Goal: Answer question/provide support

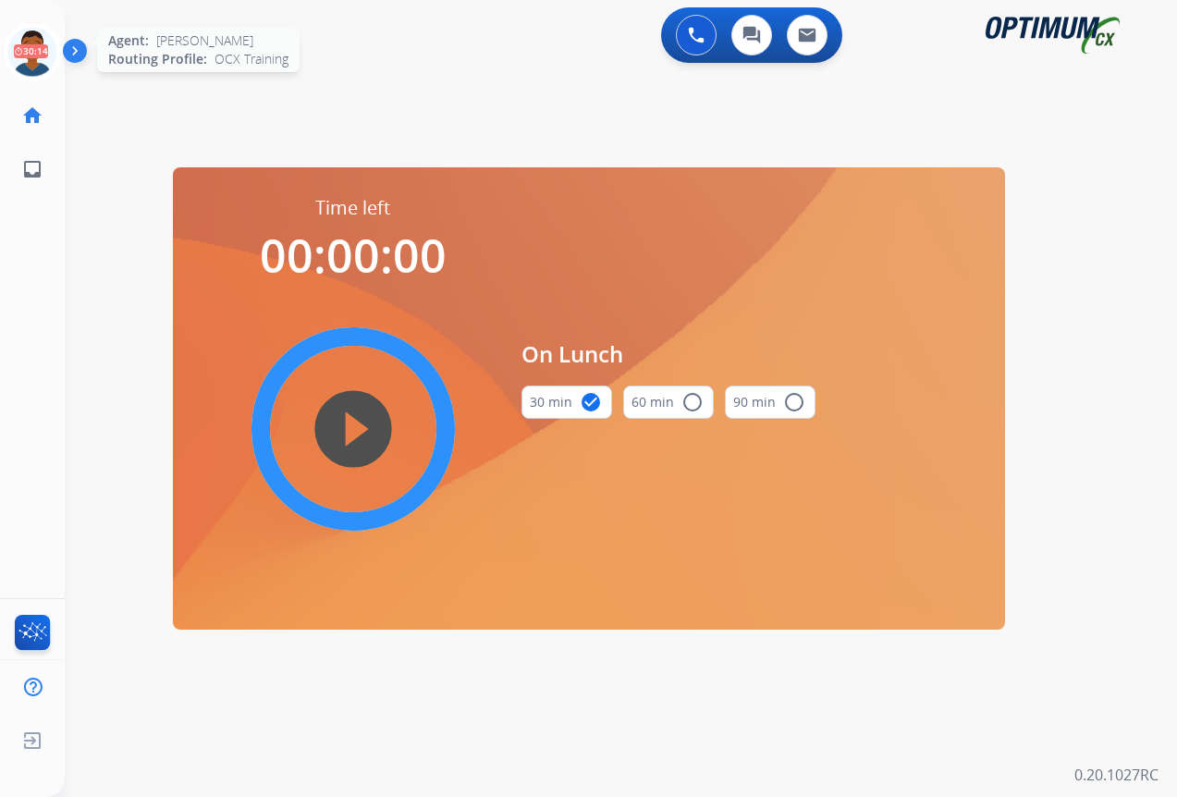
click at [30, 54] on icon at bounding box center [33, 52] width 60 height 60
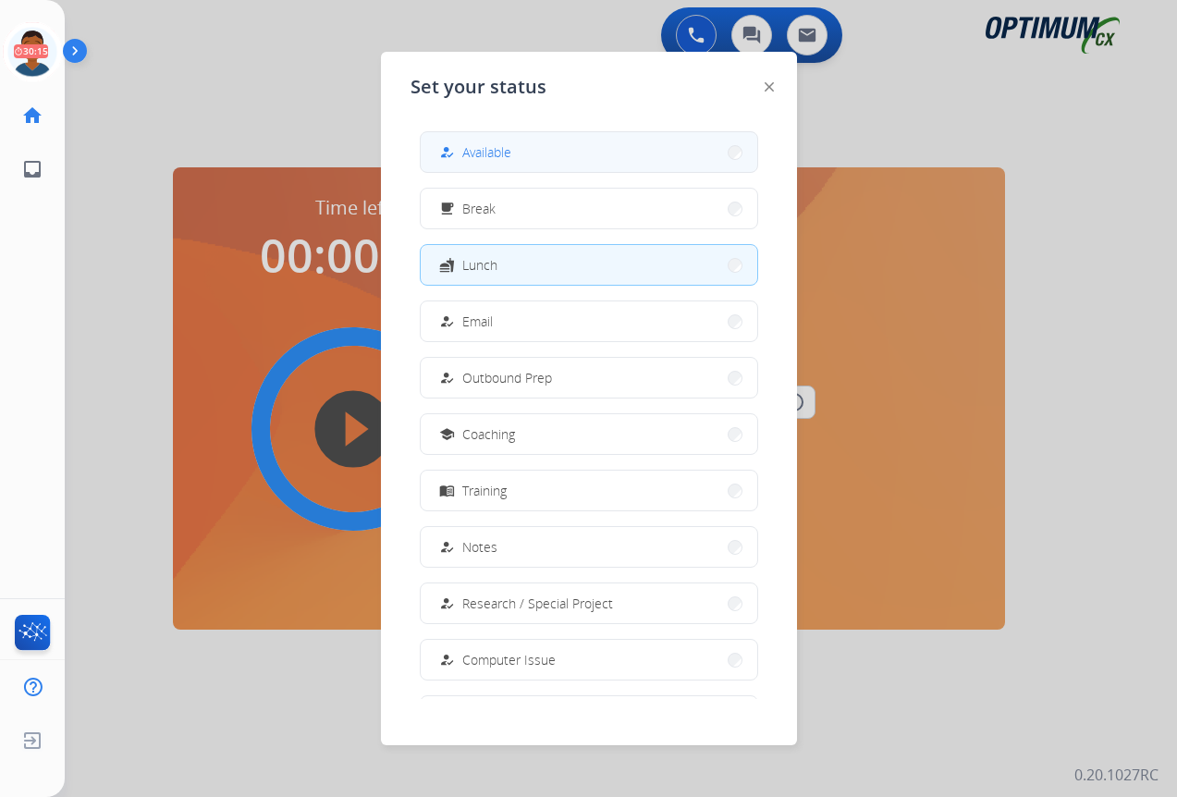
click at [484, 158] on span "Available" at bounding box center [486, 151] width 49 height 19
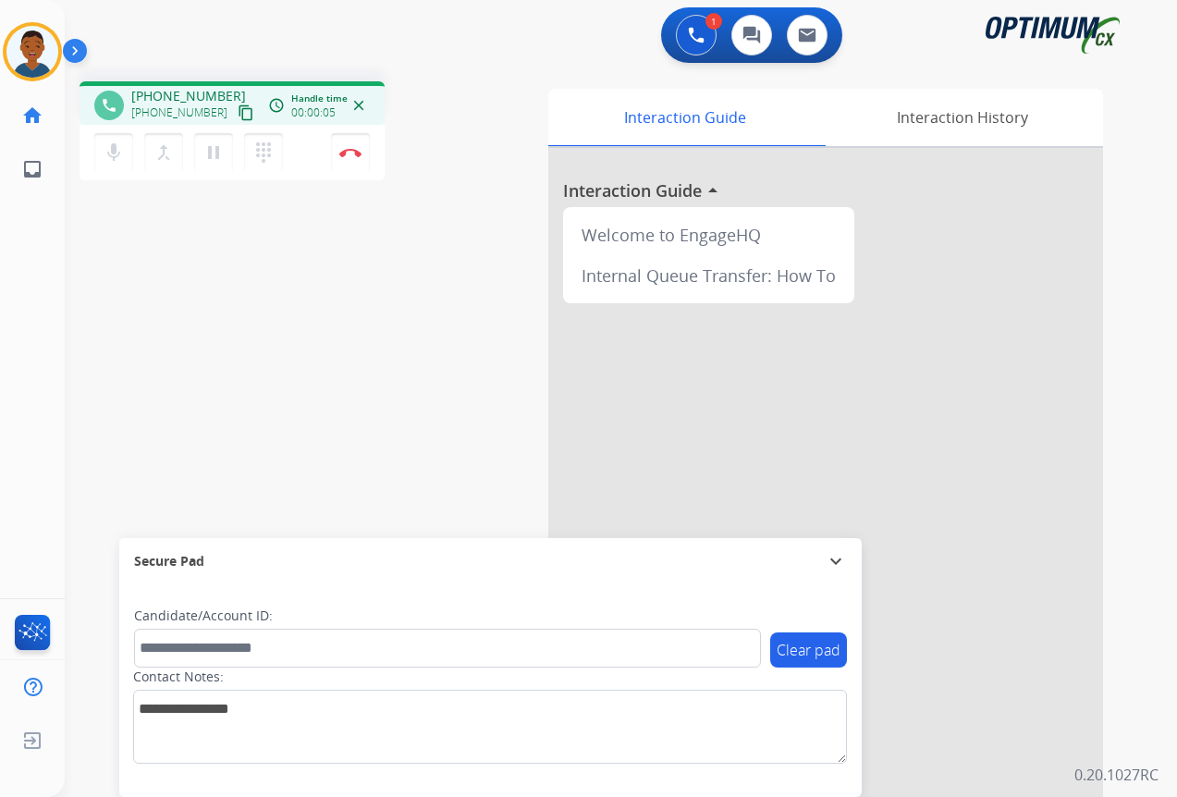
click at [238, 113] on mat-icon "content_copy" at bounding box center [246, 113] width 17 height 17
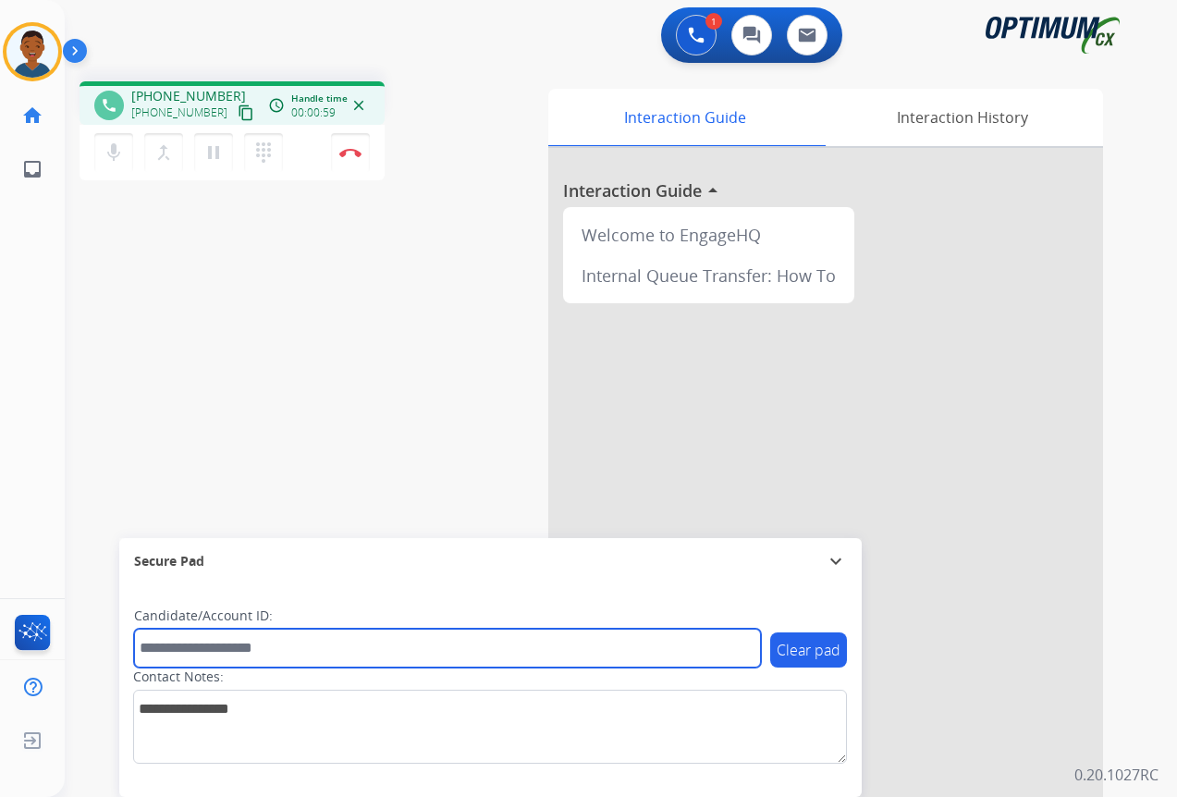
click at [192, 639] on input "text" at bounding box center [447, 648] width 627 height 39
paste input "*******"
type input "*******"
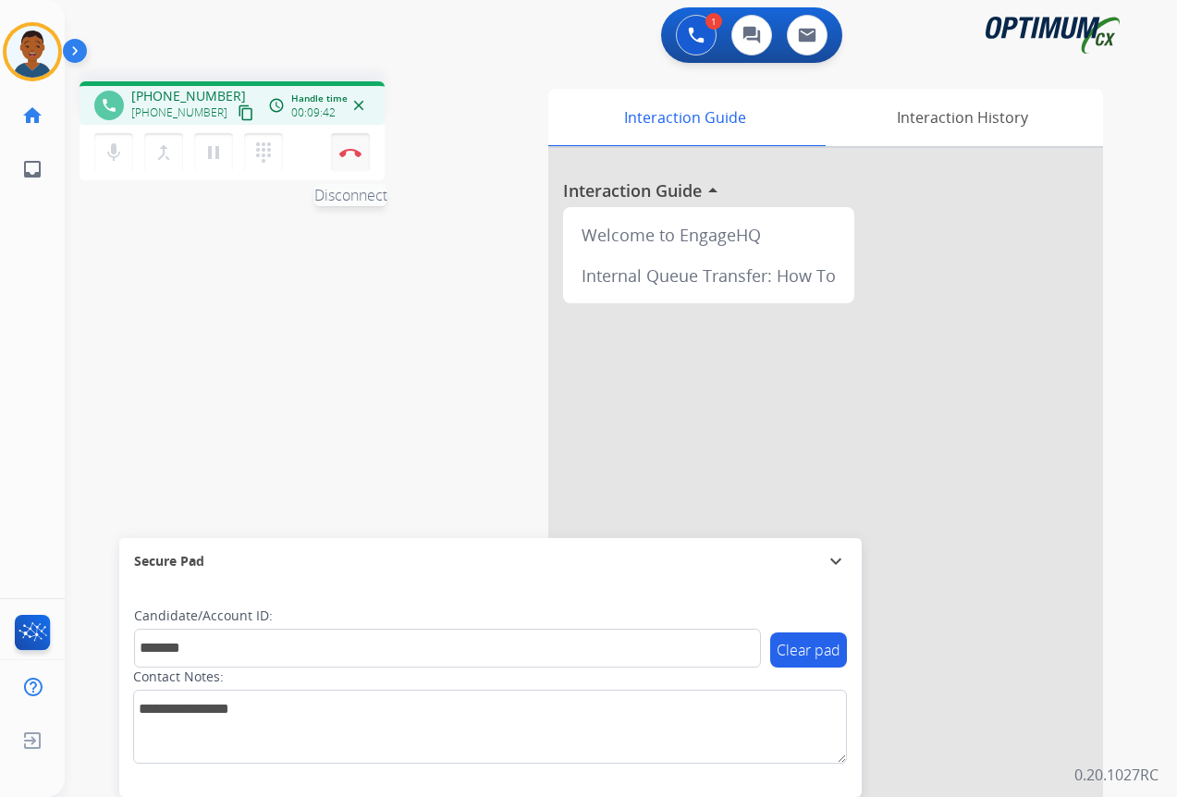
click at [353, 157] on button "Disconnect" at bounding box center [350, 152] width 39 height 39
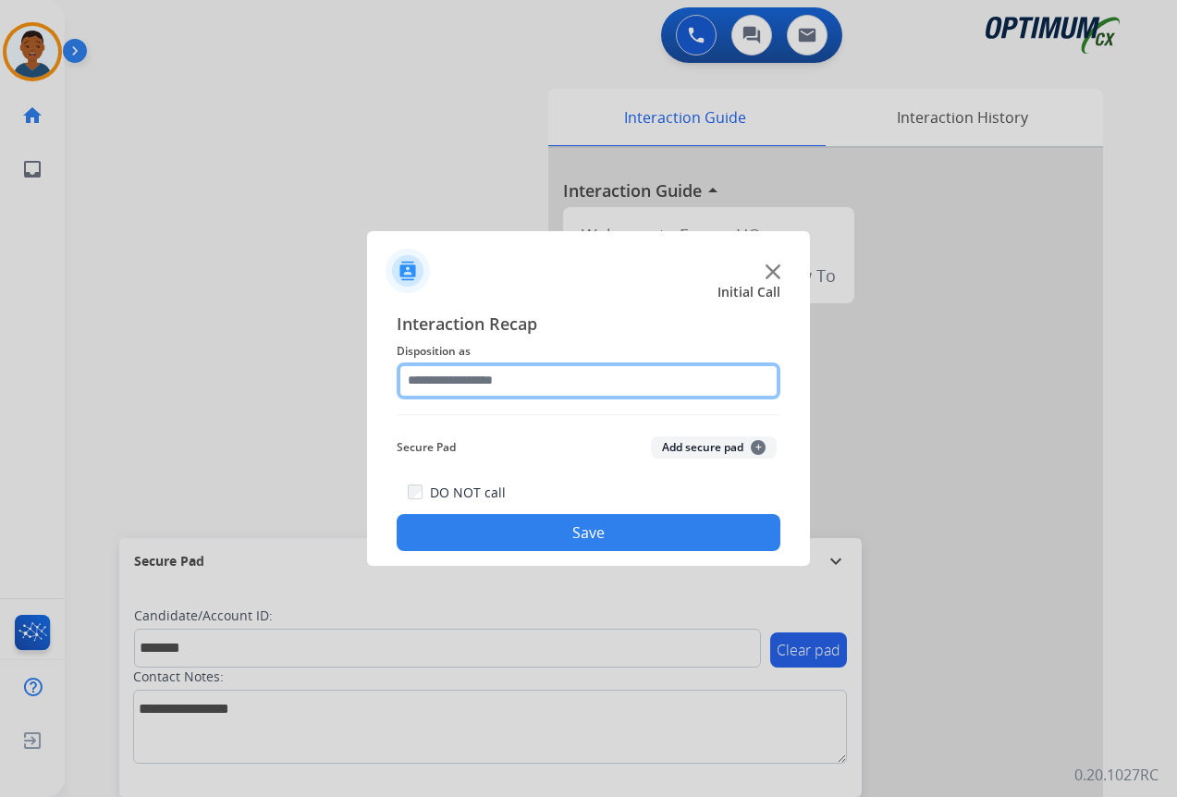
click at [428, 383] on input "text" at bounding box center [589, 381] width 384 height 37
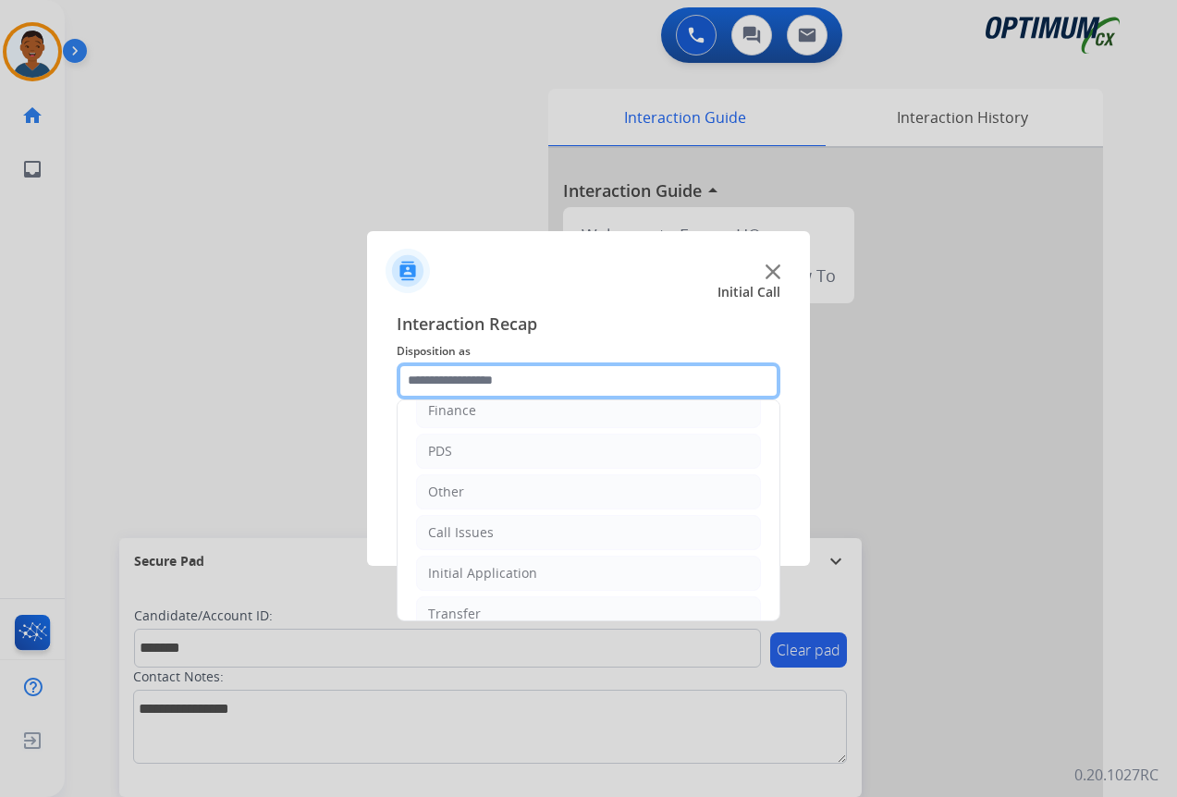
scroll to position [126, 0]
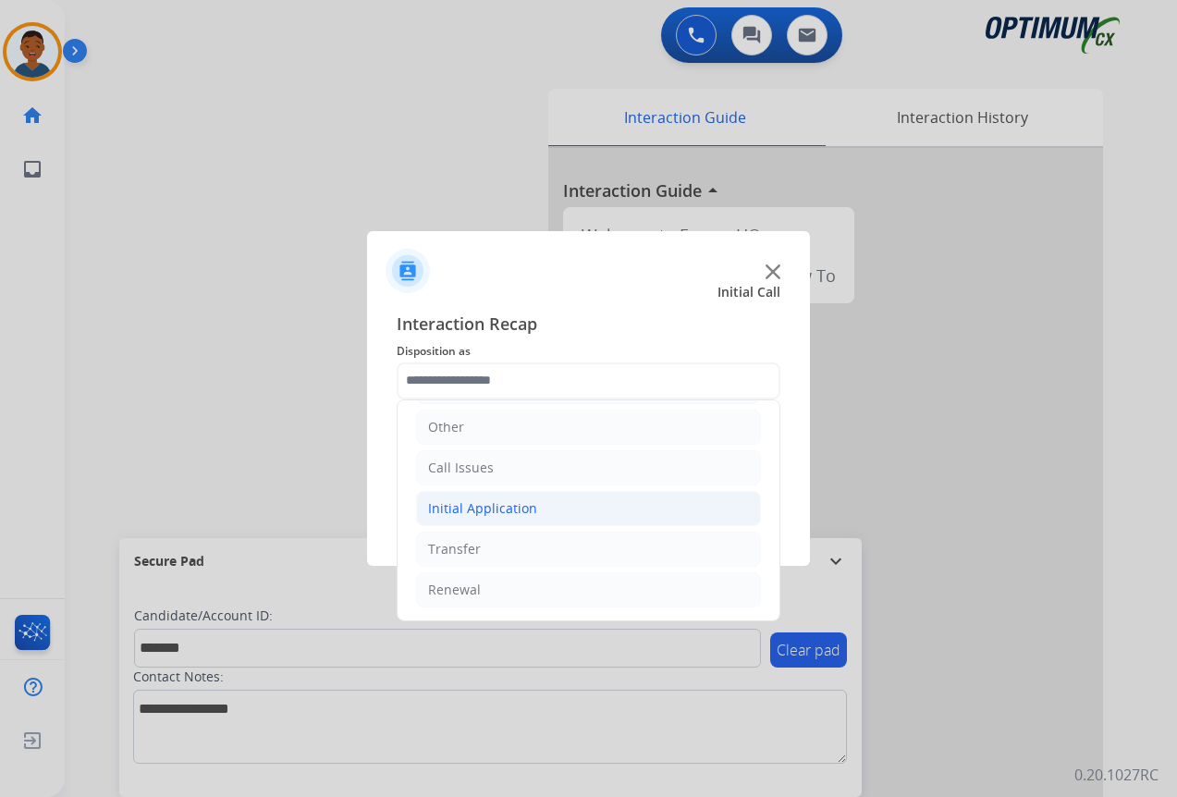
click at [445, 510] on div "Initial Application" at bounding box center [482, 508] width 109 height 18
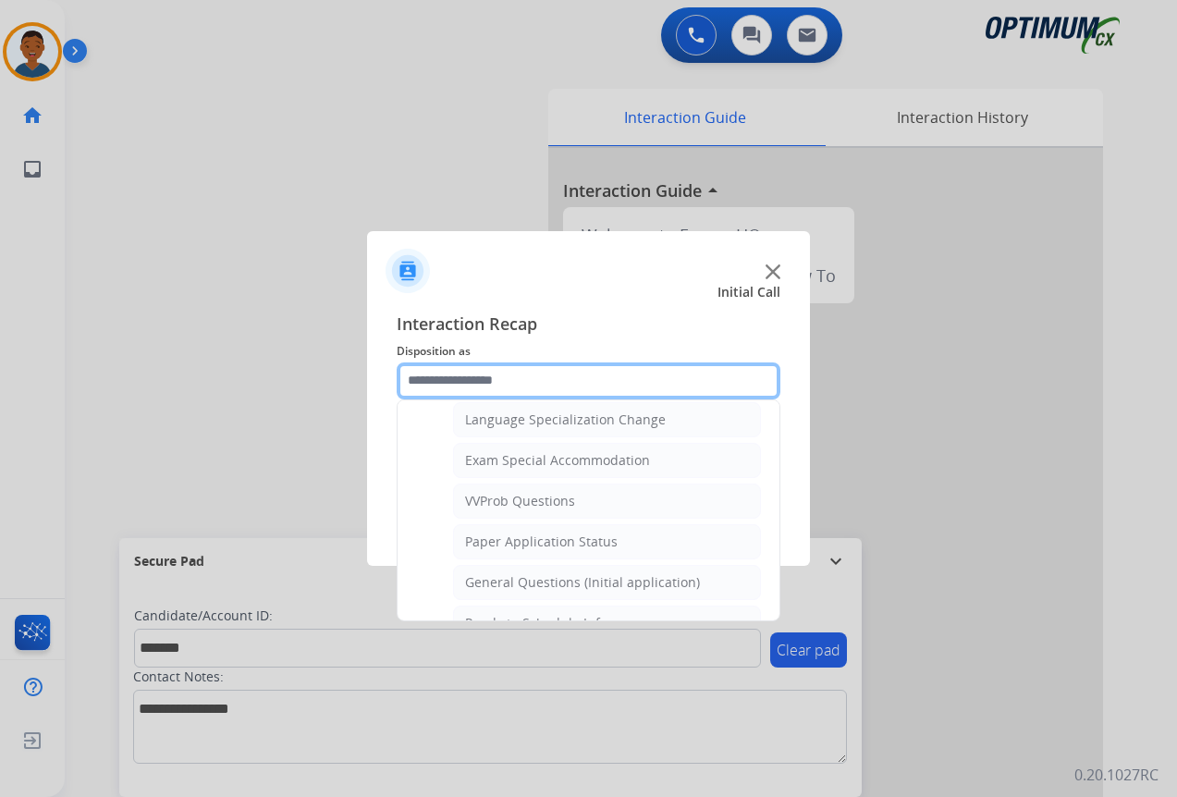
scroll to position [958, 0]
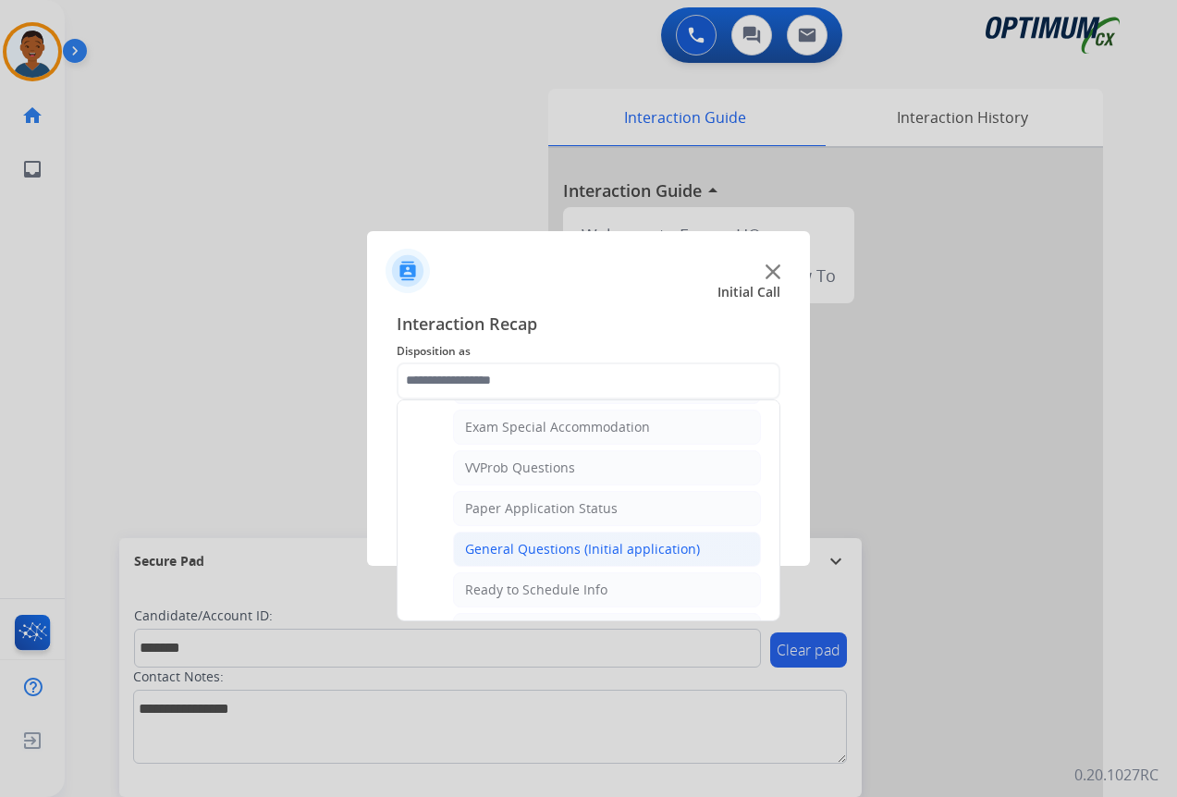
click at [485, 547] on div "General Questions (Initial application)" at bounding box center [582, 549] width 235 height 18
type input "**********"
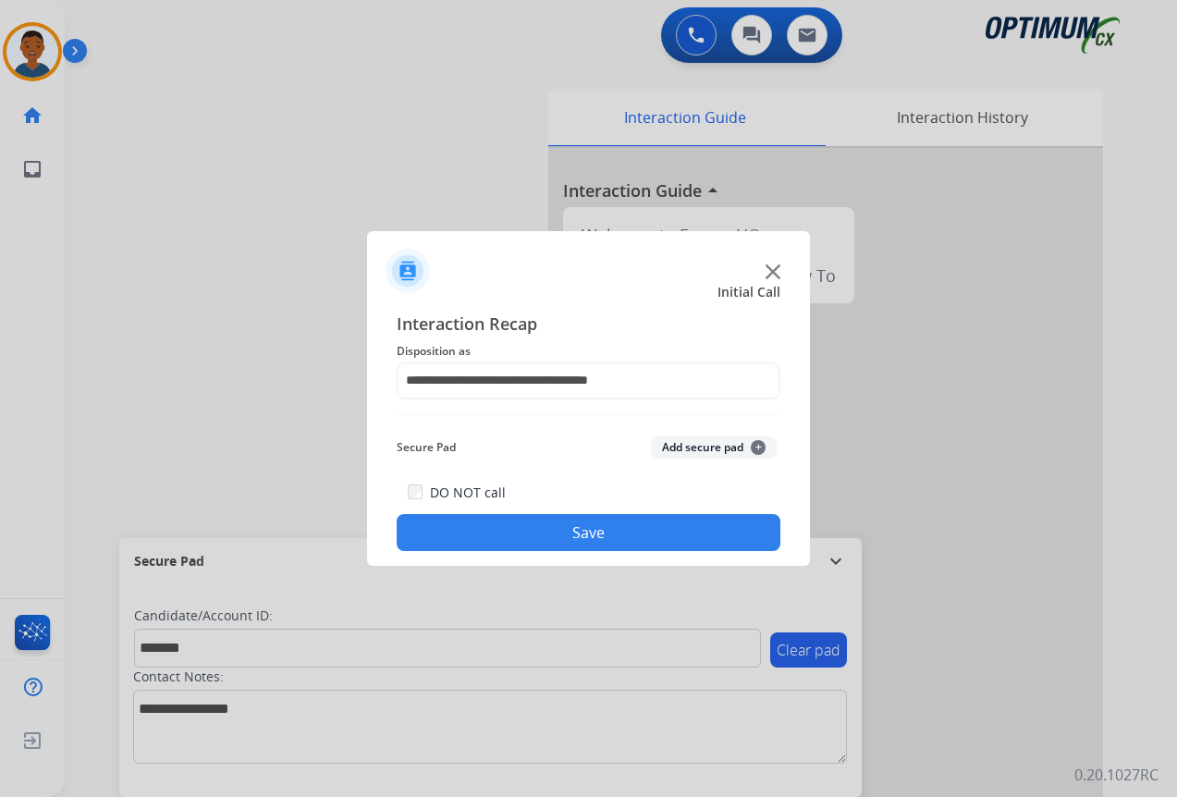
click at [690, 451] on button "Add secure pad +" at bounding box center [714, 447] width 126 height 22
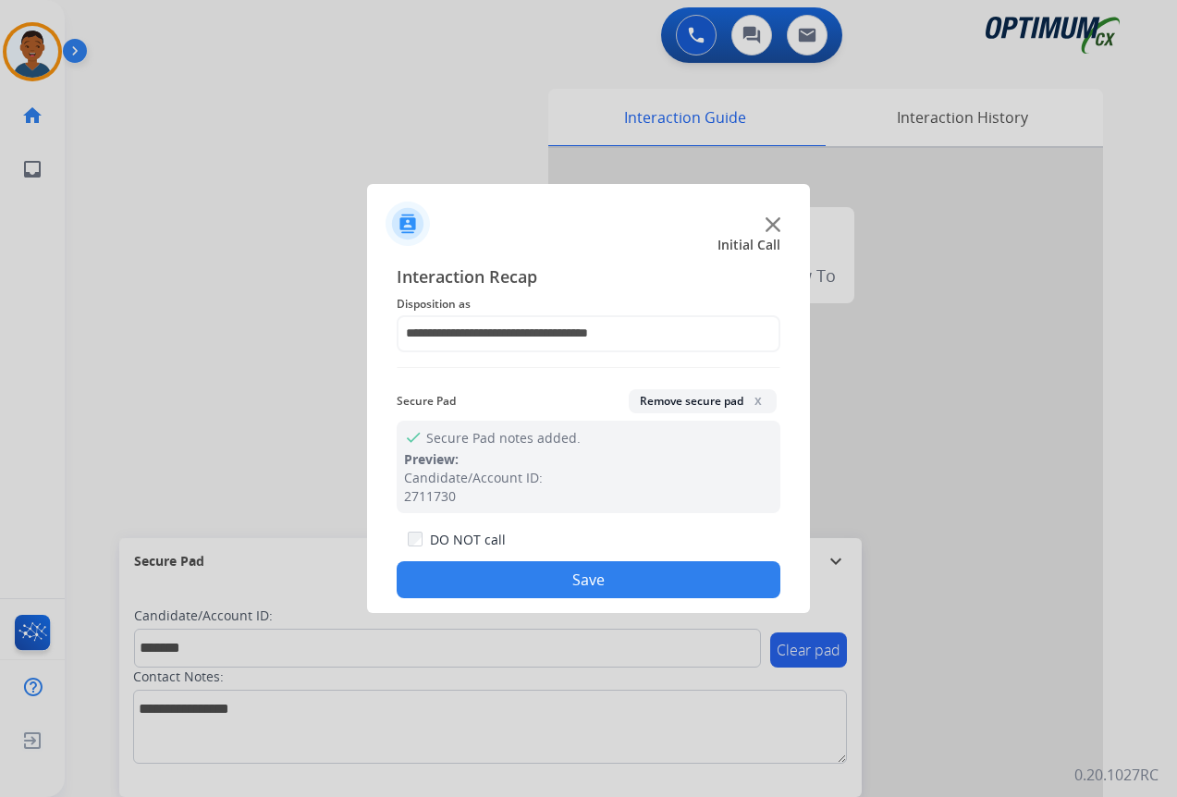
drag, startPoint x: 609, startPoint y: 576, endPoint x: 836, endPoint y: 567, distance: 227.7
click at [609, 577] on button "Save" at bounding box center [589, 579] width 384 height 37
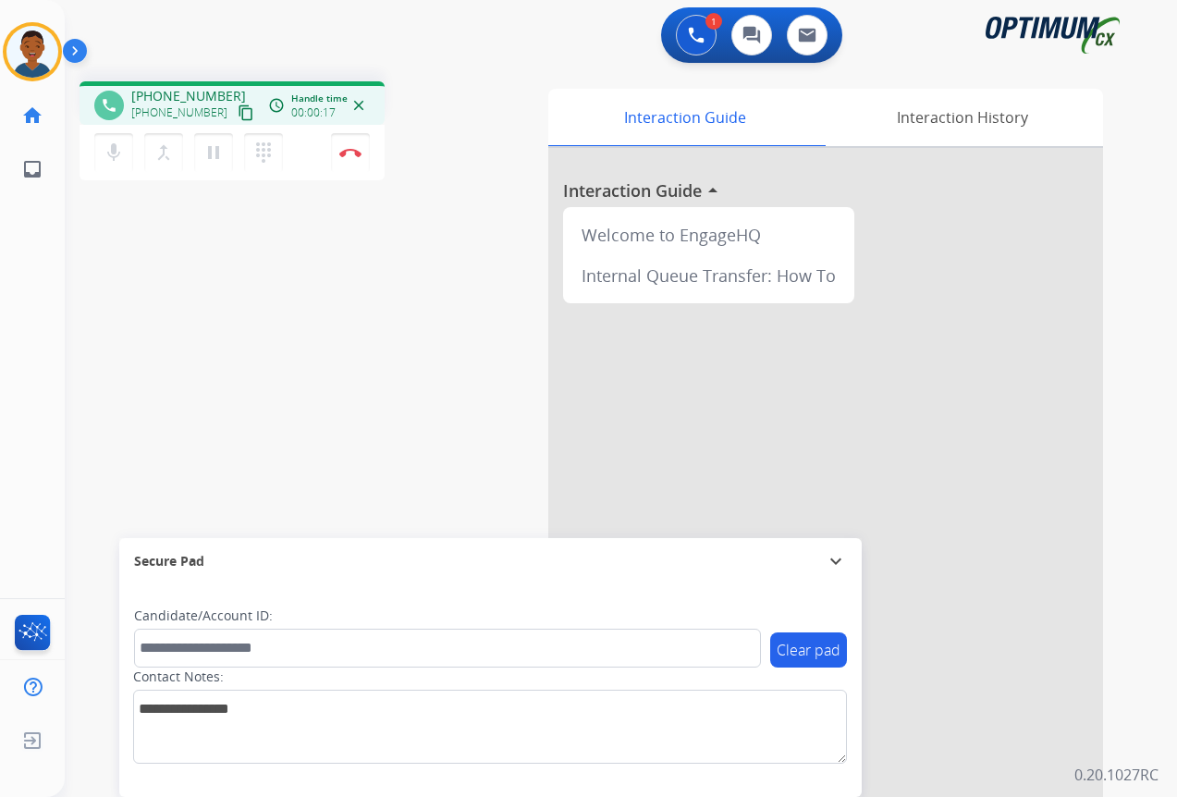
click at [238, 111] on mat-icon "content_copy" at bounding box center [246, 113] width 17 height 17
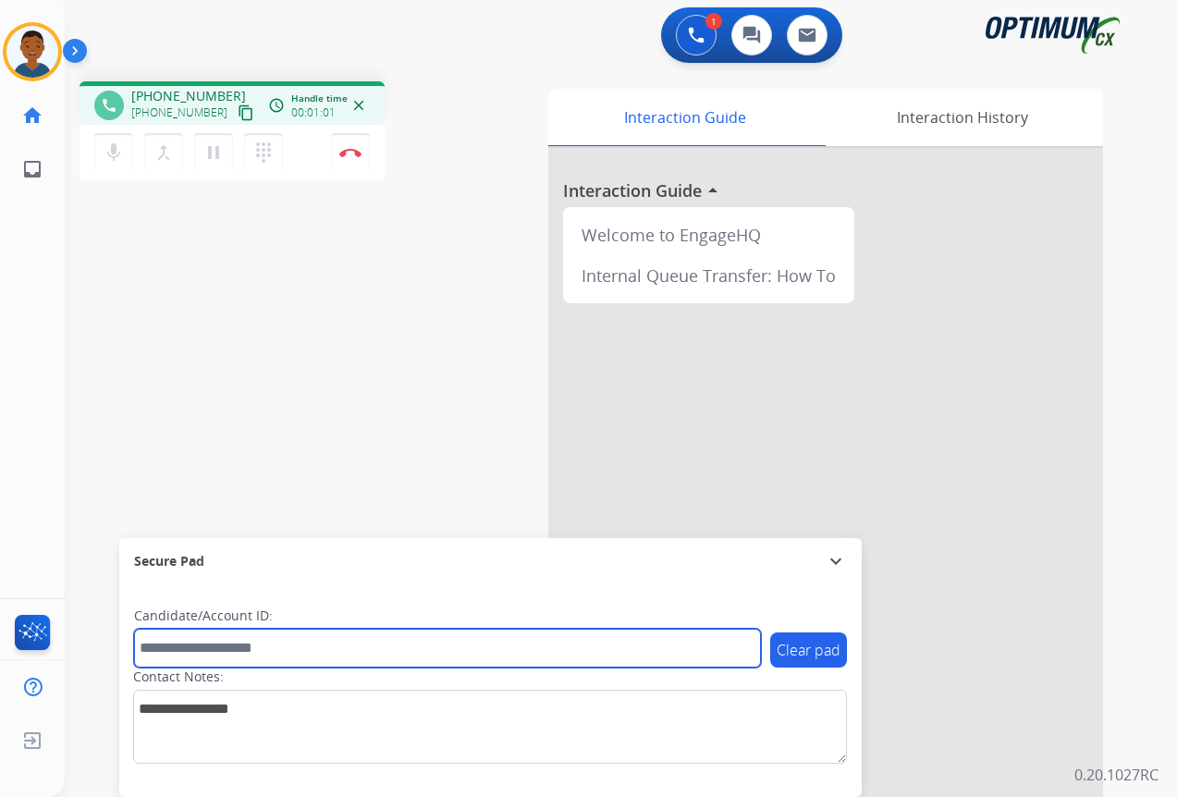
click at [204, 650] on input "text" at bounding box center [447, 648] width 627 height 39
paste input "*******"
type input "*******"
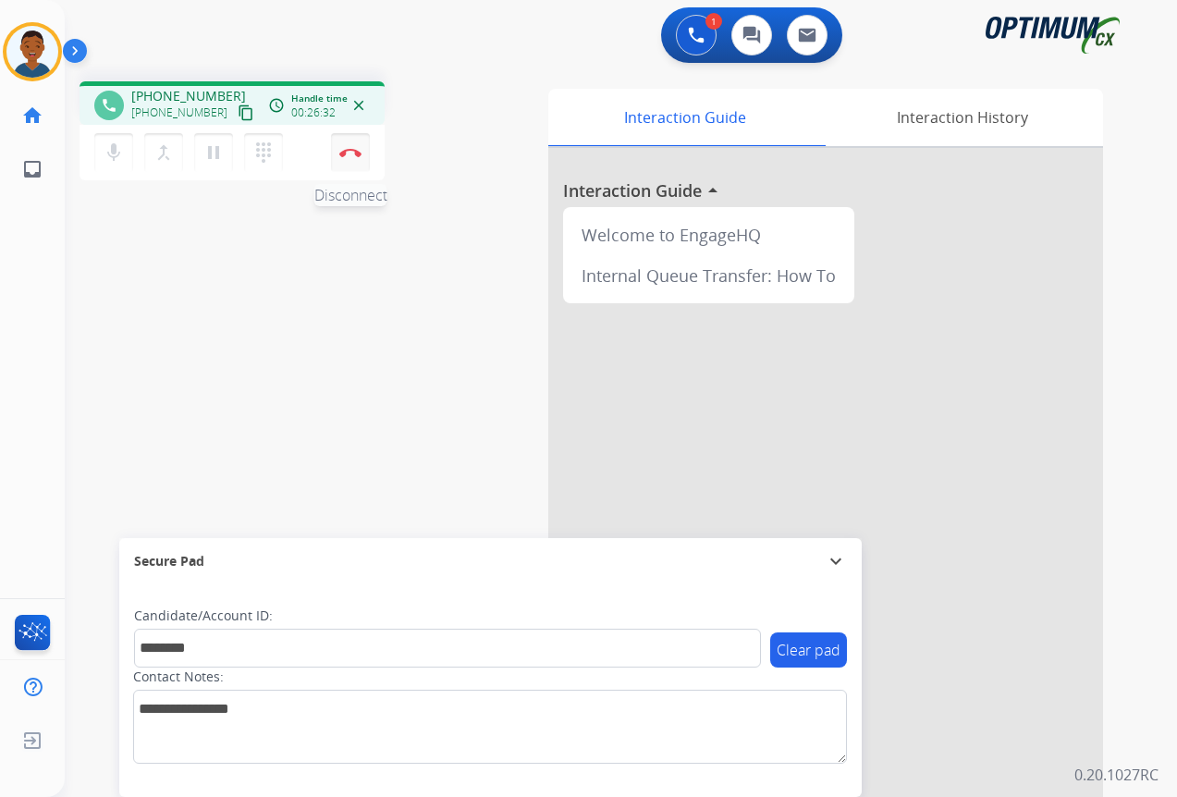
click at [352, 158] on button "Disconnect" at bounding box center [350, 152] width 39 height 39
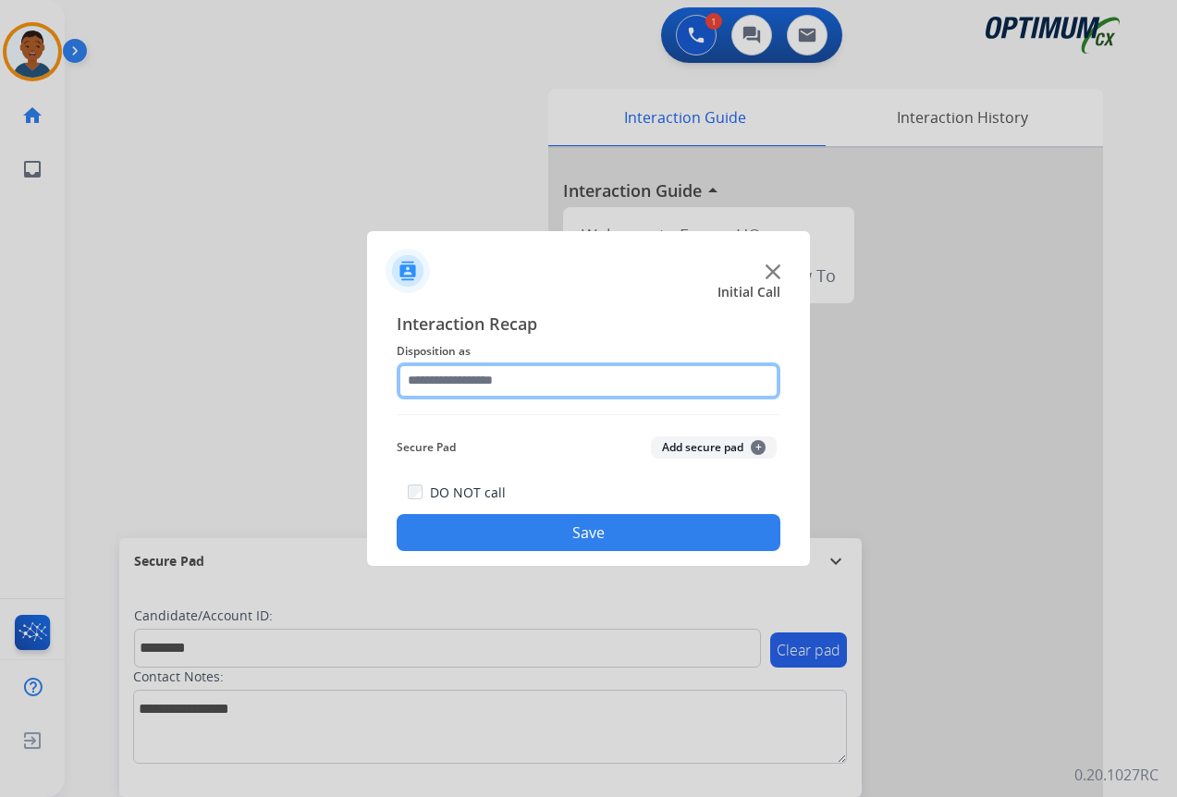
click at [438, 379] on input "text" at bounding box center [589, 381] width 384 height 37
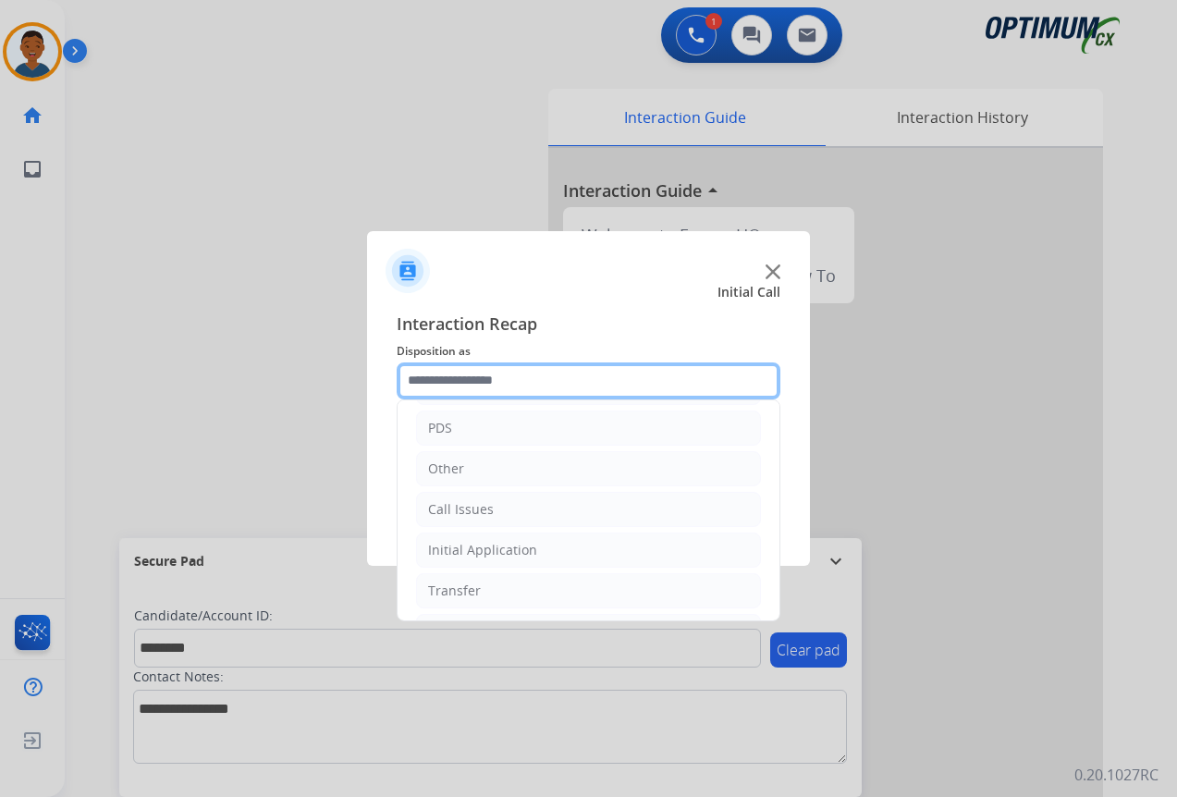
scroll to position [126, 0]
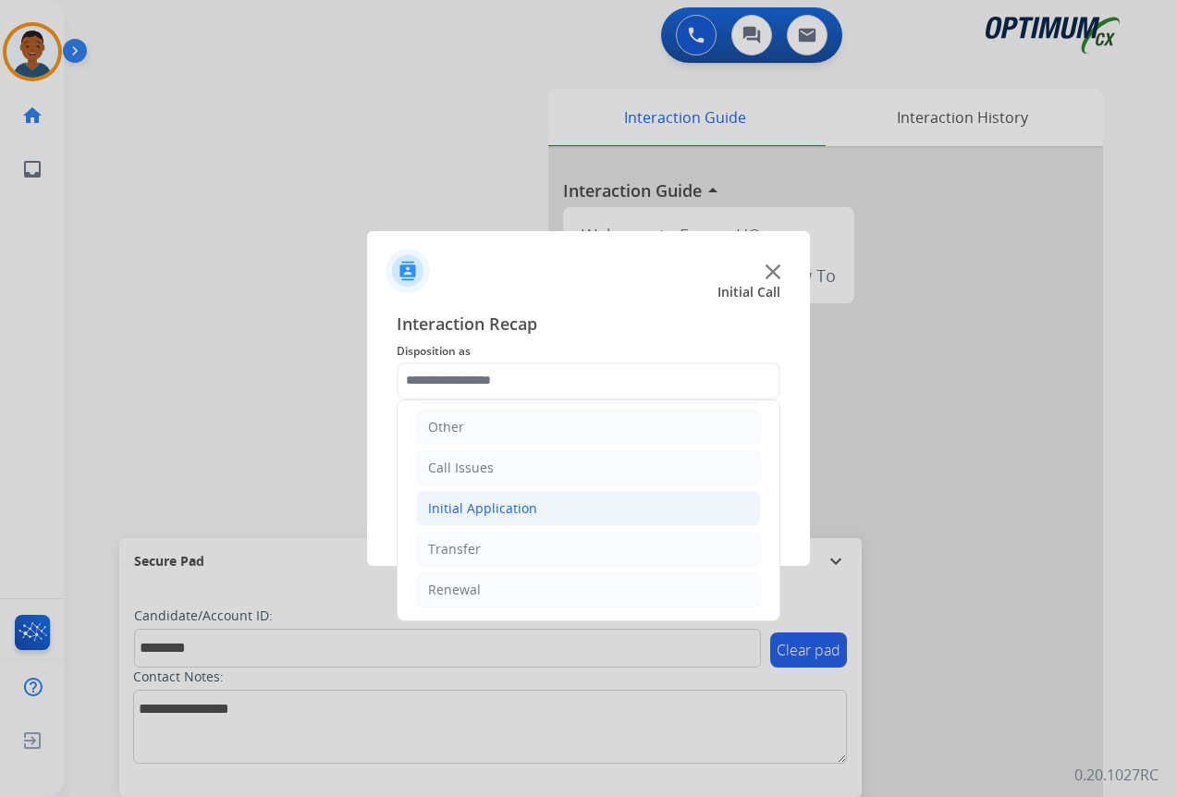
click at [444, 509] on div "Initial Application" at bounding box center [482, 508] width 109 height 18
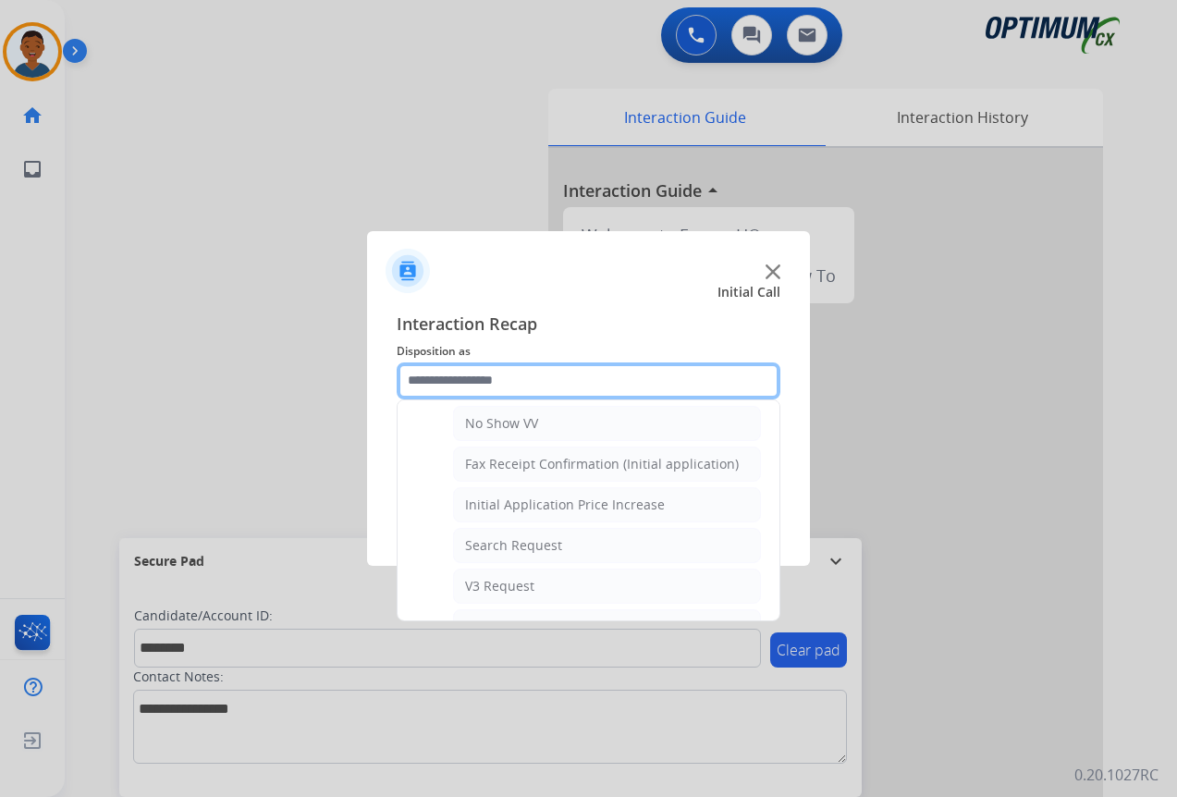
scroll to position [588, 0]
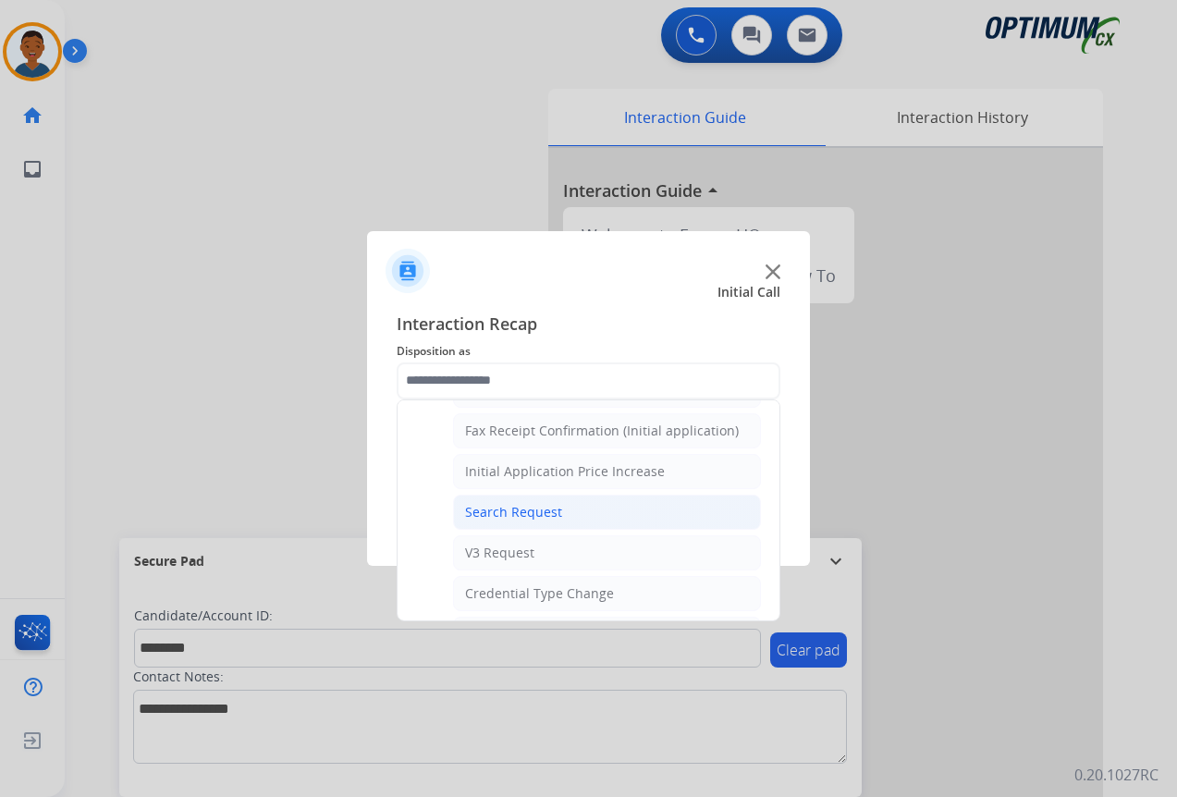
click at [492, 514] on div "Search Request" at bounding box center [513, 512] width 97 height 18
type input "**********"
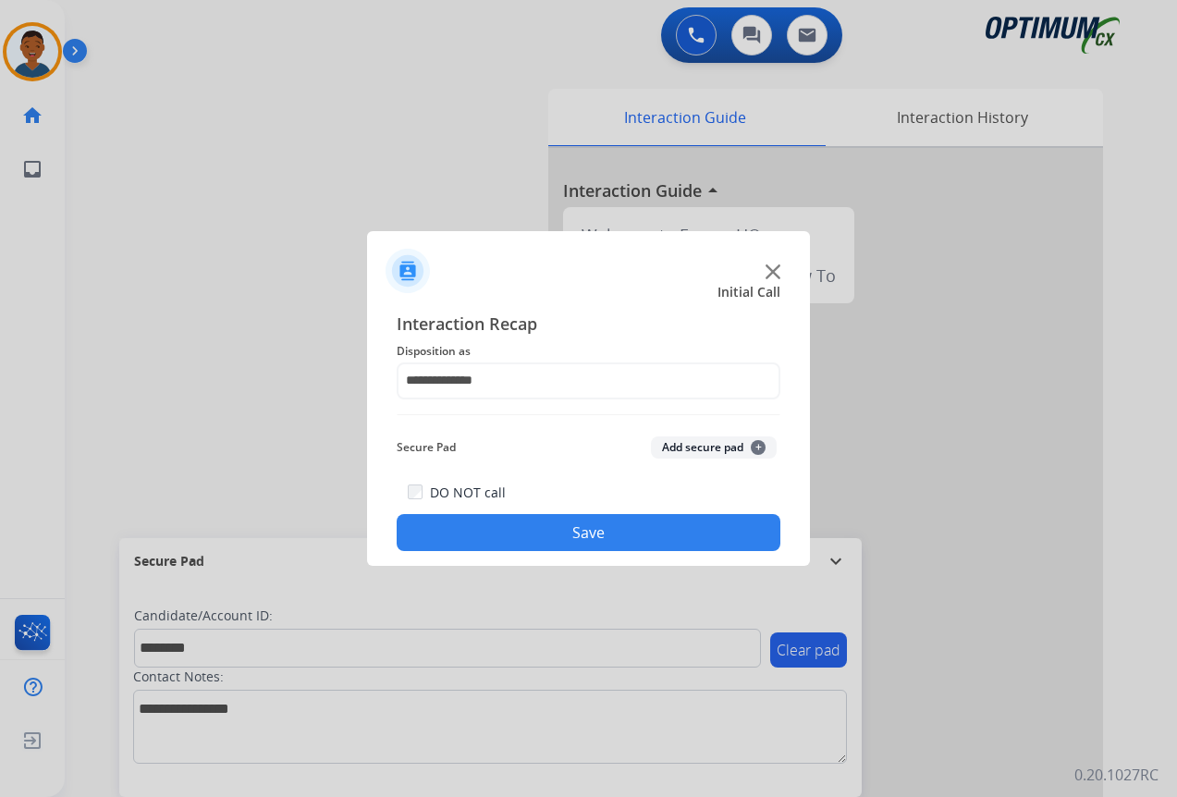
click at [696, 448] on button "Add secure pad +" at bounding box center [714, 447] width 126 height 22
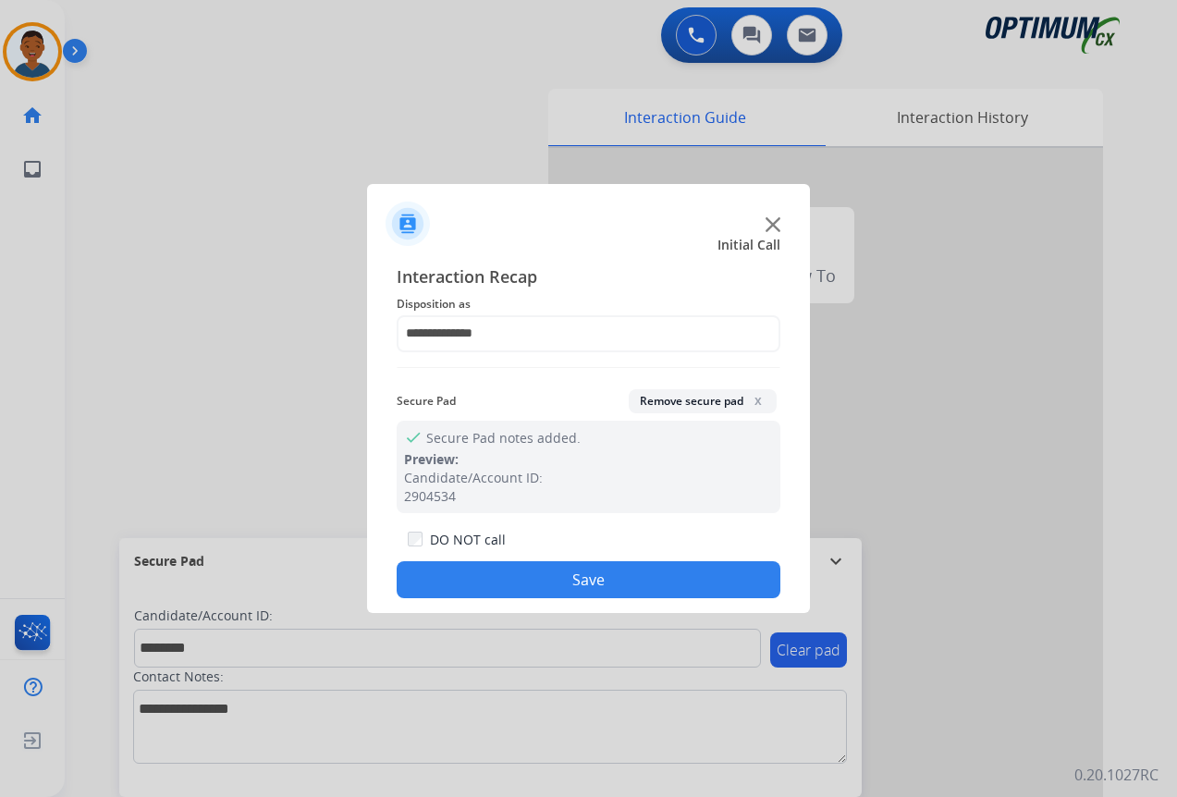
click at [612, 576] on button "Save" at bounding box center [589, 579] width 384 height 37
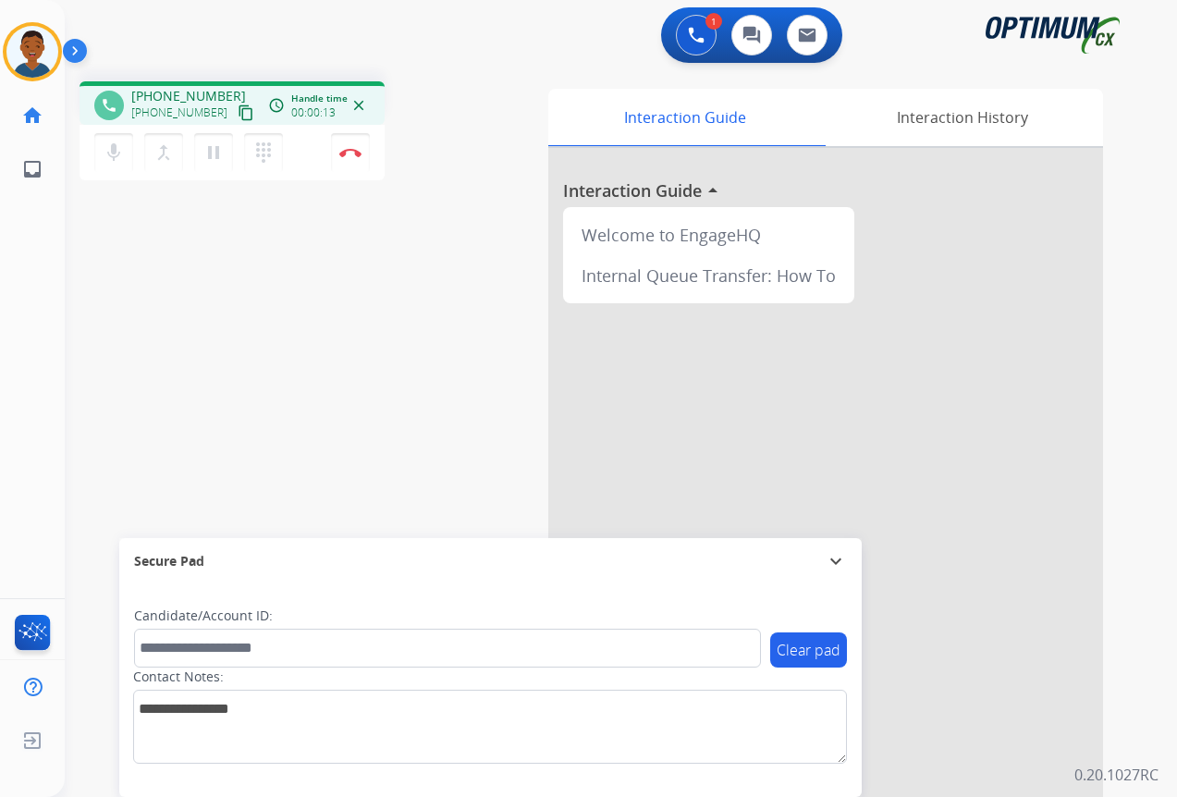
click at [238, 109] on mat-icon "content_copy" at bounding box center [246, 113] width 17 height 17
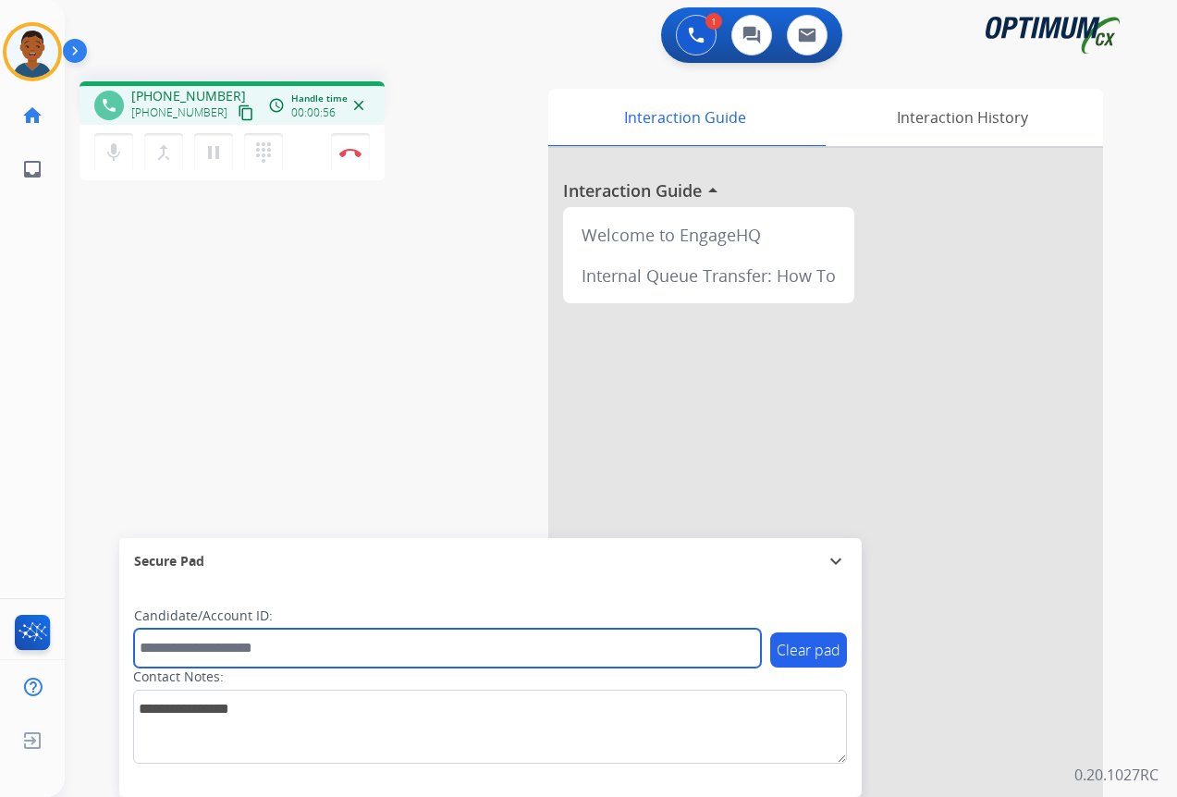
click at [203, 642] on input "text" at bounding box center [447, 648] width 627 height 39
paste input "*******"
type input "*******"
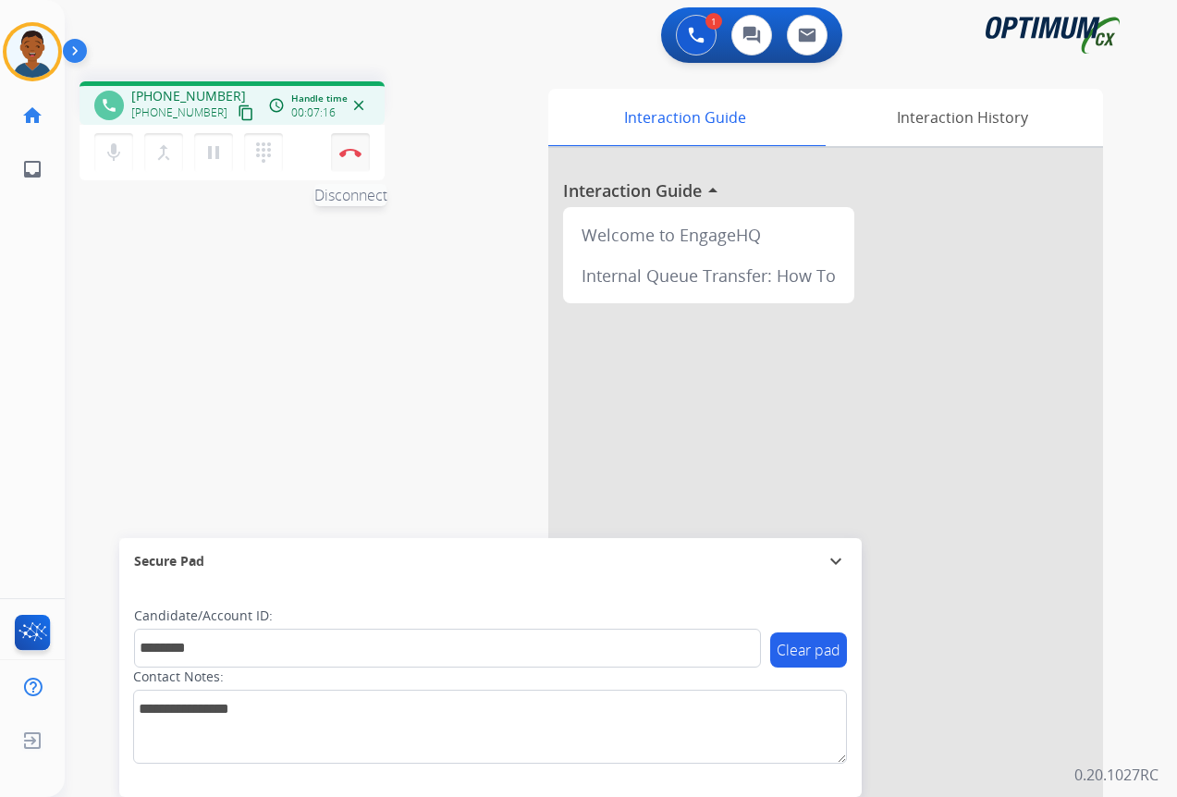
click at [352, 154] on img at bounding box center [350, 152] width 22 height 9
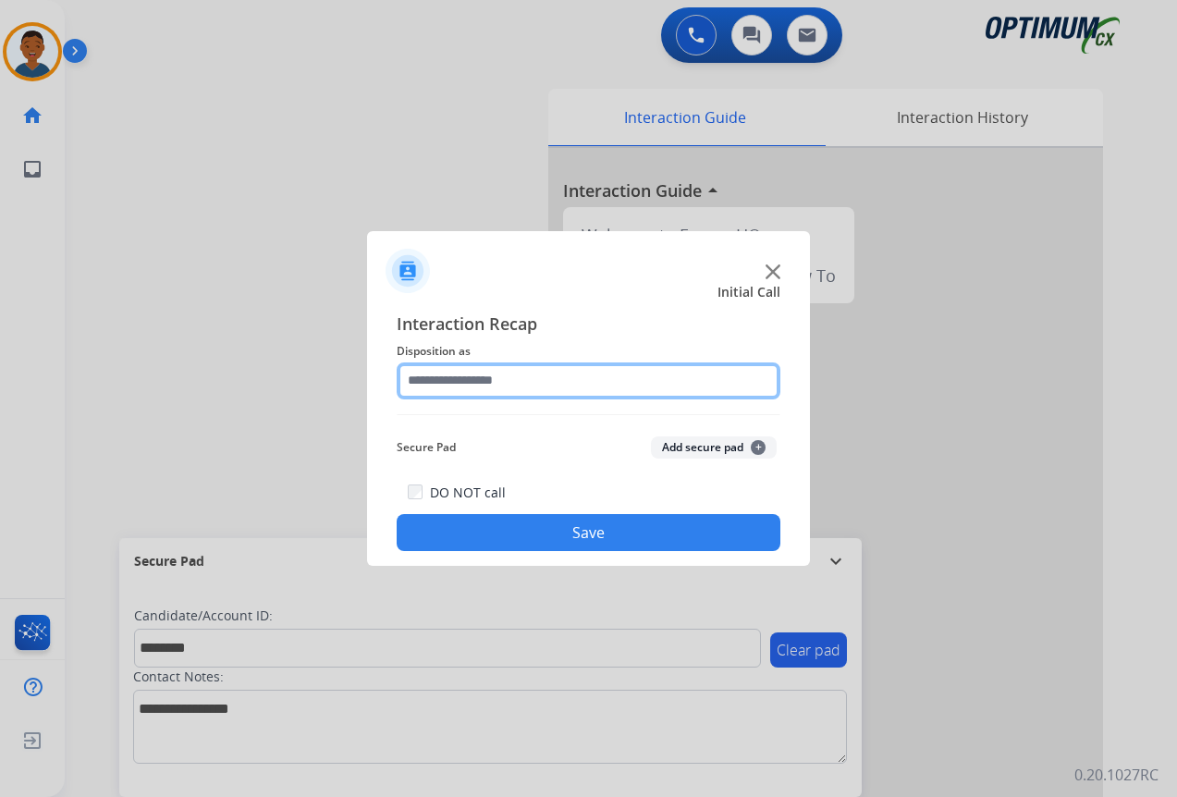
click at [487, 379] on input "text" at bounding box center [589, 381] width 384 height 37
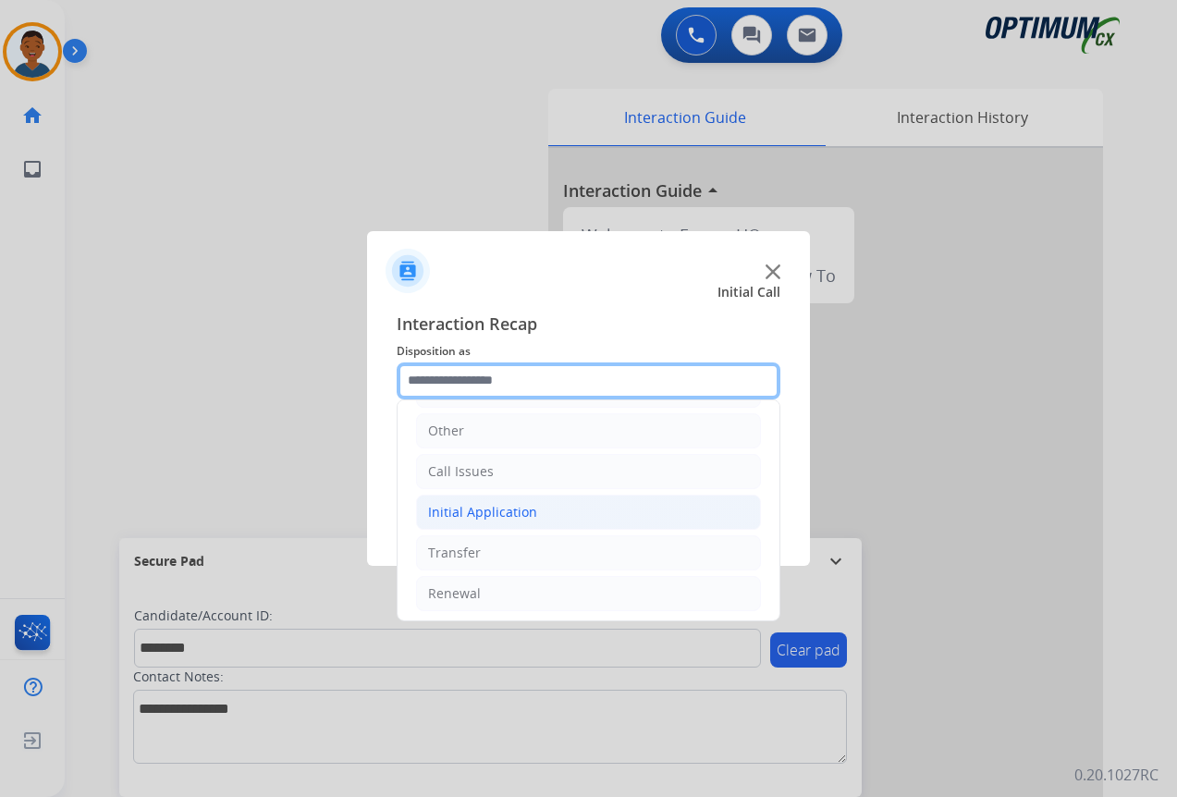
scroll to position [126, 0]
click at [455, 509] on div "Initial Application" at bounding box center [482, 508] width 109 height 18
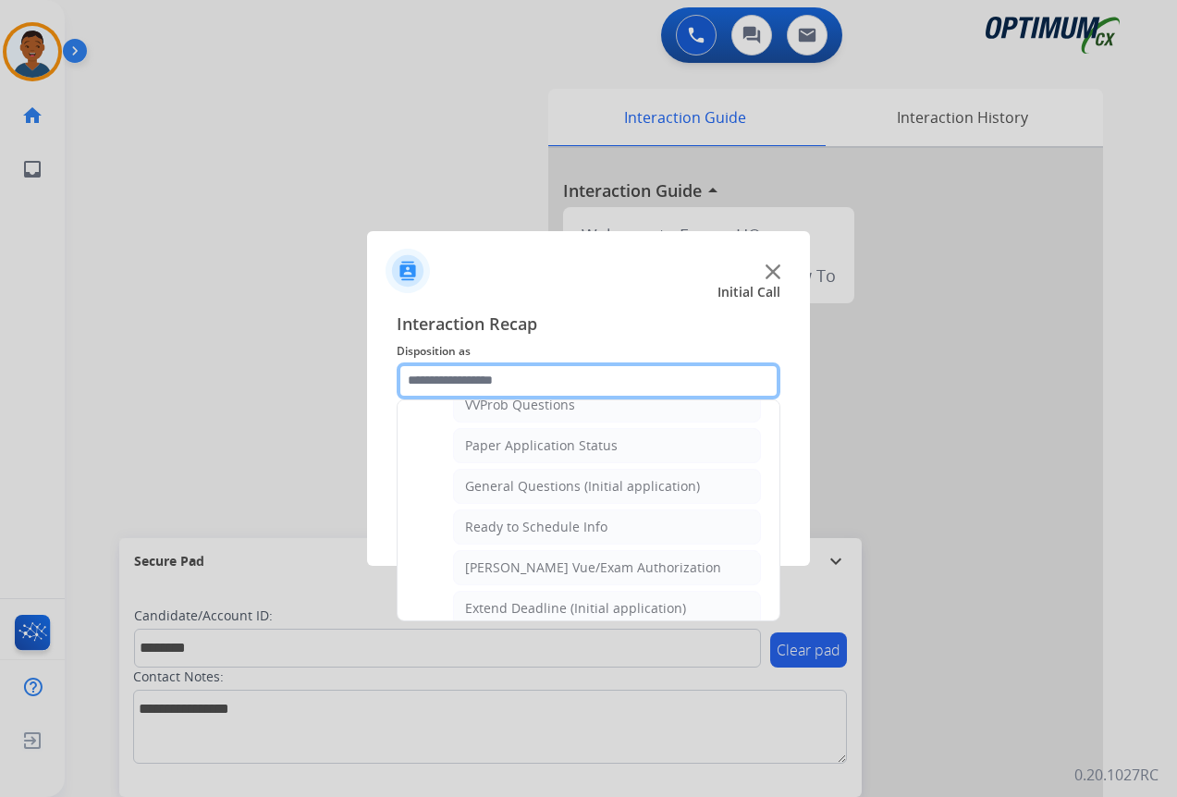
scroll to position [1051, 0]
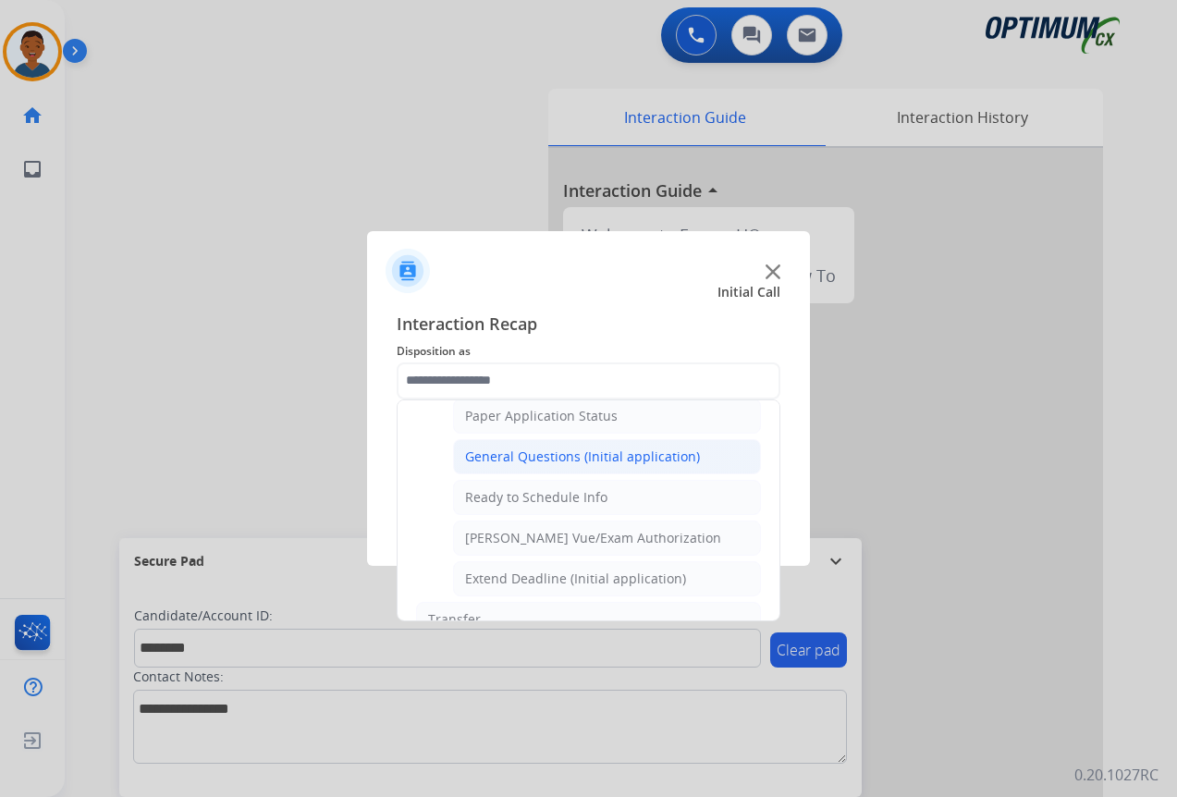
click at [483, 458] on div "General Questions (Initial application)" at bounding box center [582, 457] width 235 height 18
type input "**********"
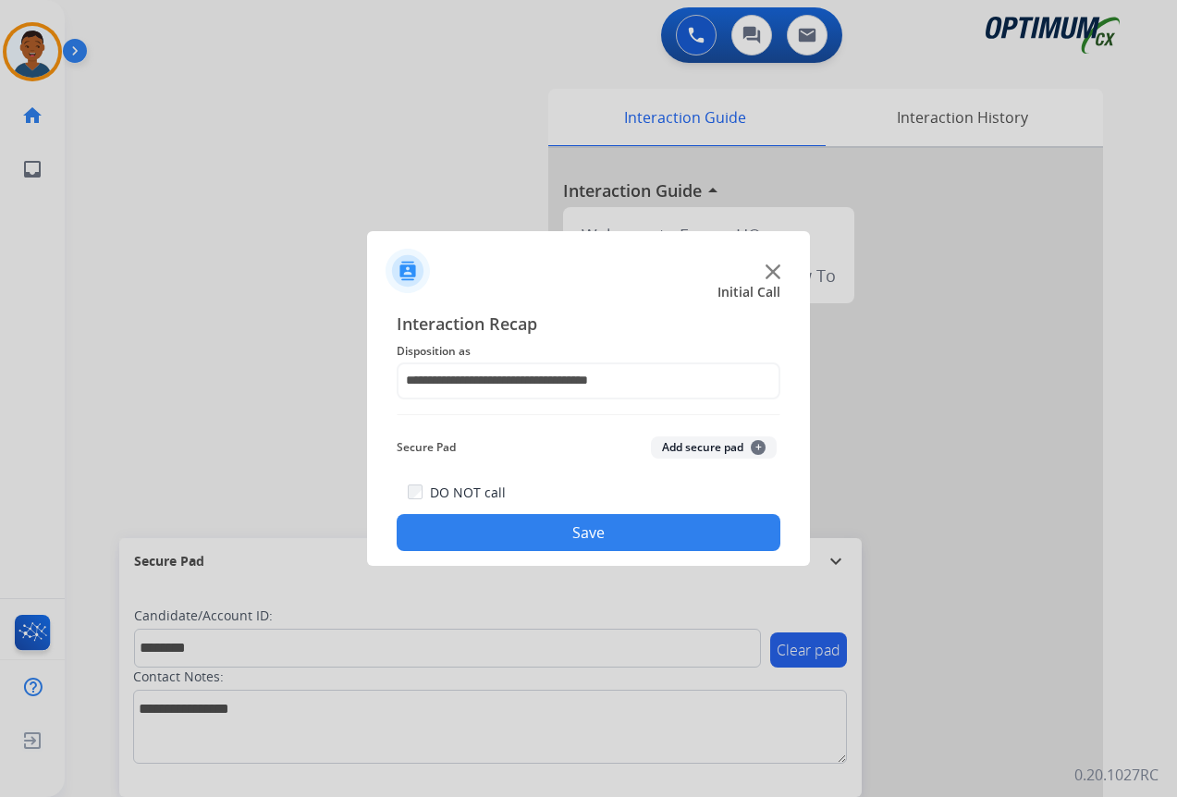
click at [684, 449] on button "Add secure pad +" at bounding box center [714, 447] width 126 height 22
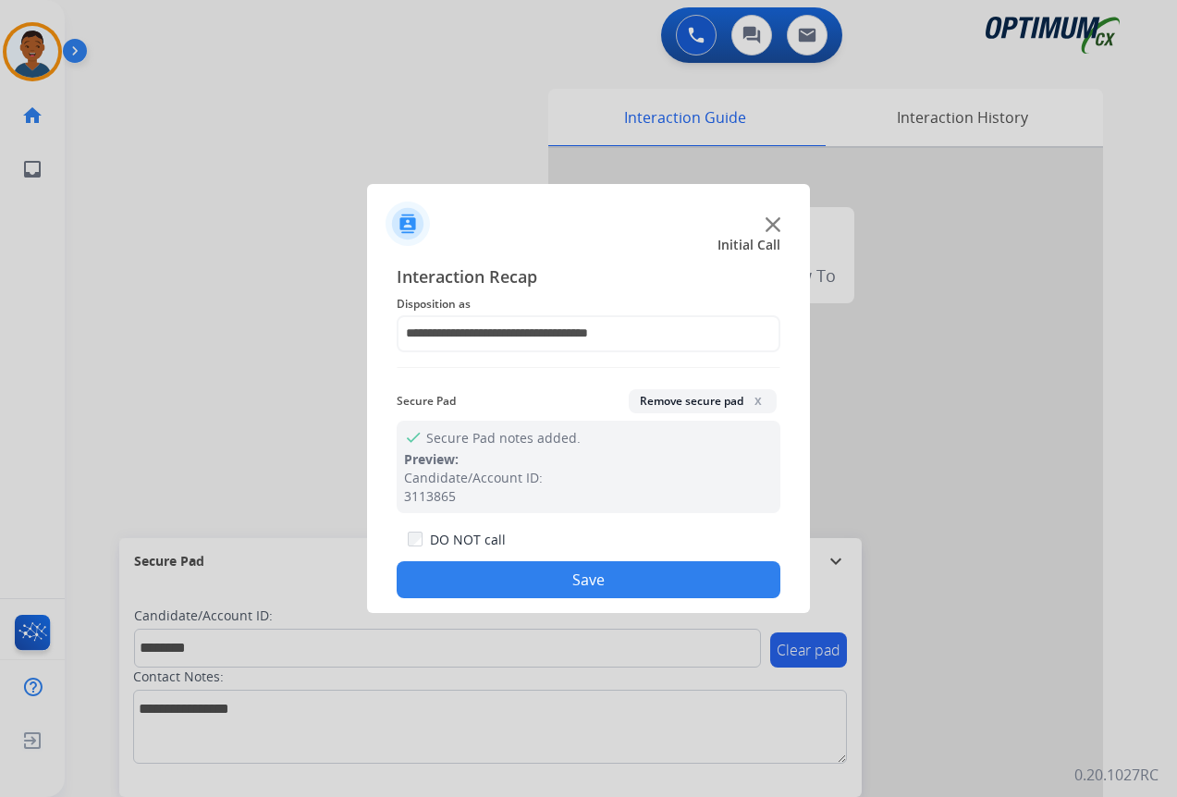
click at [625, 580] on button "Save" at bounding box center [589, 579] width 384 height 37
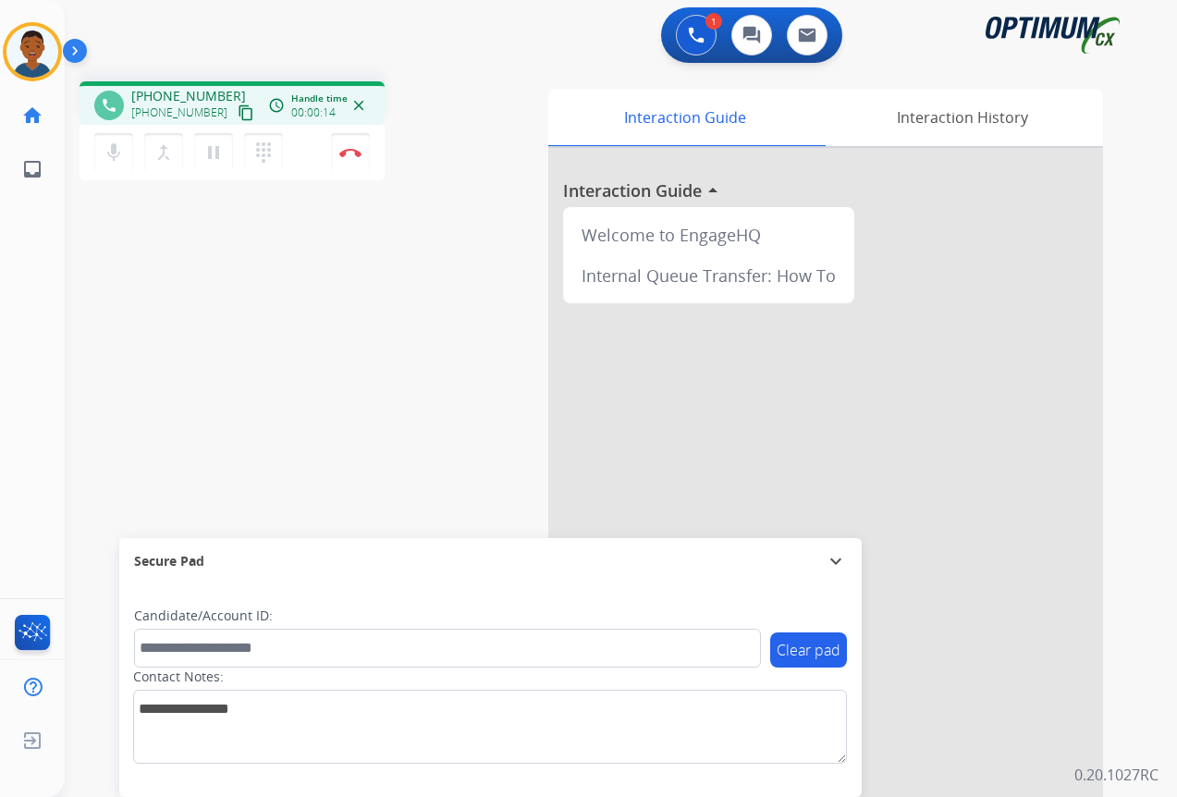
click at [238, 108] on mat-icon "content_copy" at bounding box center [246, 113] width 17 height 17
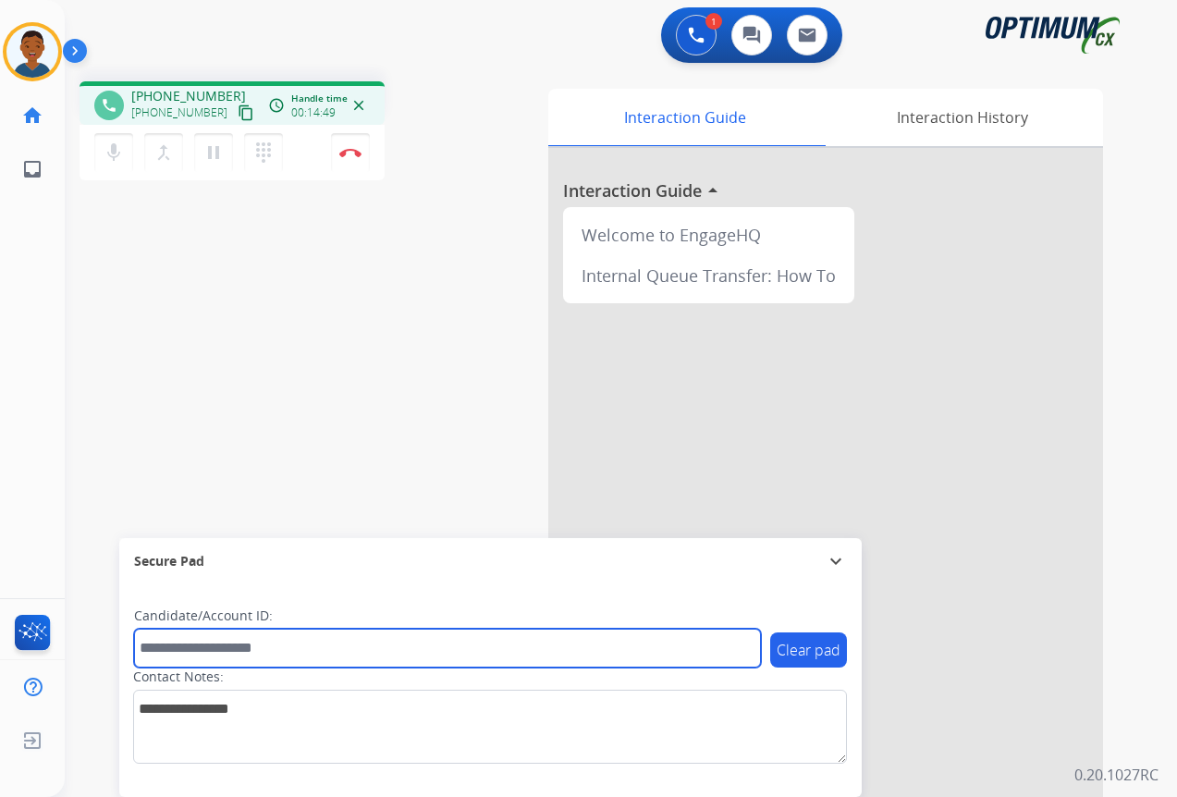
click at [227, 650] on input "text" at bounding box center [447, 648] width 627 height 39
paste input "*******"
type input "*******"
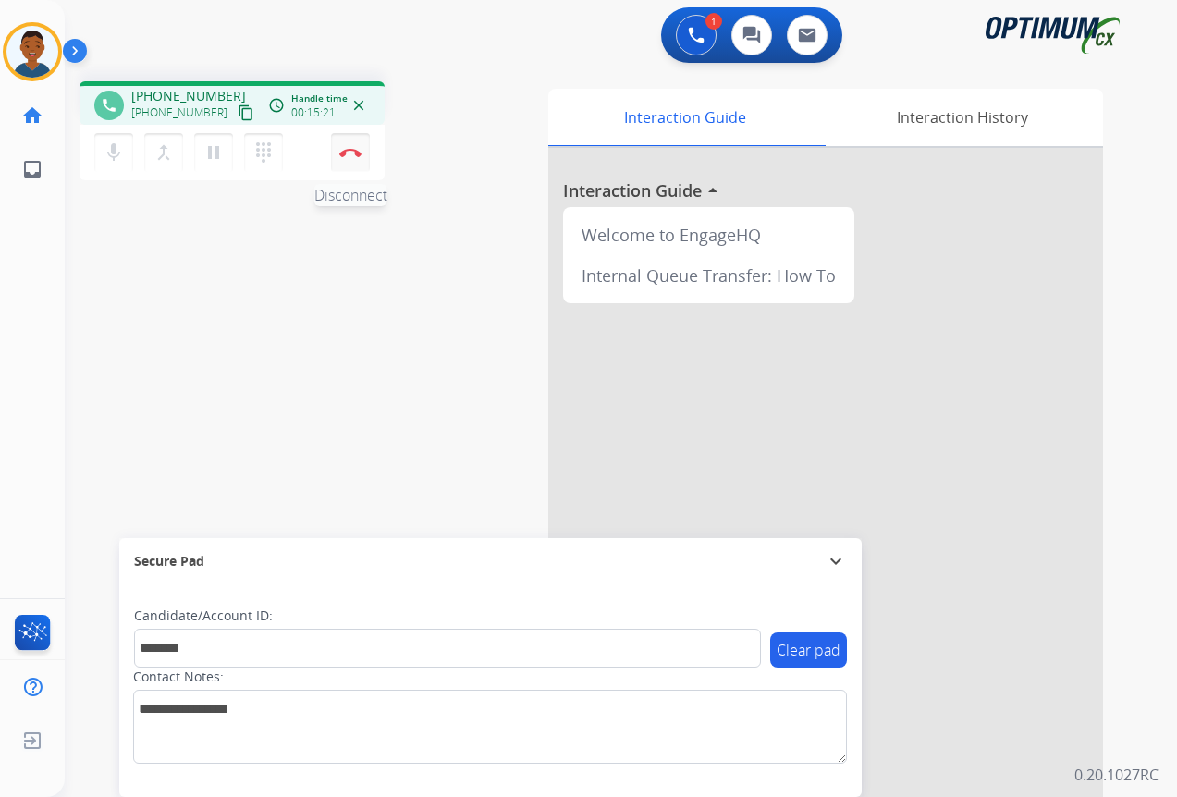
click at [353, 157] on button "Disconnect" at bounding box center [350, 152] width 39 height 39
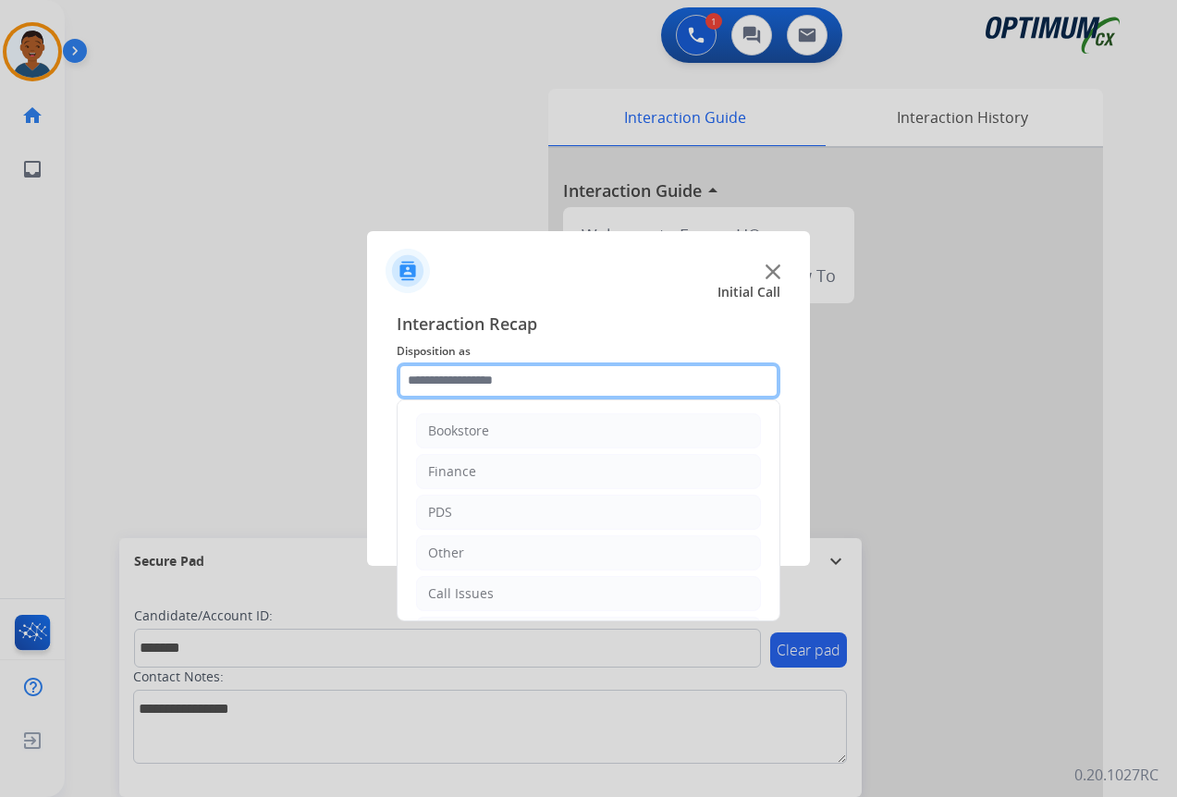
click at [476, 380] on input "text" at bounding box center [589, 381] width 384 height 37
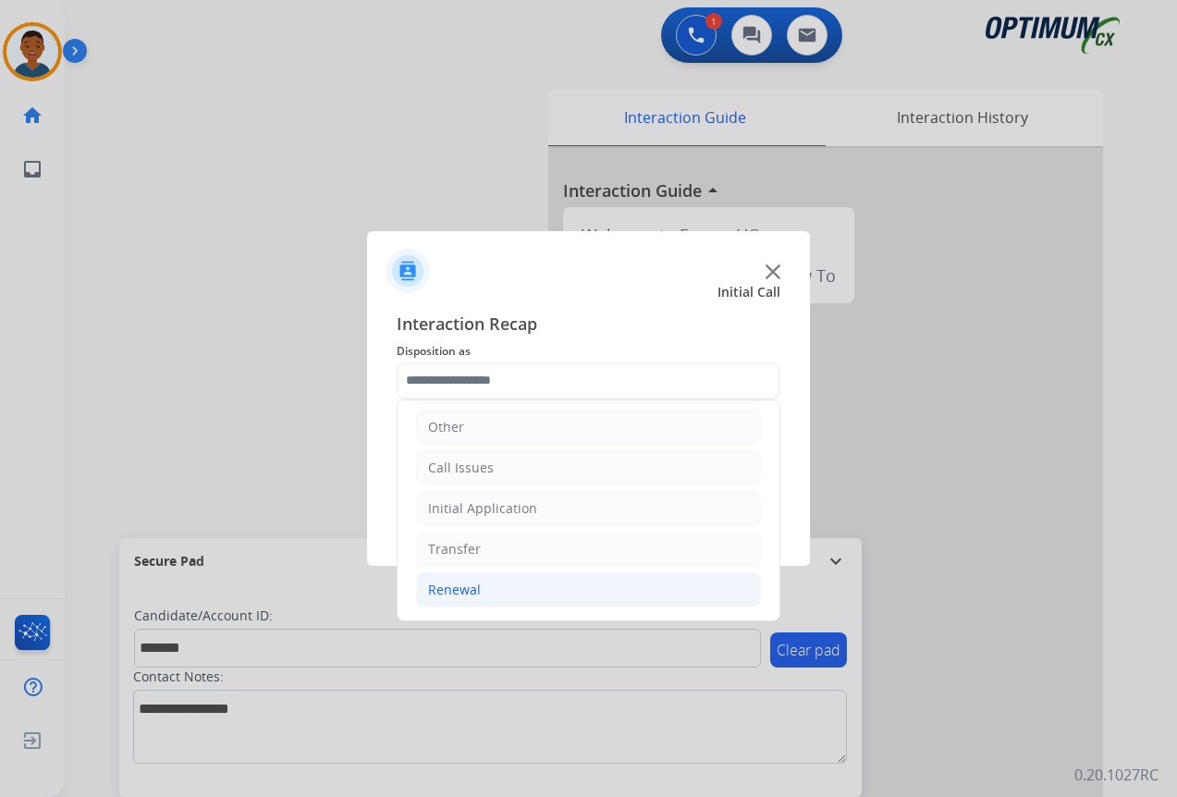
drag, startPoint x: 446, startPoint y: 592, endPoint x: 449, endPoint y: 581, distance: 11.7
click at [446, 591] on div "Renewal" at bounding box center [454, 590] width 53 height 18
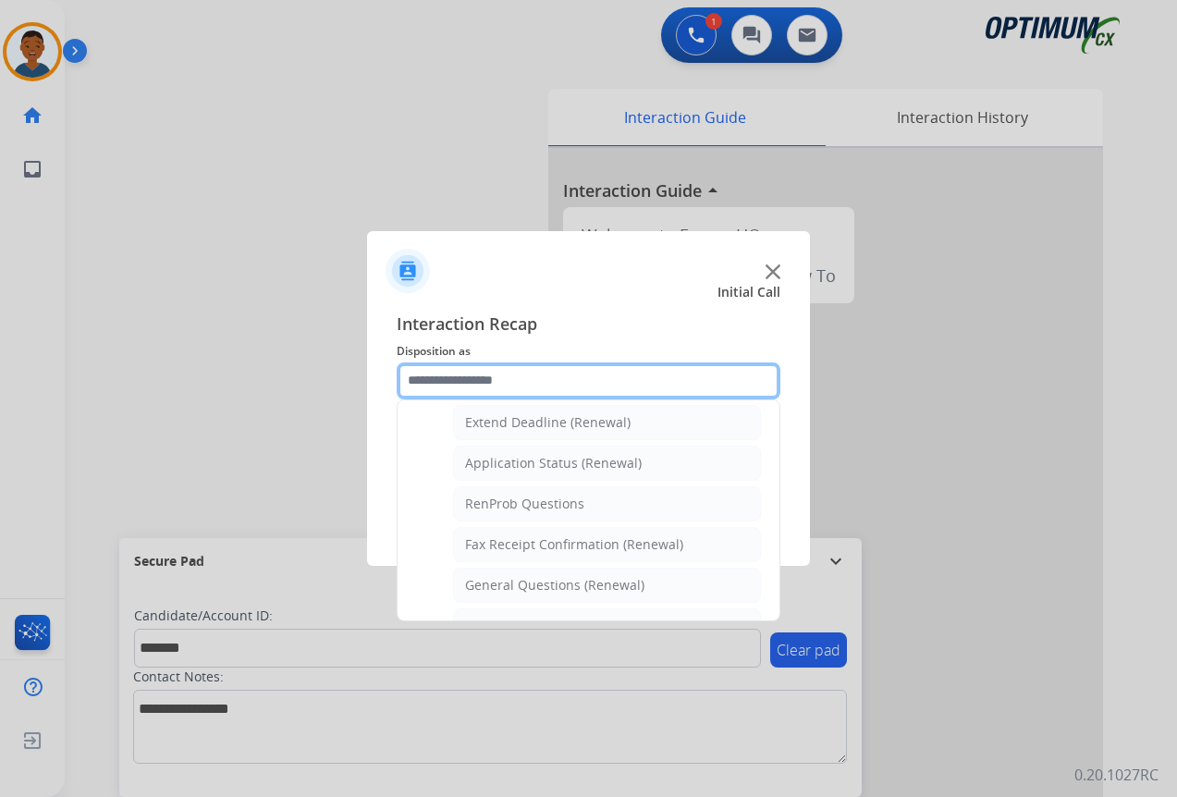
scroll to position [496, 0]
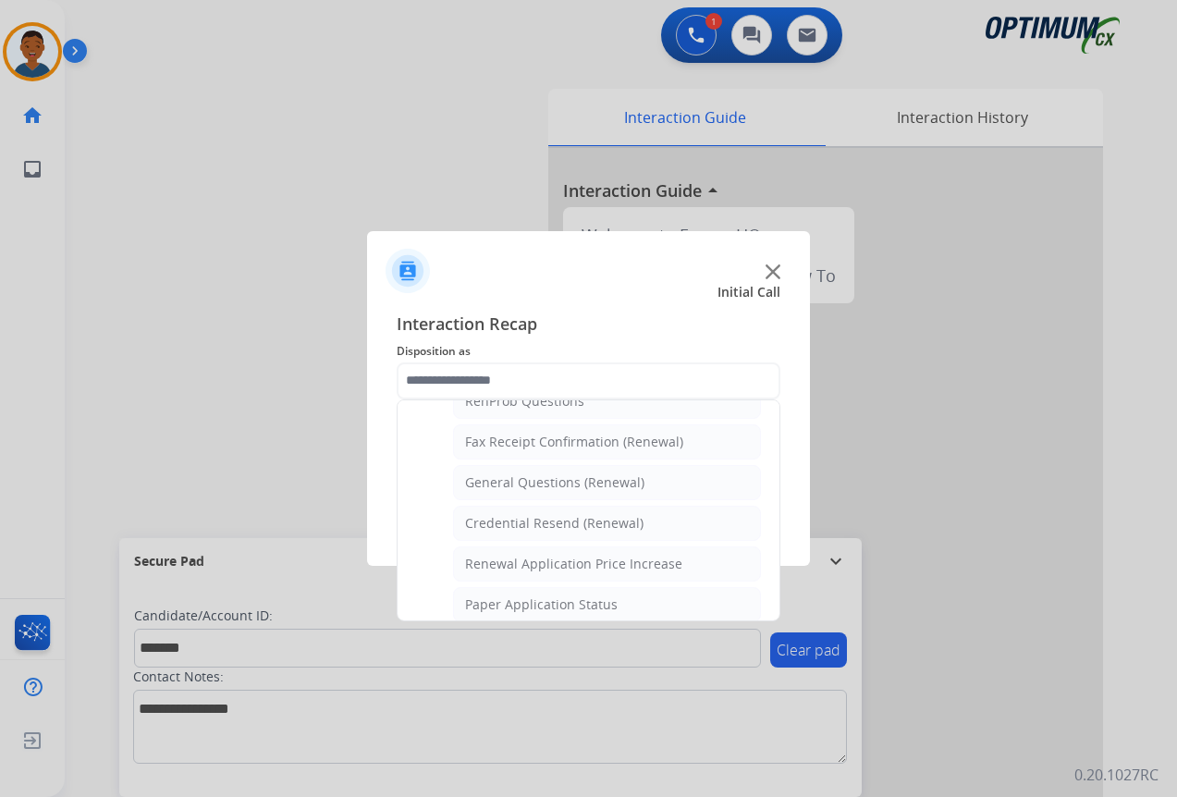
click at [497, 482] on div "General Questions (Renewal)" at bounding box center [554, 482] width 179 height 18
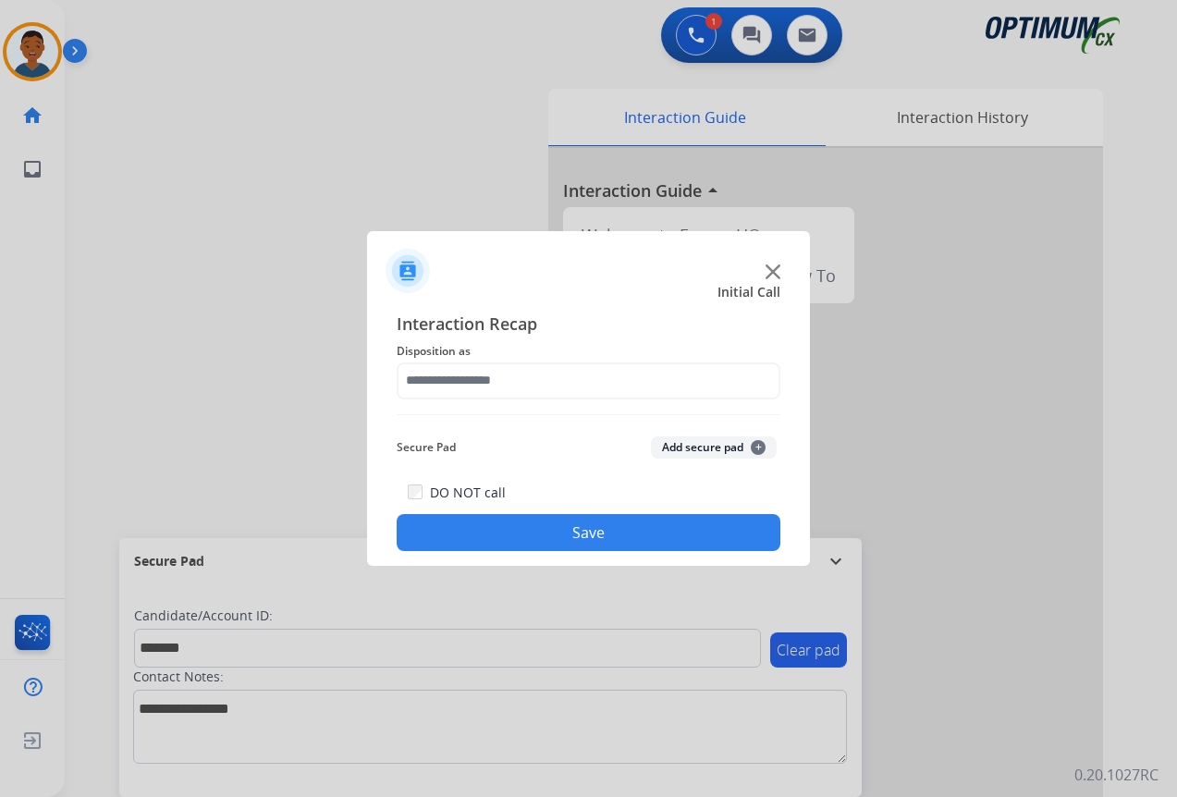
type input "**********"
click at [712, 442] on button "Add secure pad +" at bounding box center [714, 447] width 126 height 22
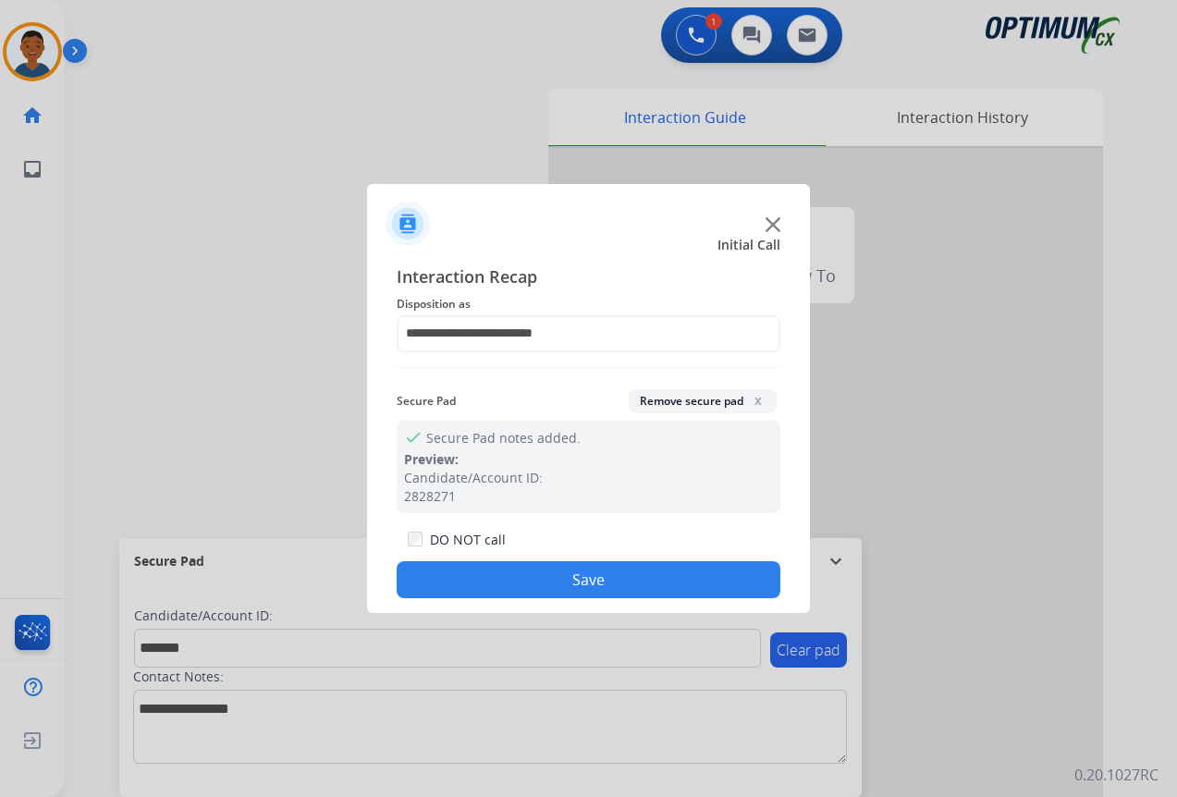
drag, startPoint x: 594, startPoint y: 582, endPoint x: 584, endPoint y: 577, distance: 10.3
click at [594, 581] on button "Save" at bounding box center [589, 579] width 384 height 37
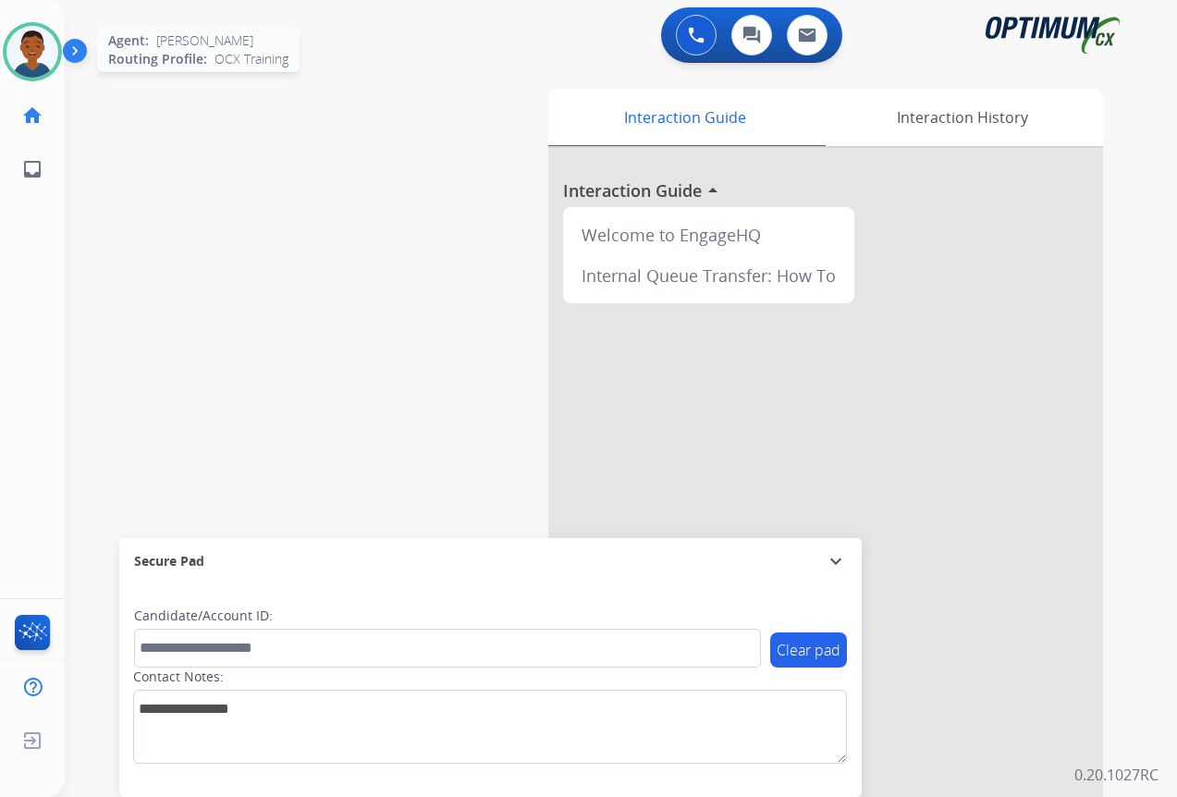
drag, startPoint x: 41, startPoint y: 60, endPoint x: 45, endPoint y: 77, distance: 17.3
click at [40, 60] on img at bounding box center [32, 52] width 52 height 52
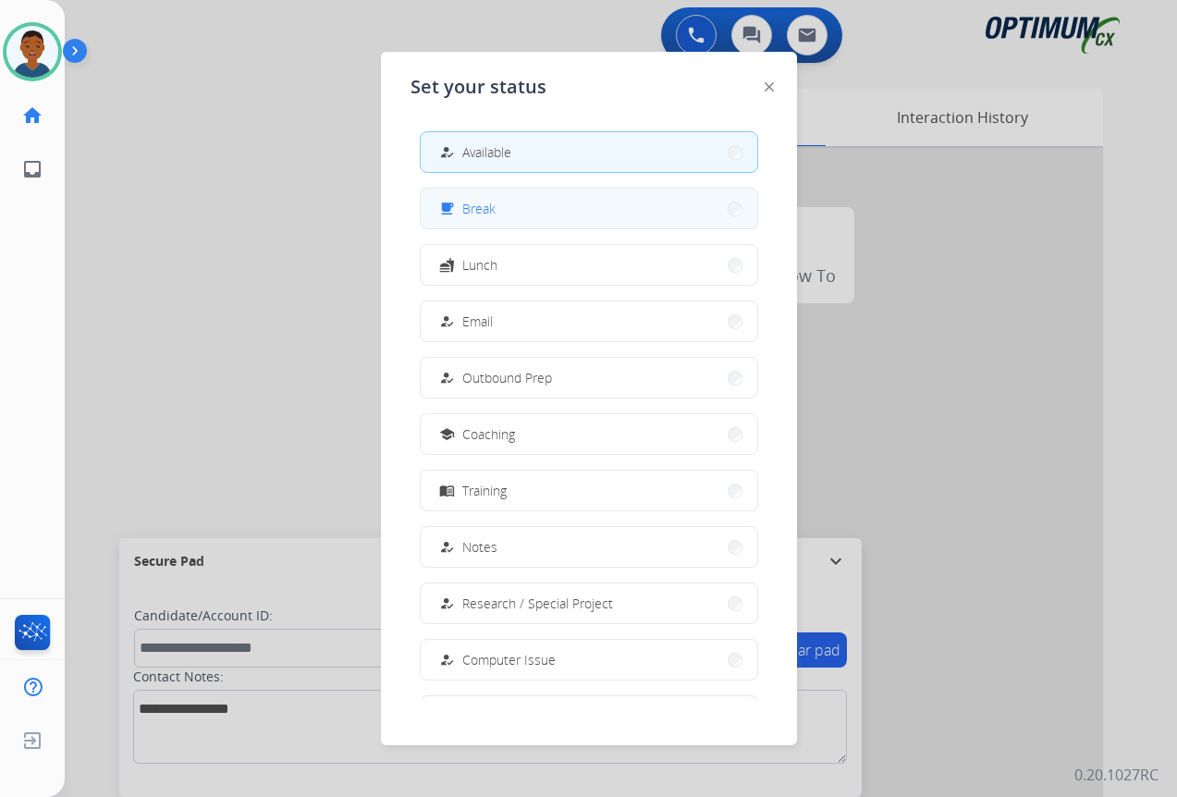
click at [501, 203] on button "free_breakfast Break" at bounding box center [589, 209] width 337 height 40
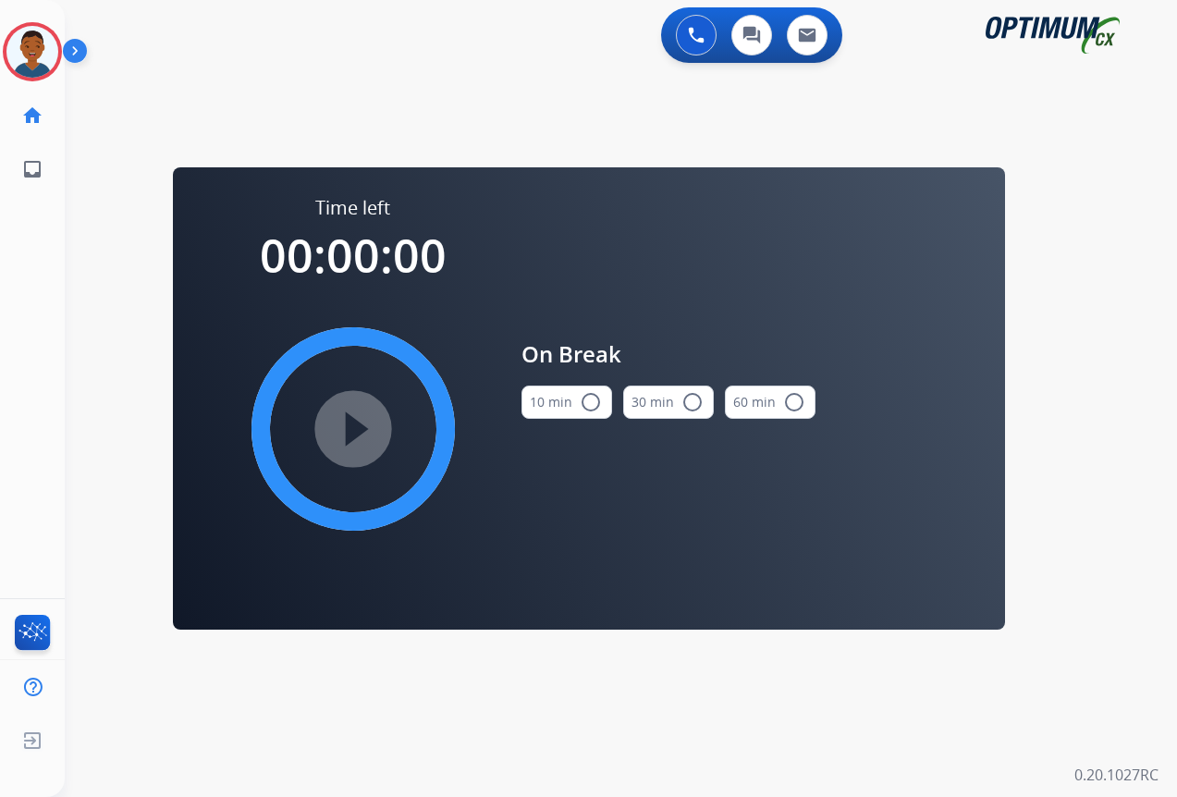
click at [591, 403] on mat-icon "radio_button_unchecked" at bounding box center [591, 402] width 22 height 22
click at [354, 422] on mat-icon "play_circle_filled" at bounding box center [353, 429] width 22 height 22
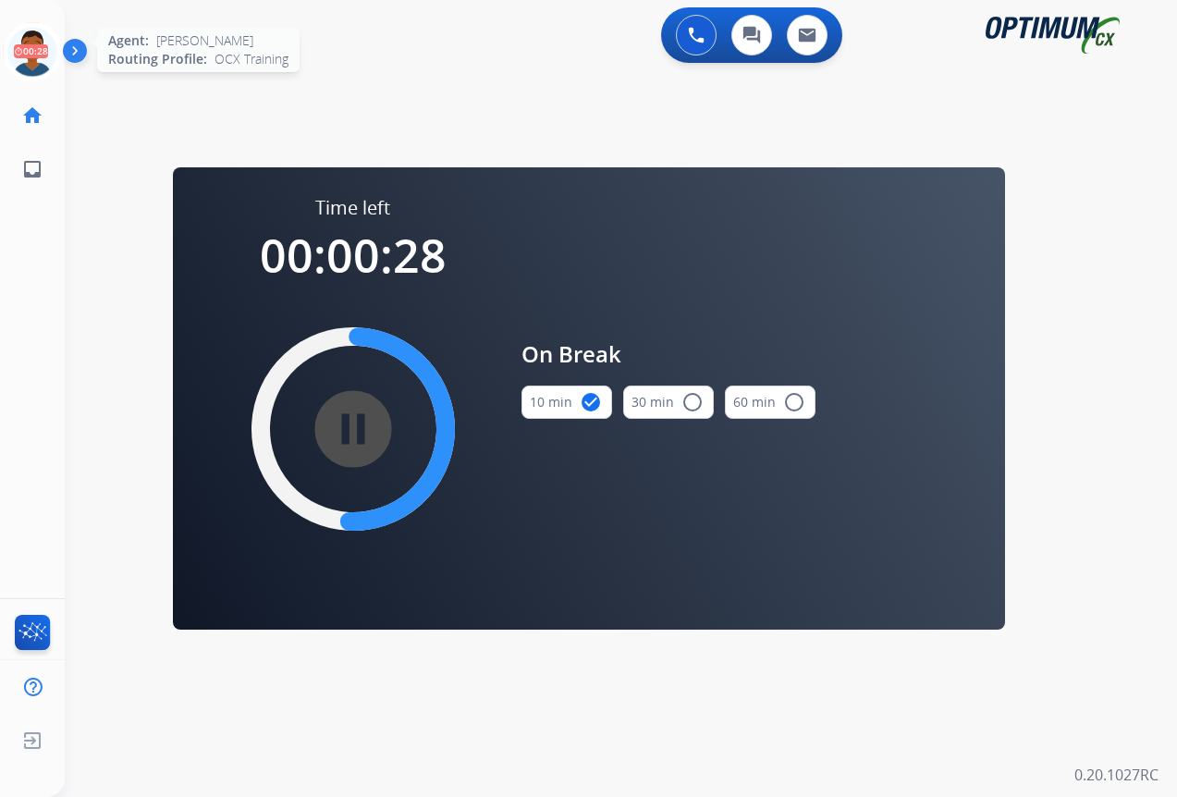
click at [38, 47] on icon at bounding box center [33, 52] width 60 height 60
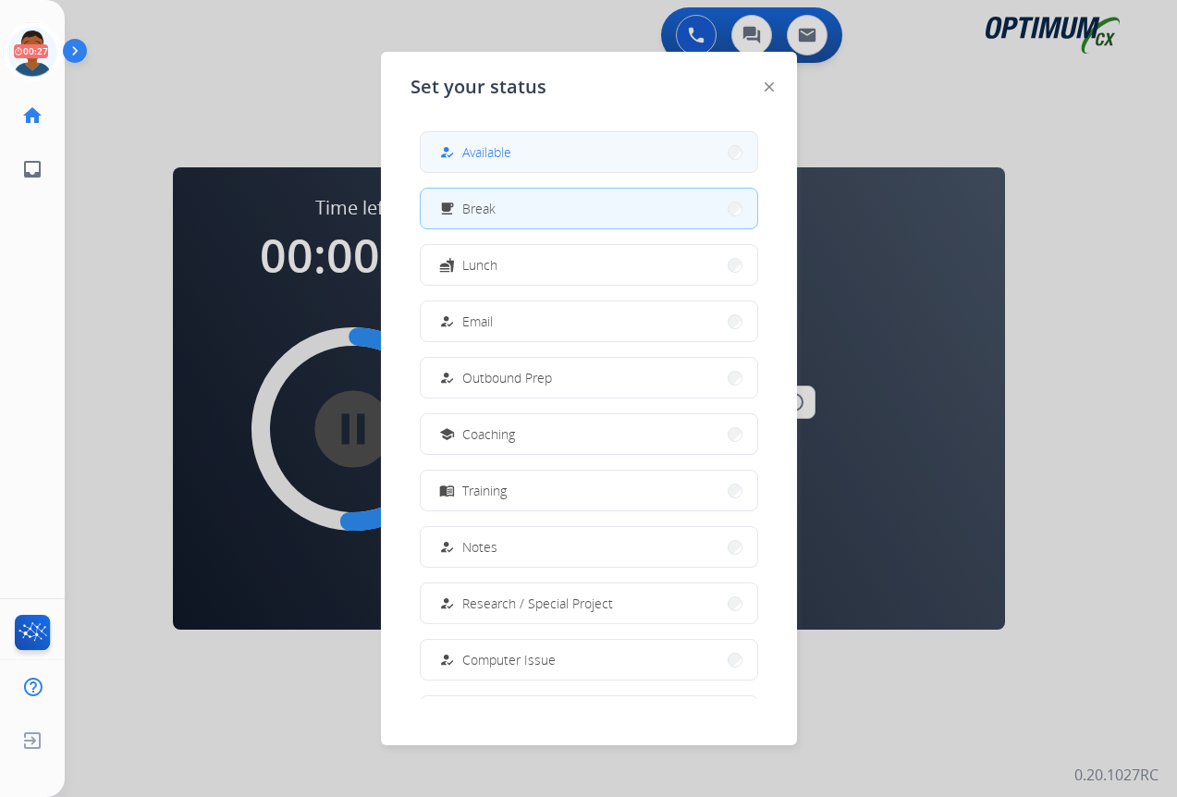
click at [517, 152] on button "how_to_reg Available" at bounding box center [589, 152] width 337 height 40
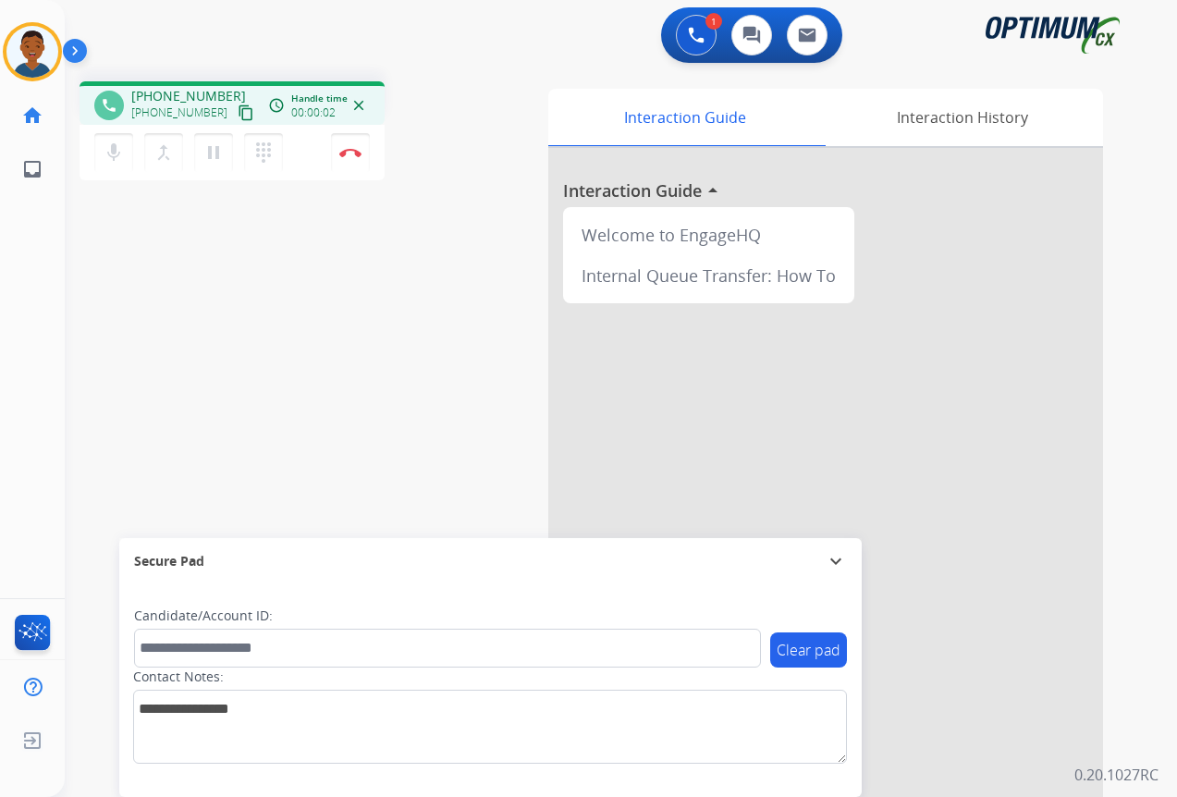
drag, startPoint x: 227, startPoint y: 115, endPoint x: 219, endPoint y: 121, distance: 10.5
click at [238, 115] on mat-icon "content_copy" at bounding box center [246, 113] width 17 height 17
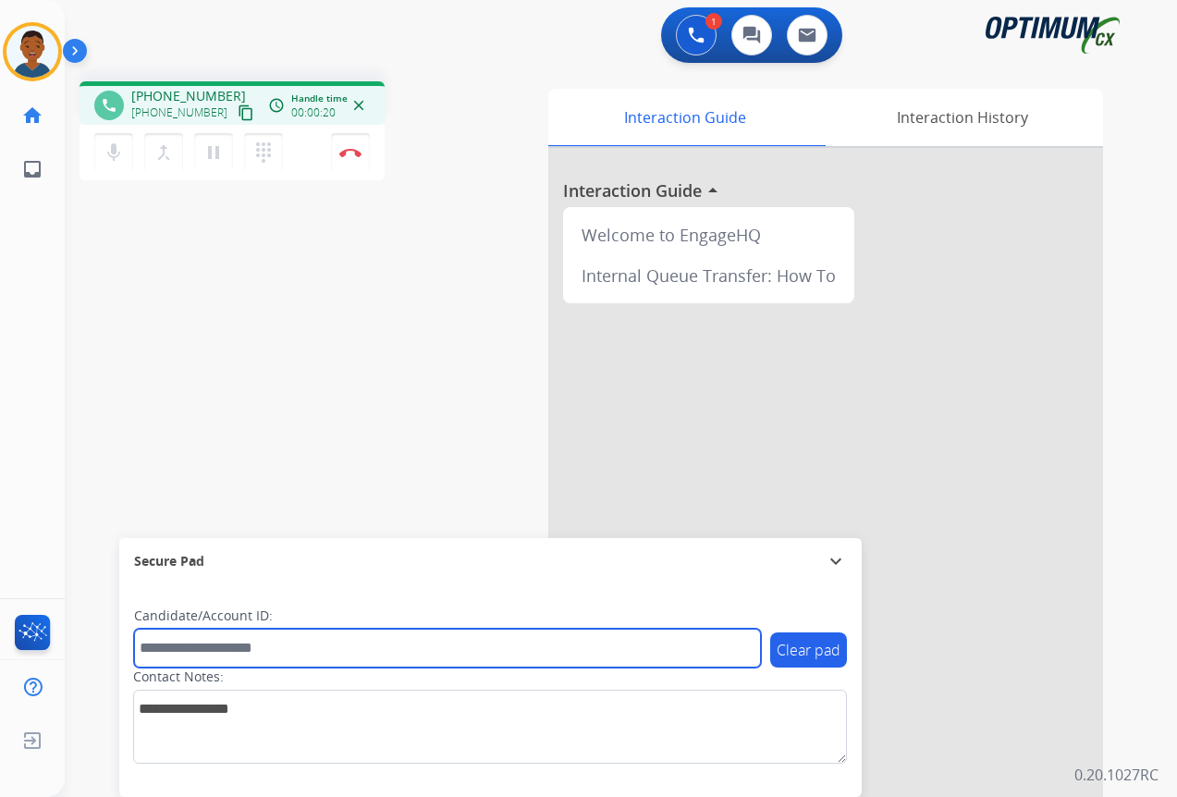
click at [202, 651] on input "text" at bounding box center [447, 648] width 627 height 39
paste input "*******"
type input "*******"
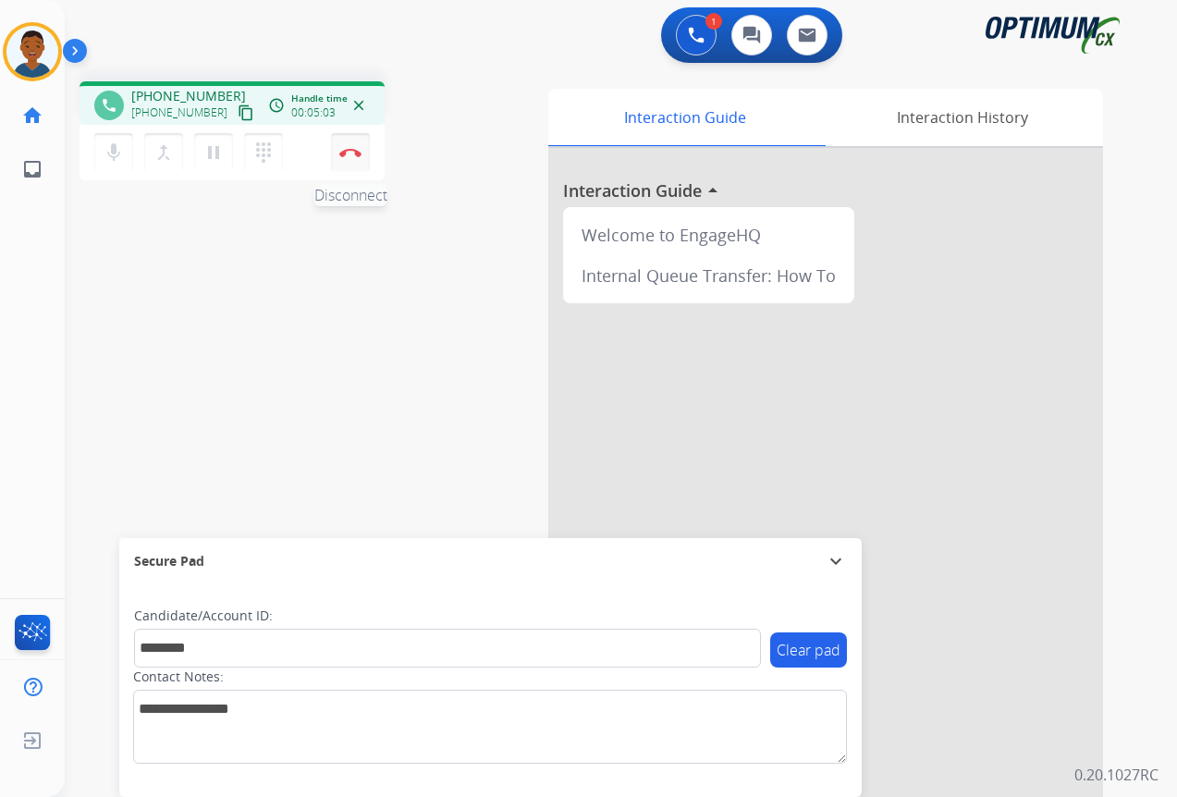
click at [355, 153] on img at bounding box center [350, 152] width 22 height 9
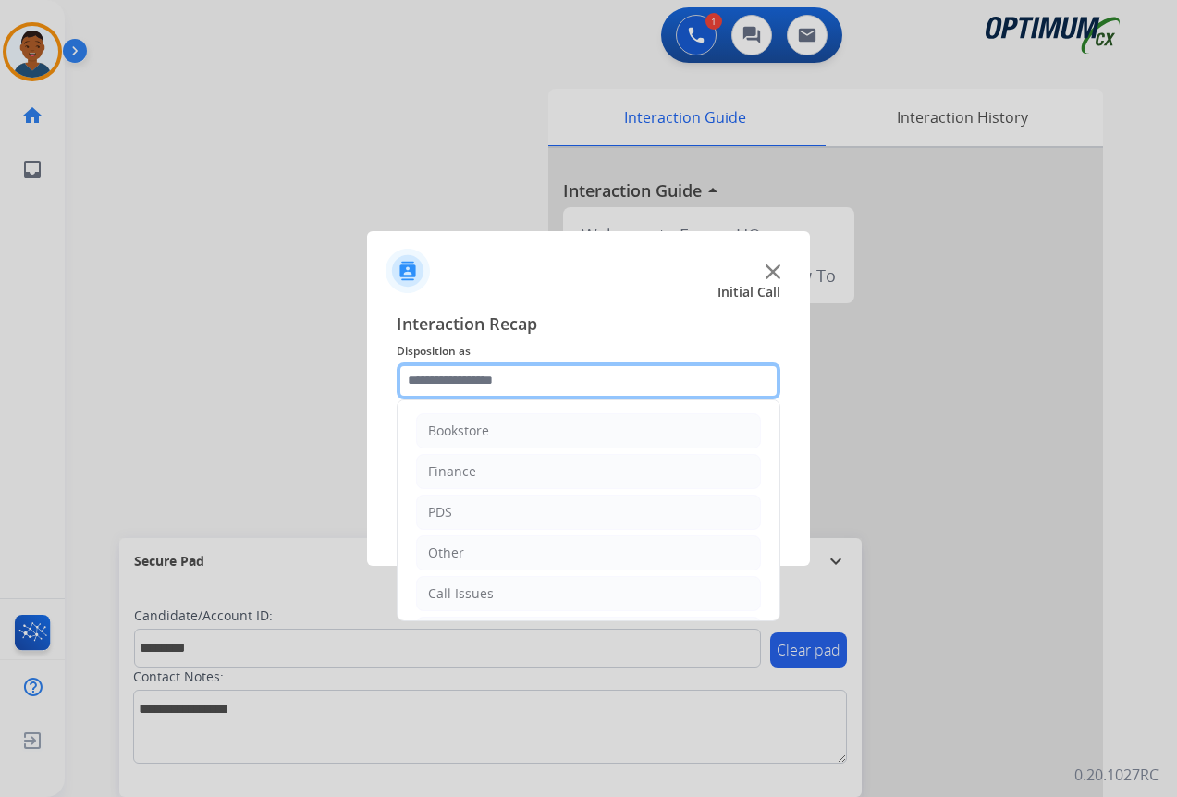
click at [418, 378] on input "text" at bounding box center [589, 381] width 384 height 37
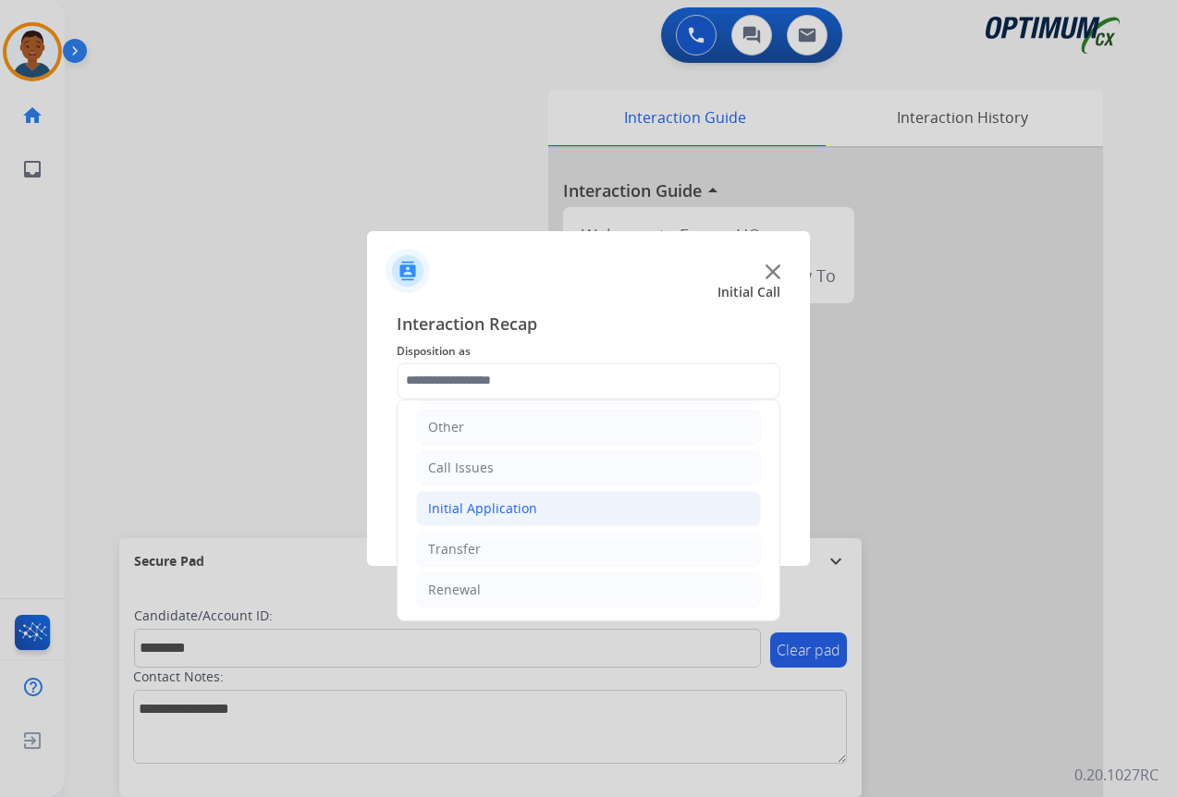
click at [448, 505] on div "Initial Application" at bounding box center [482, 508] width 109 height 18
click at [496, 591] on div "Appeals" at bounding box center [490, 590] width 50 height 18
type input "*******"
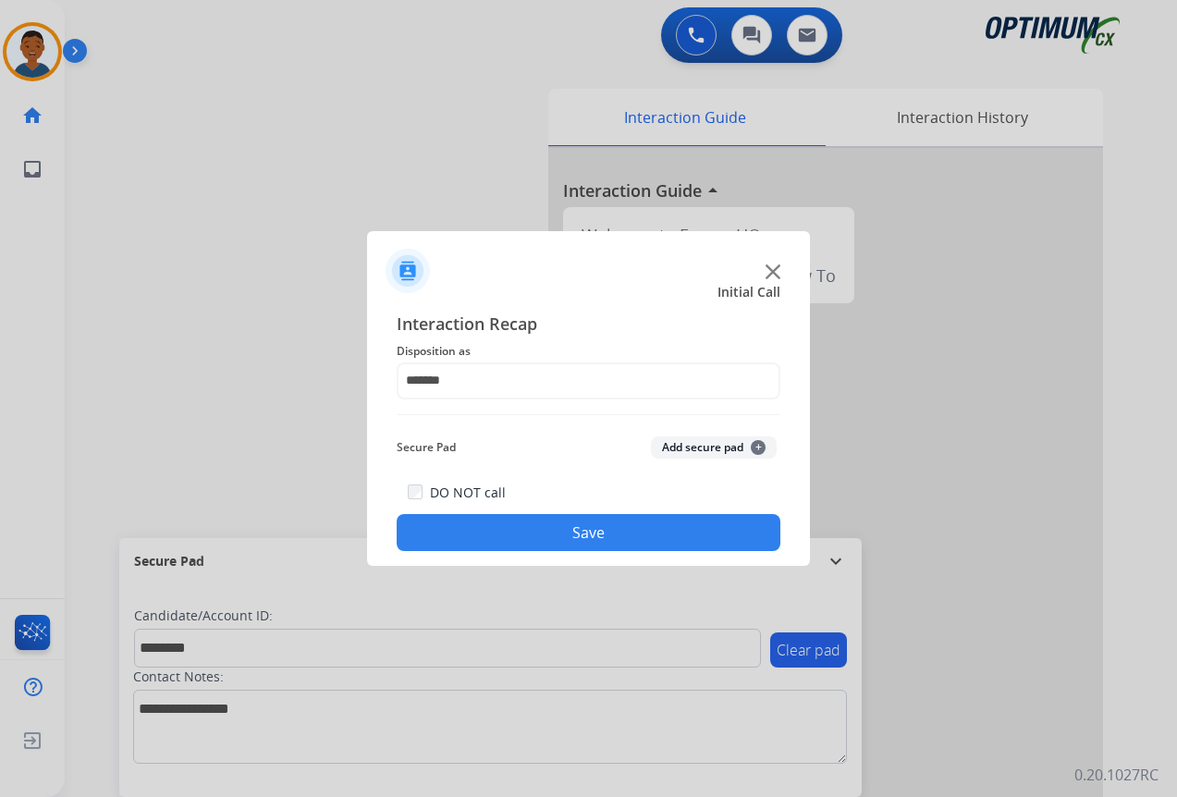
click at [686, 451] on button "Add secure pad +" at bounding box center [714, 447] width 126 height 22
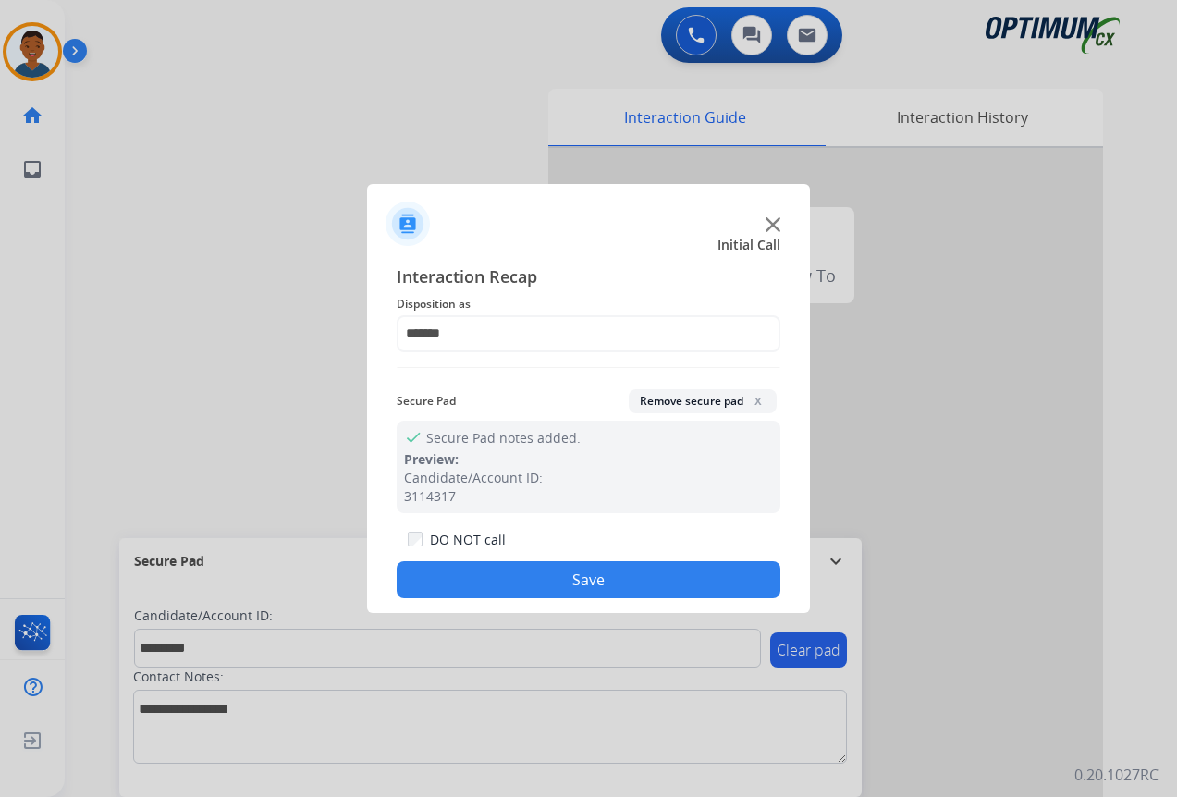
drag, startPoint x: 568, startPoint y: 583, endPoint x: 460, endPoint y: 570, distance: 109.0
click at [565, 582] on button "Save" at bounding box center [589, 579] width 384 height 37
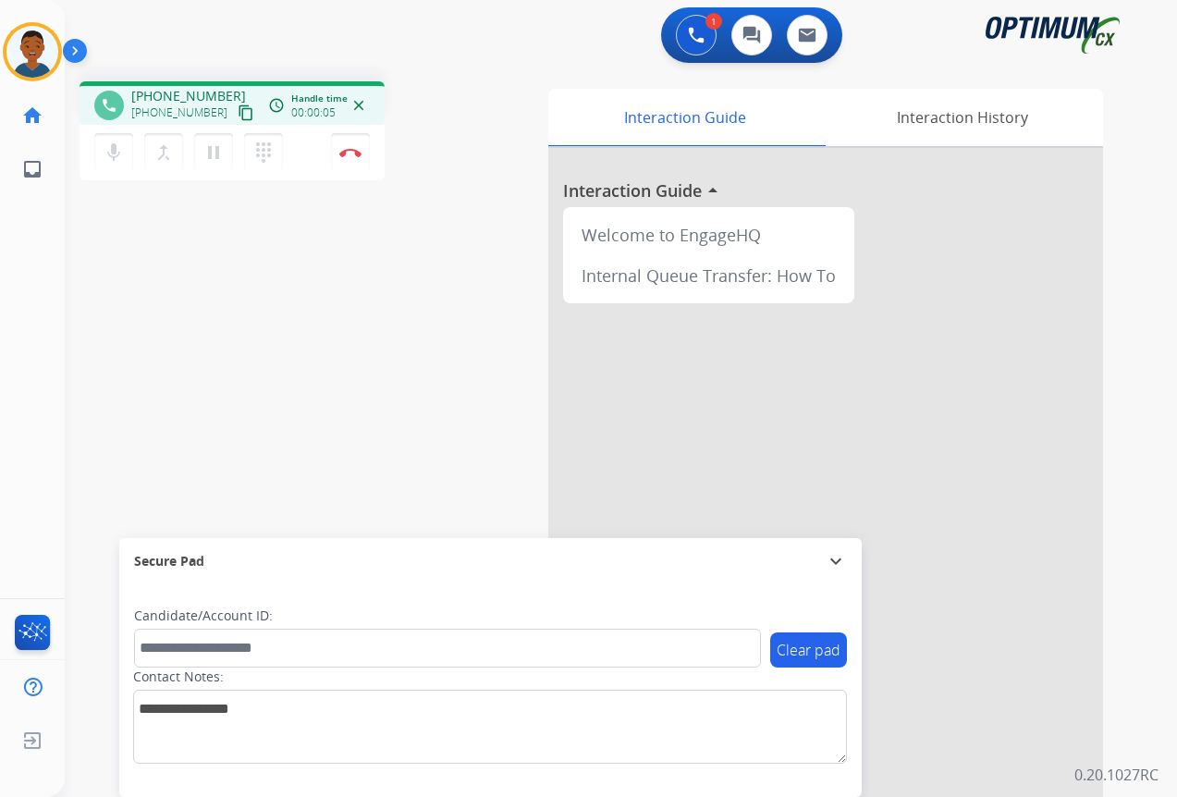
click at [238, 110] on mat-icon "content_copy" at bounding box center [246, 113] width 17 height 17
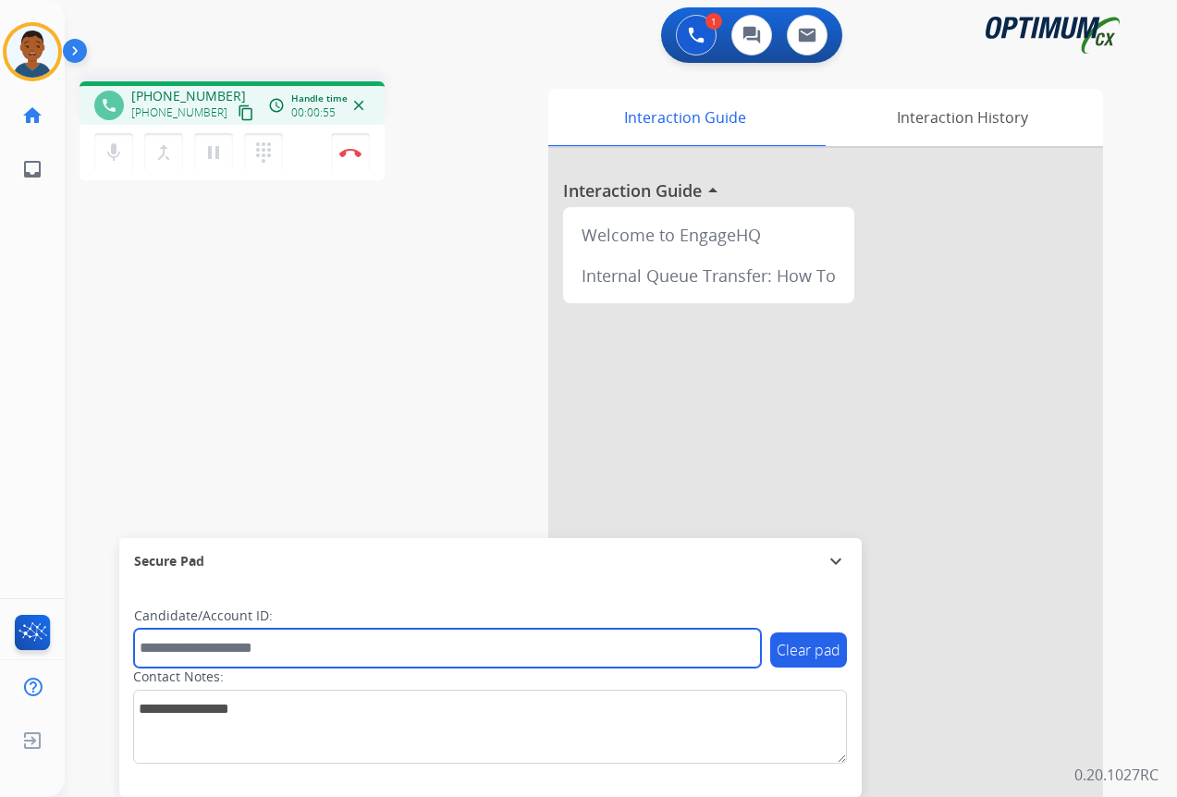
click at [221, 652] on input "text" at bounding box center [447, 648] width 627 height 39
paste input "*******"
type input "*******"
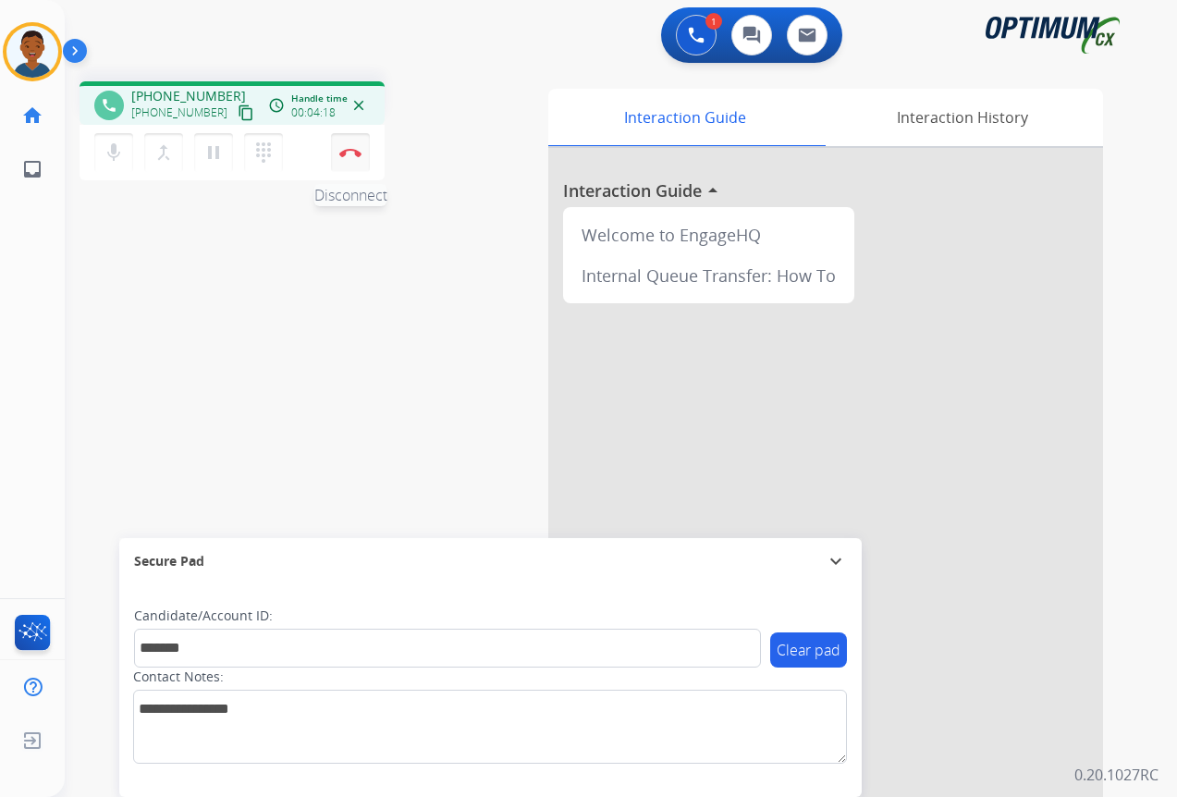
click at [355, 154] on img at bounding box center [350, 152] width 22 height 9
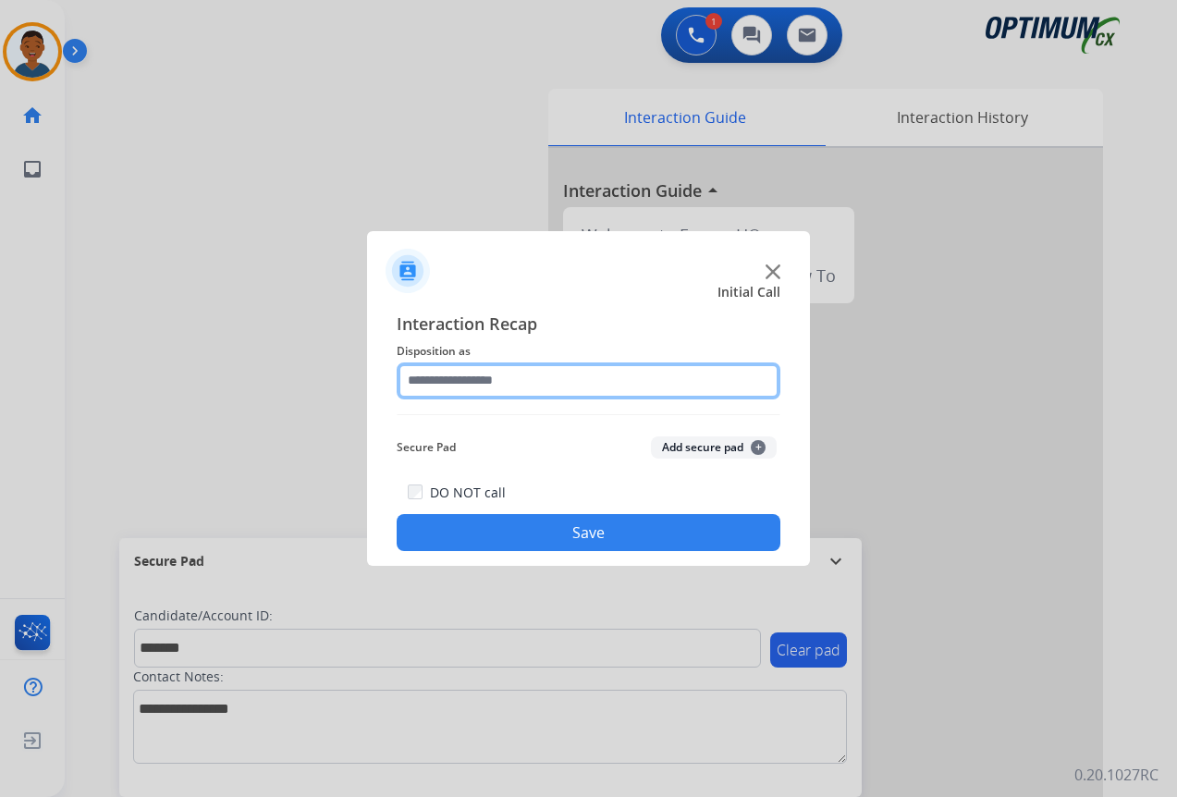
click at [443, 372] on input "text" at bounding box center [589, 381] width 384 height 37
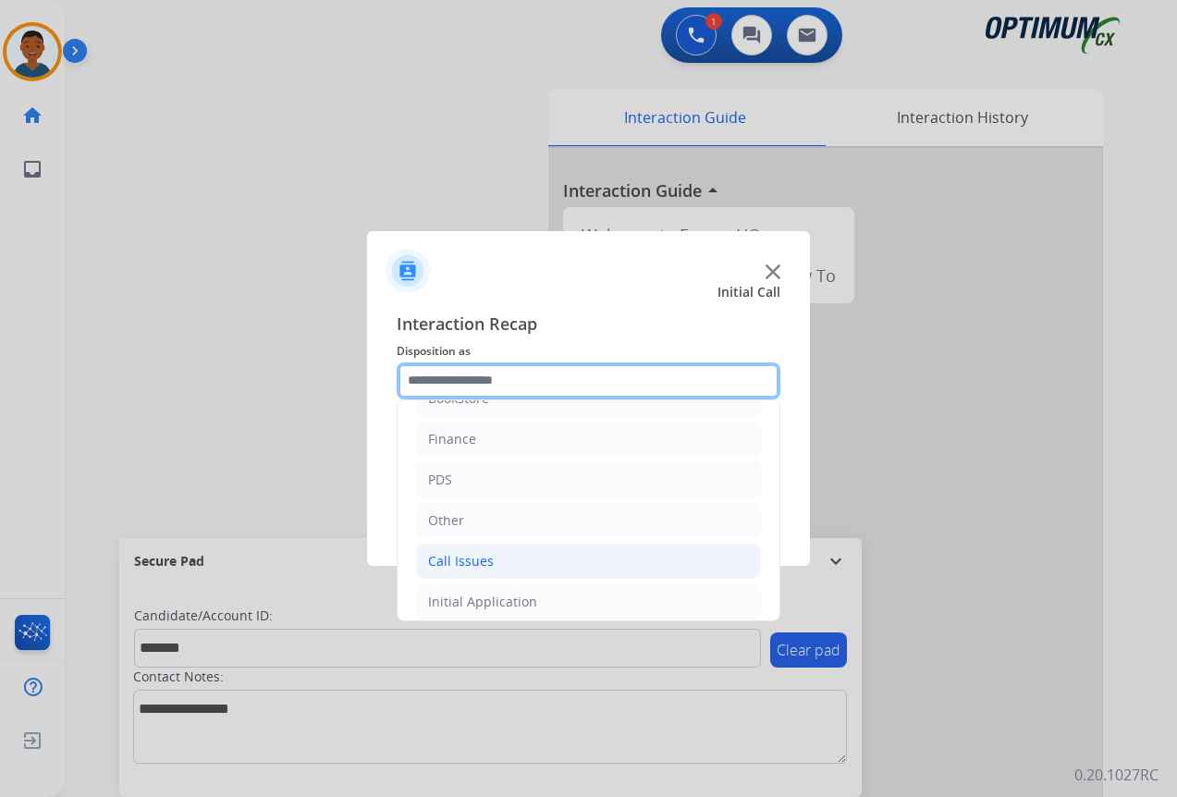
scroll to position [0, 0]
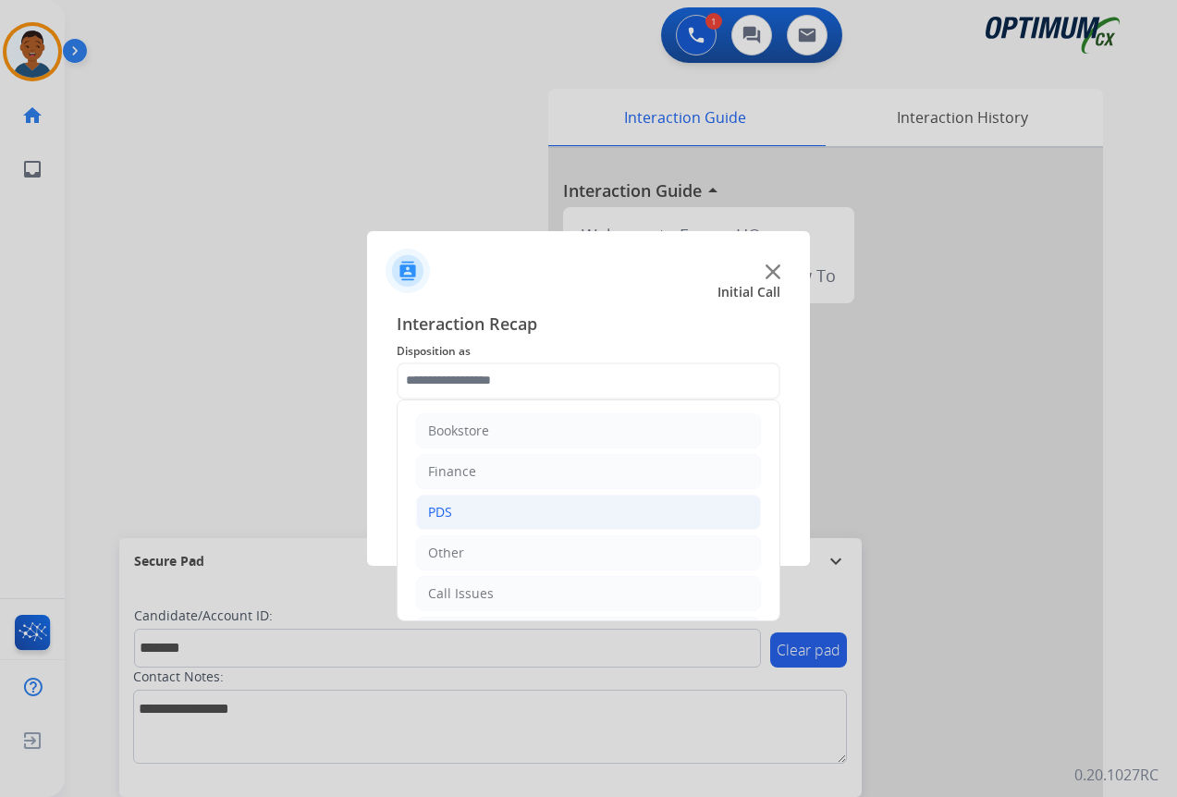
click at [459, 515] on li "PDS" at bounding box center [588, 512] width 345 height 35
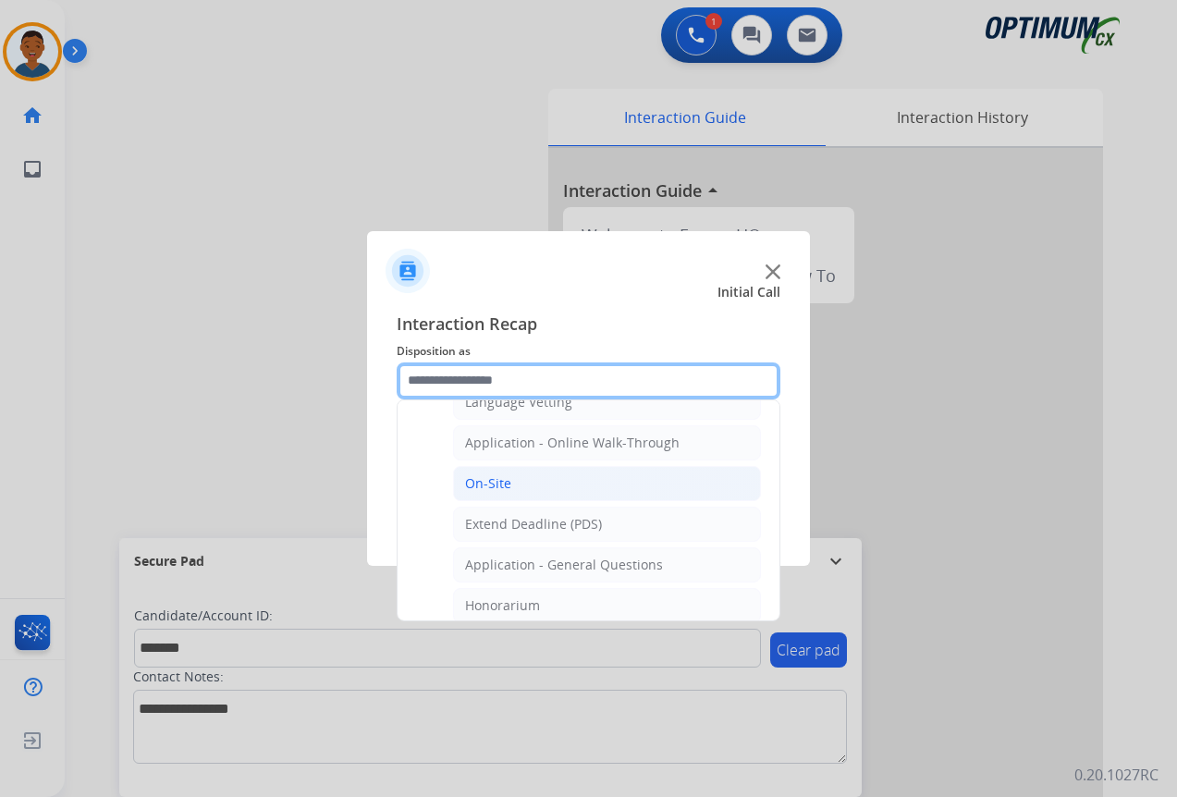
scroll to position [462, 0]
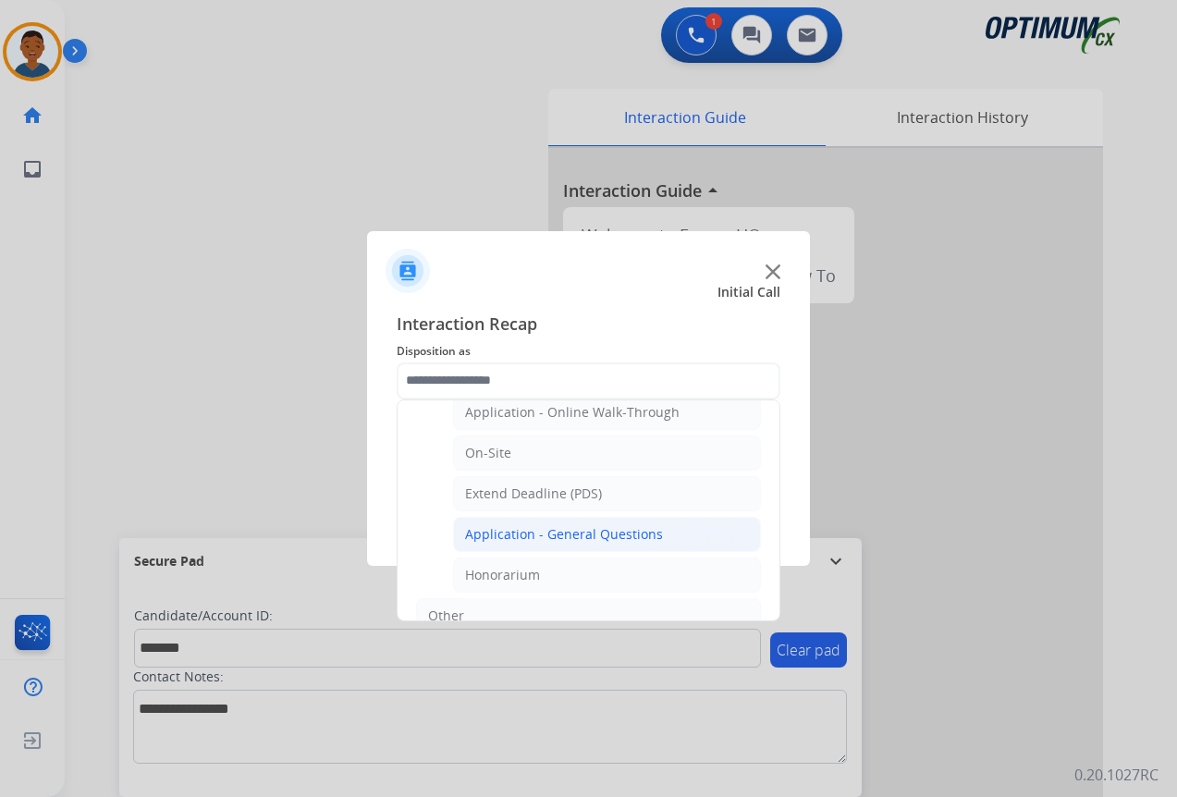
click at [505, 537] on div "Application - General Questions" at bounding box center [564, 534] width 198 height 18
type input "**********"
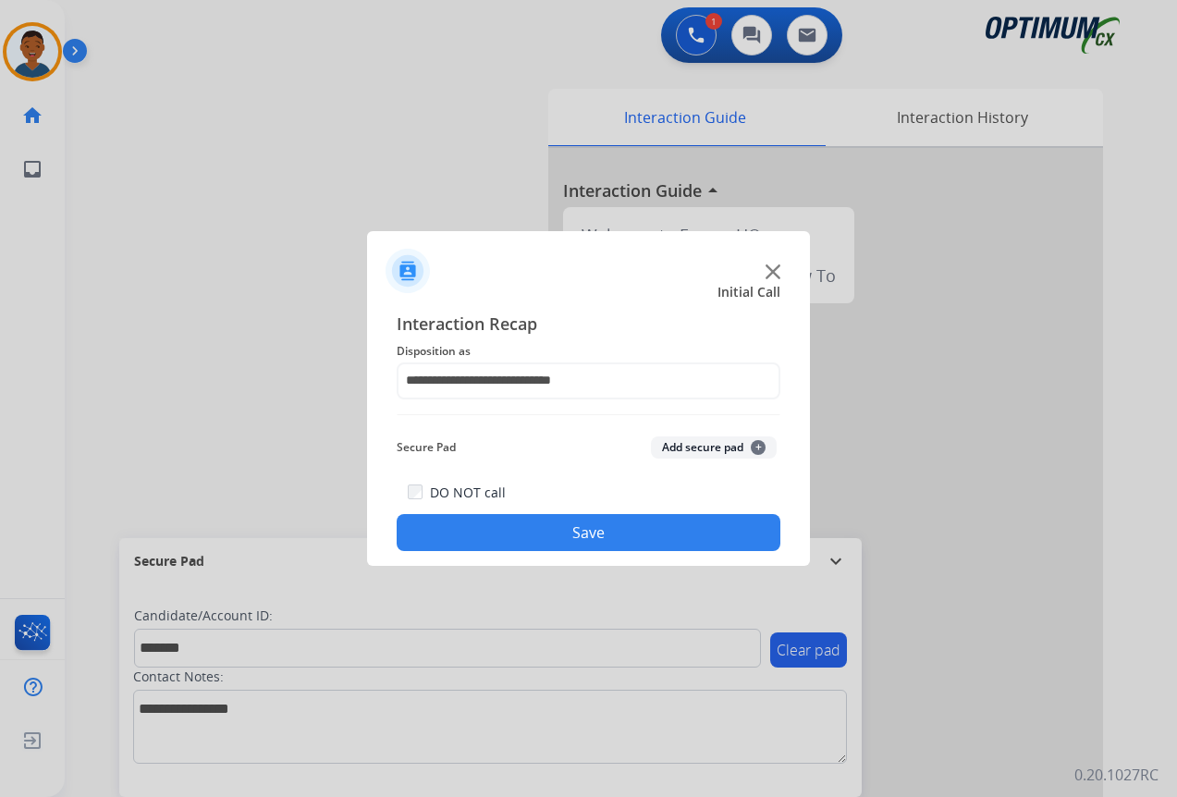
click at [691, 454] on button "Add secure pad +" at bounding box center [714, 447] width 126 height 22
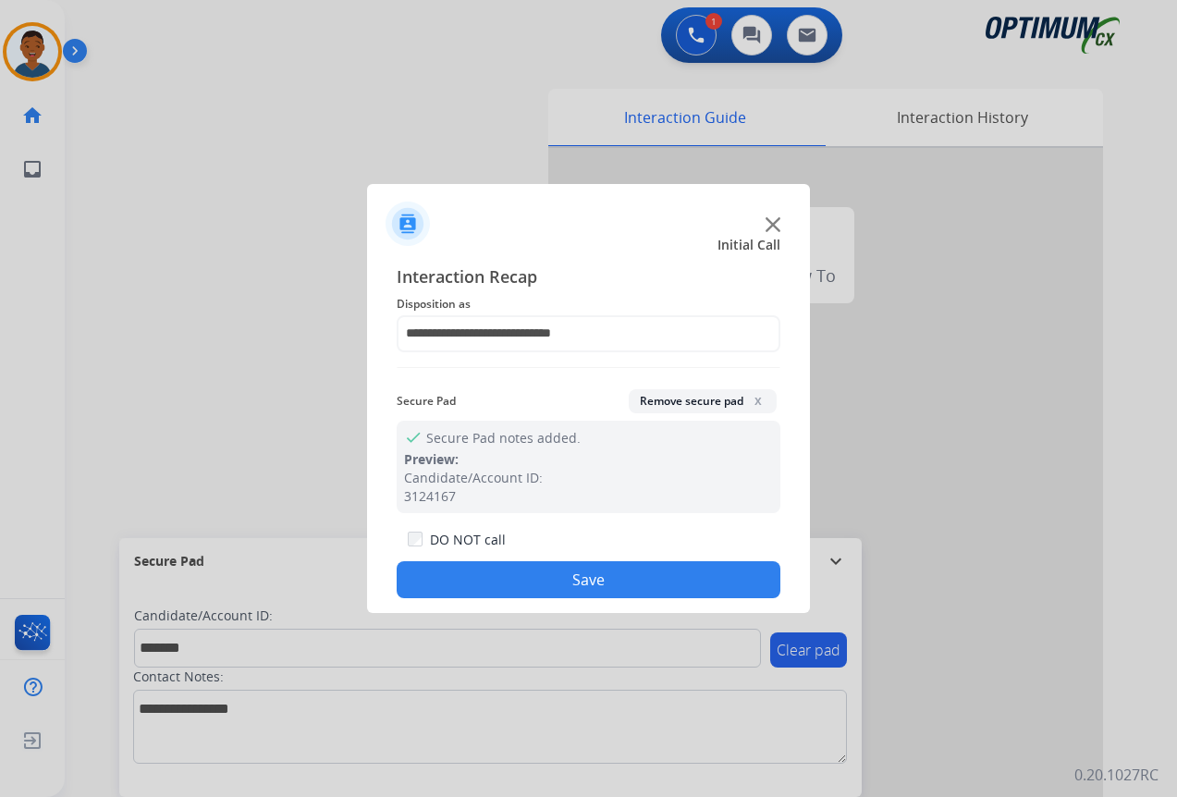
click at [601, 581] on button "Save" at bounding box center [589, 579] width 384 height 37
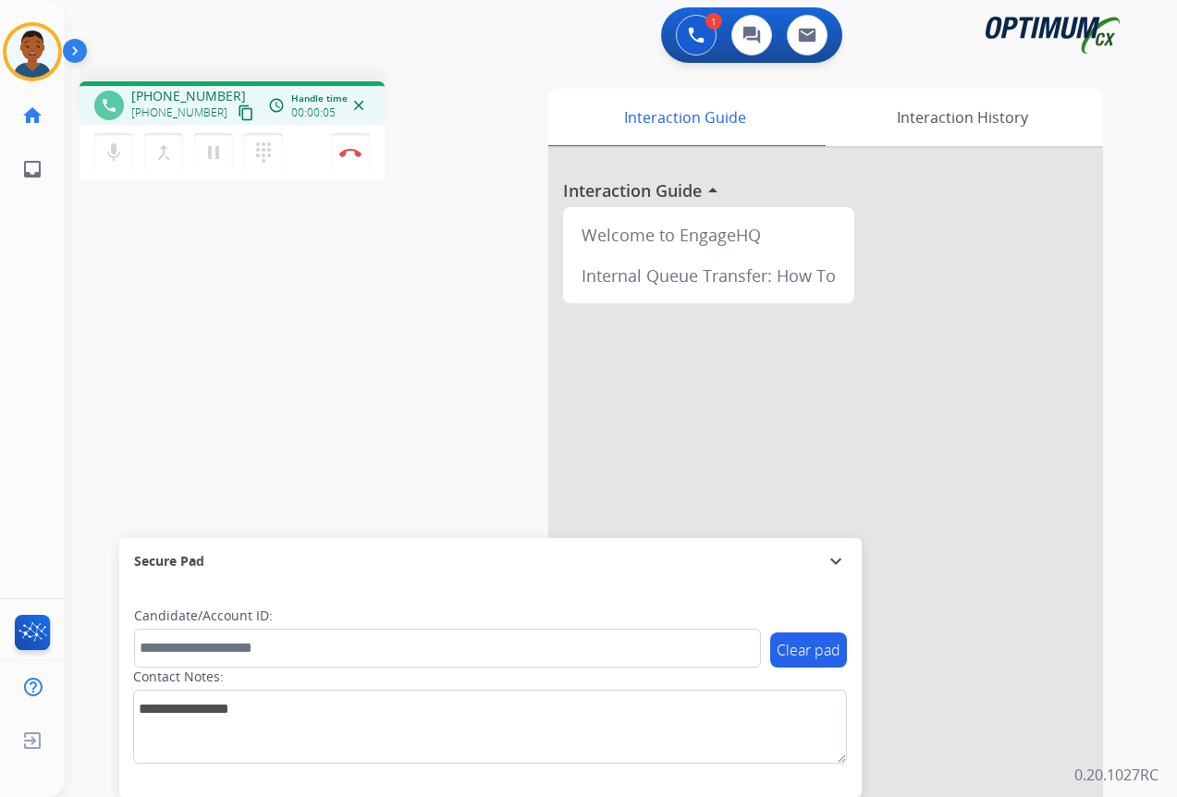
click at [238, 111] on mat-icon "content_copy" at bounding box center [246, 113] width 17 height 17
click at [354, 152] on img at bounding box center [350, 152] width 22 height 9
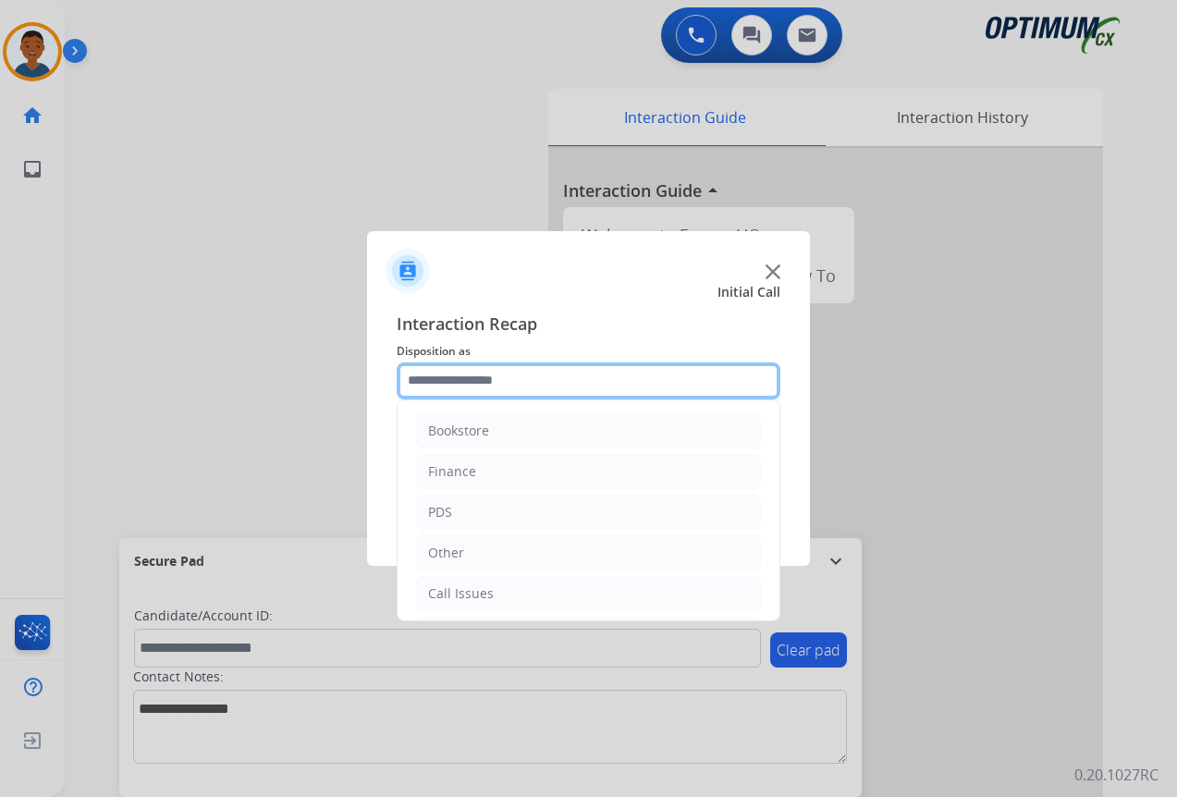
click at [442, 382] on input "text" at bounding box center [589, 381] width 384 height 37
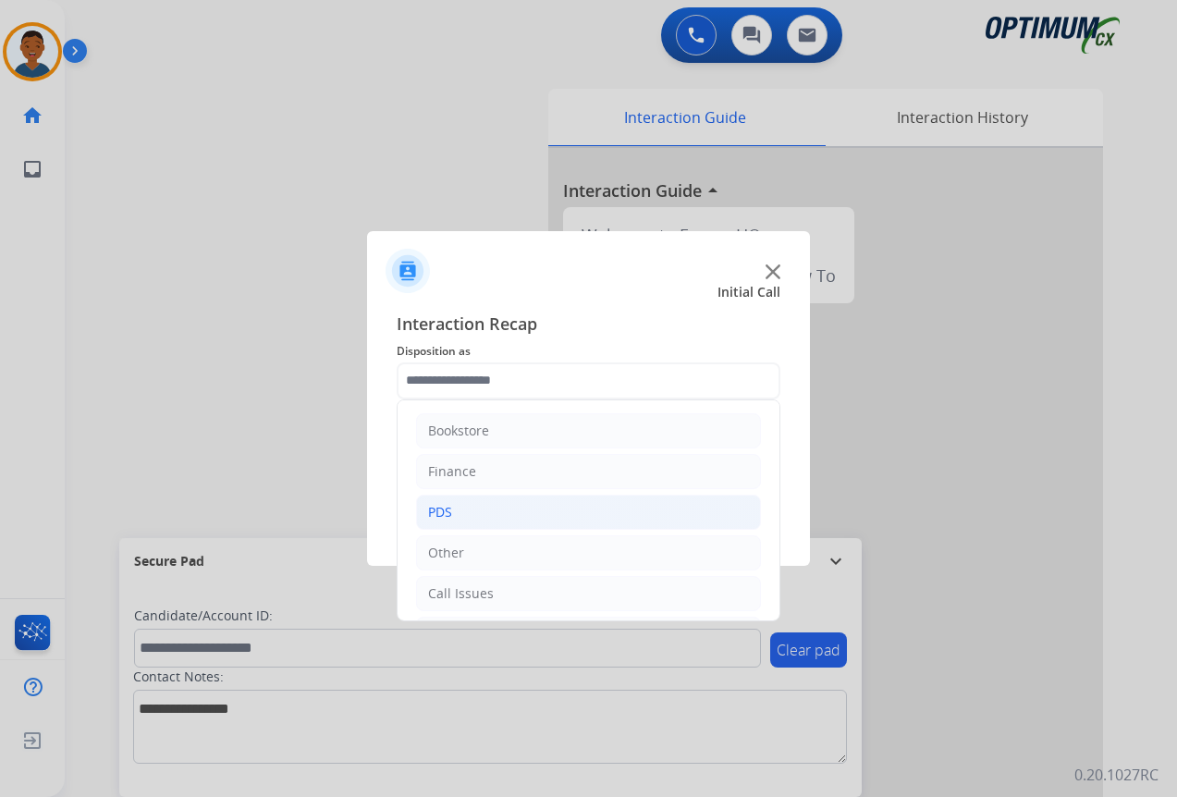
click at [437, 508] on div "PDS" at bounding box center [440, 512] width 24 height 18
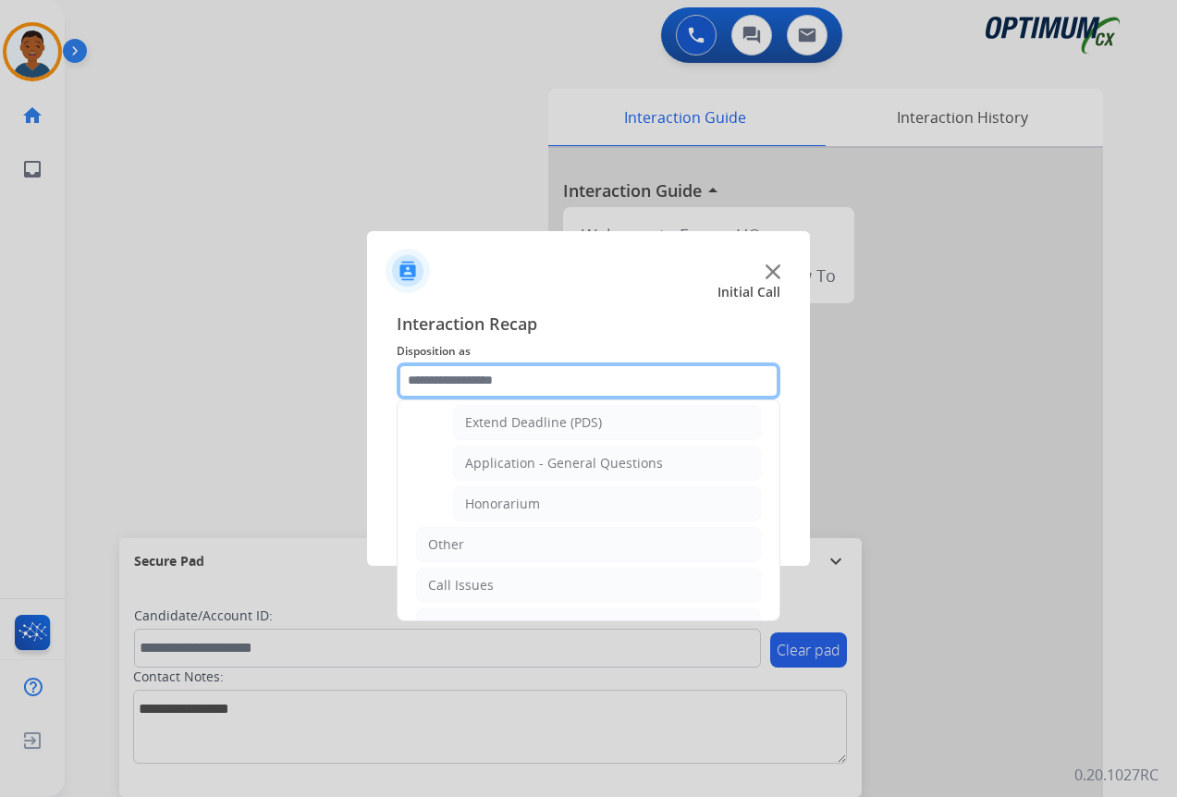
scroll to position [555, 0]
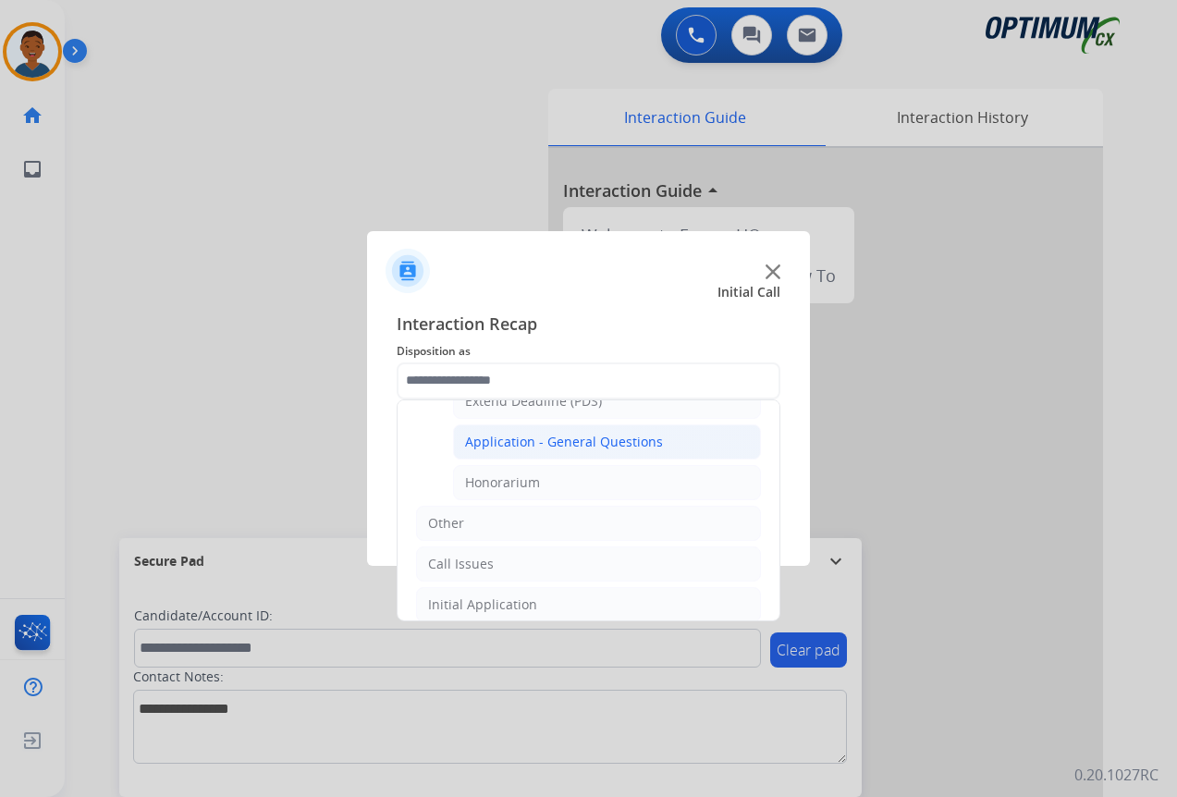
click at [523, 442] on div "Application - General Questions" at bounding box center [564, 442] width 198 height 18
type input "**********"
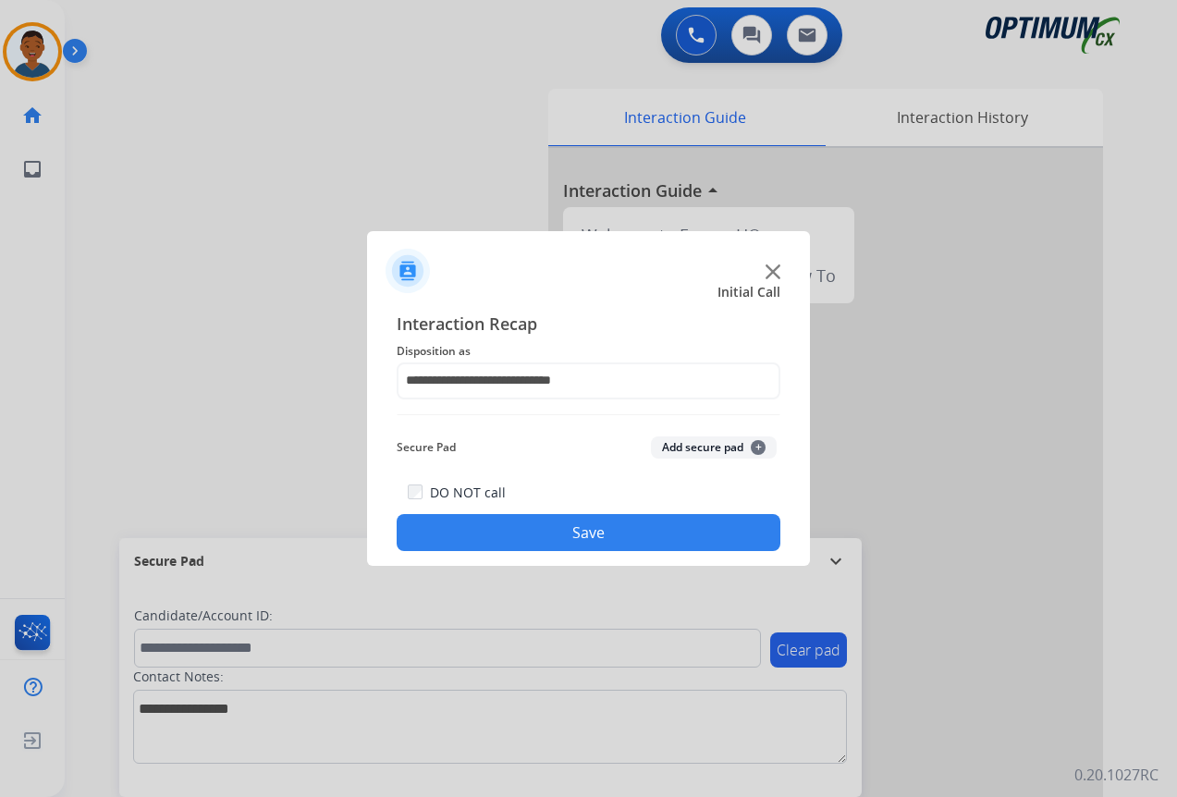
click at [599, 523] on button "Save" at bounding box center [589, 532] width 384 height 37
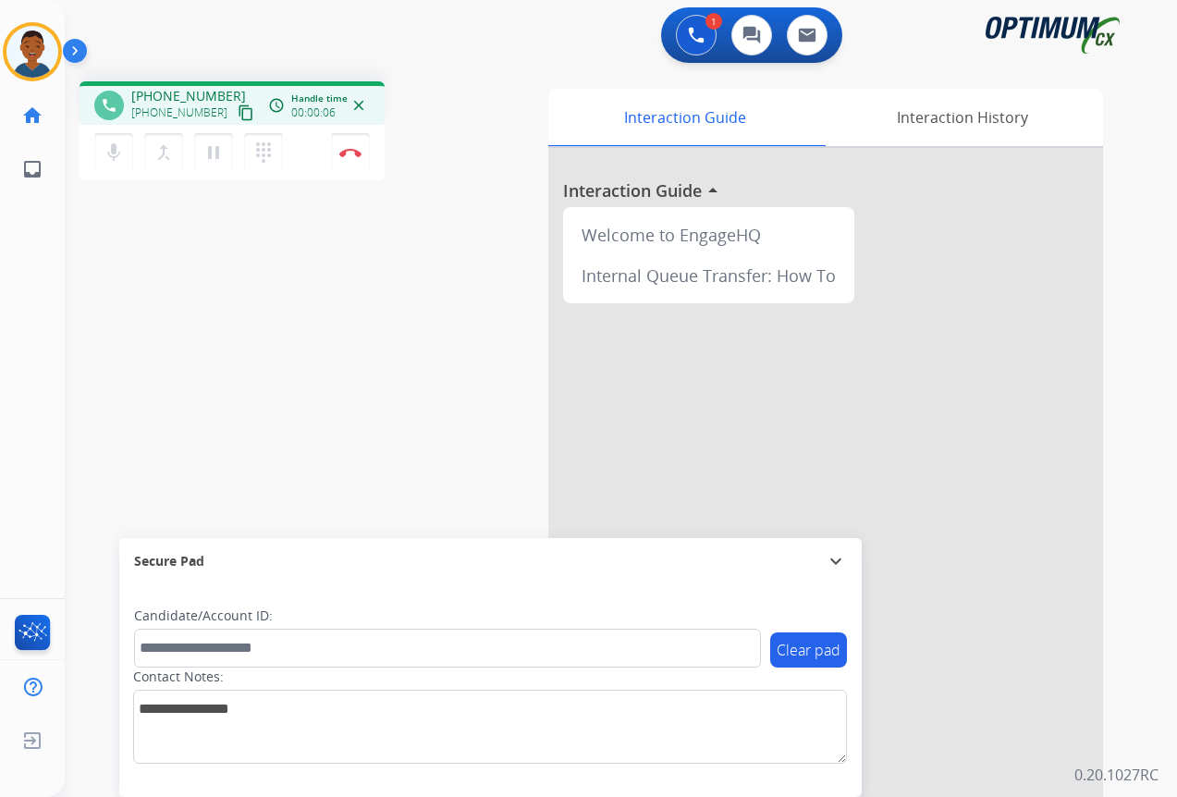
click at [238, 111] on mat-icon "content_copy" at bounding box center [246, 113] width 17 height 17
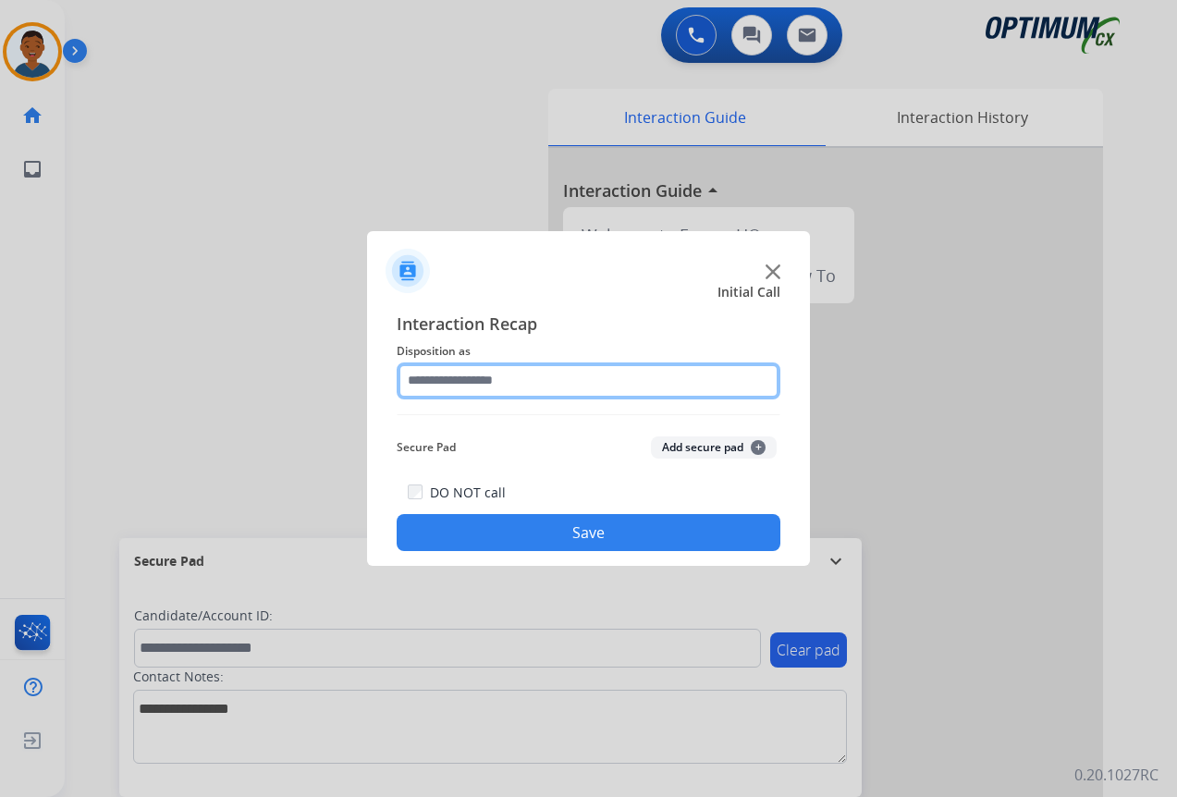
click at [442, 378] on input "text" at bounding box center [589, 381] width 384 height 37
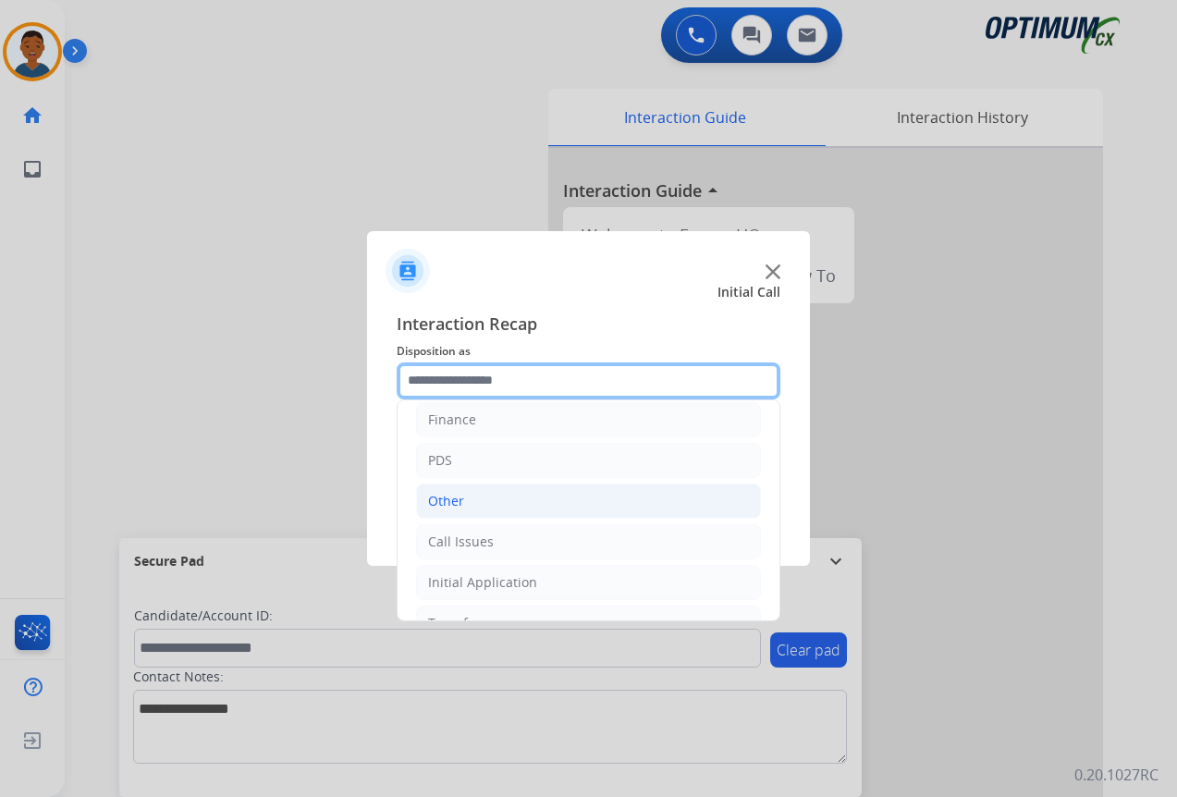
scroll to position [126, 0]
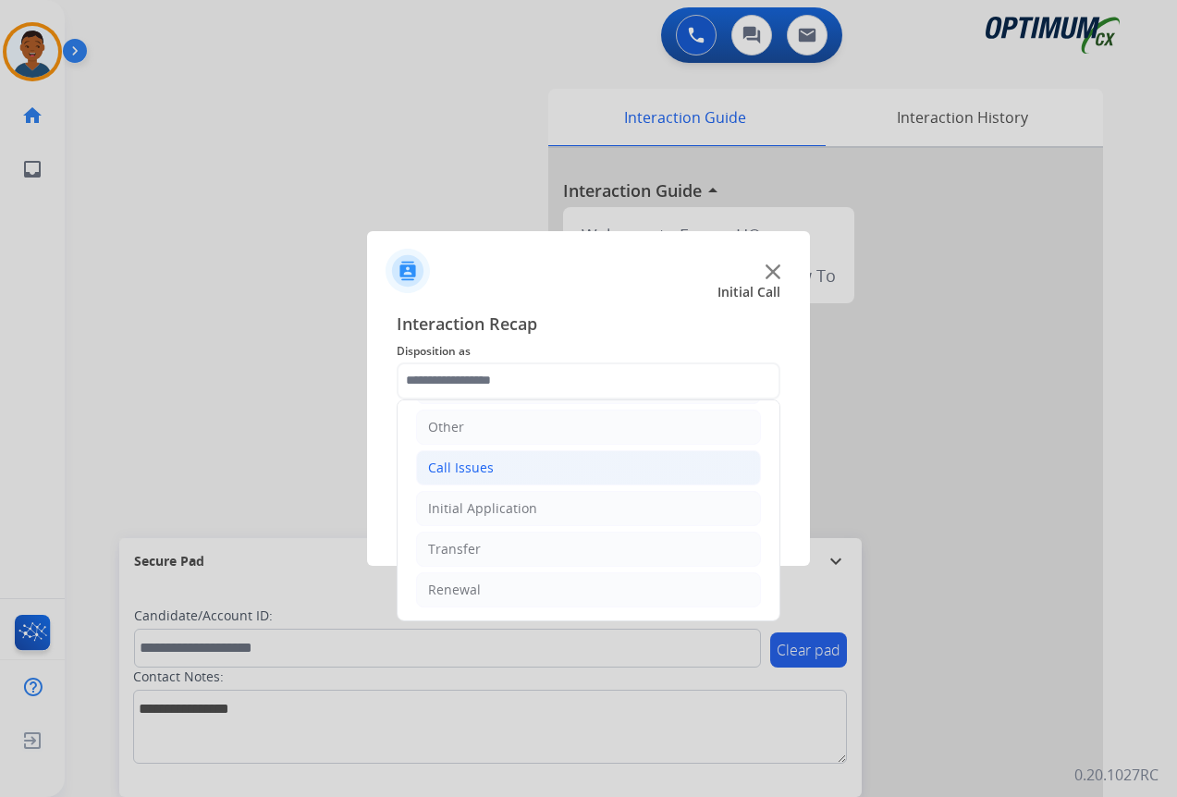
click at [456, 469] on div "Call Issues" at bounding box center [461, 468] width 66 height 18
click at [486, 588] on div "Dropped Call" at bounding box center [505, 590] width 81 height 18
type input "**********"
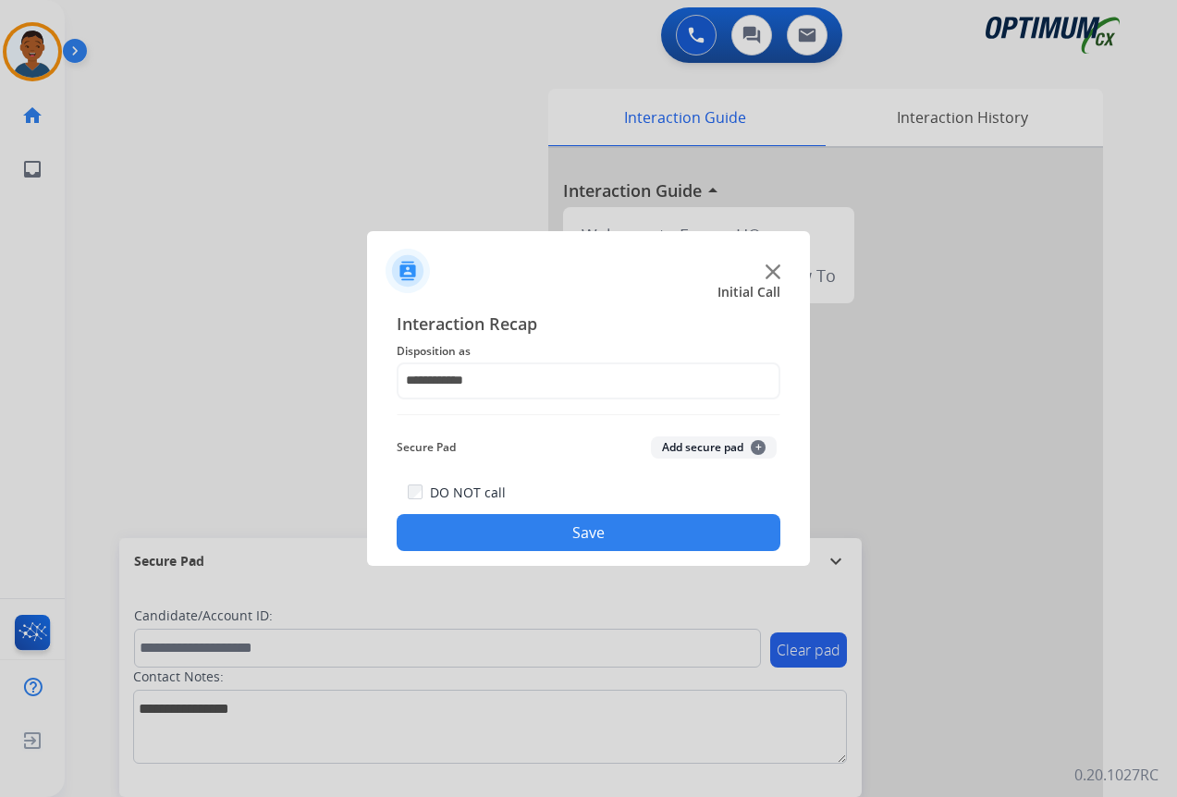
click at [605, 526] on button "Save" at bounding box center [589, 532] width 384 height 37
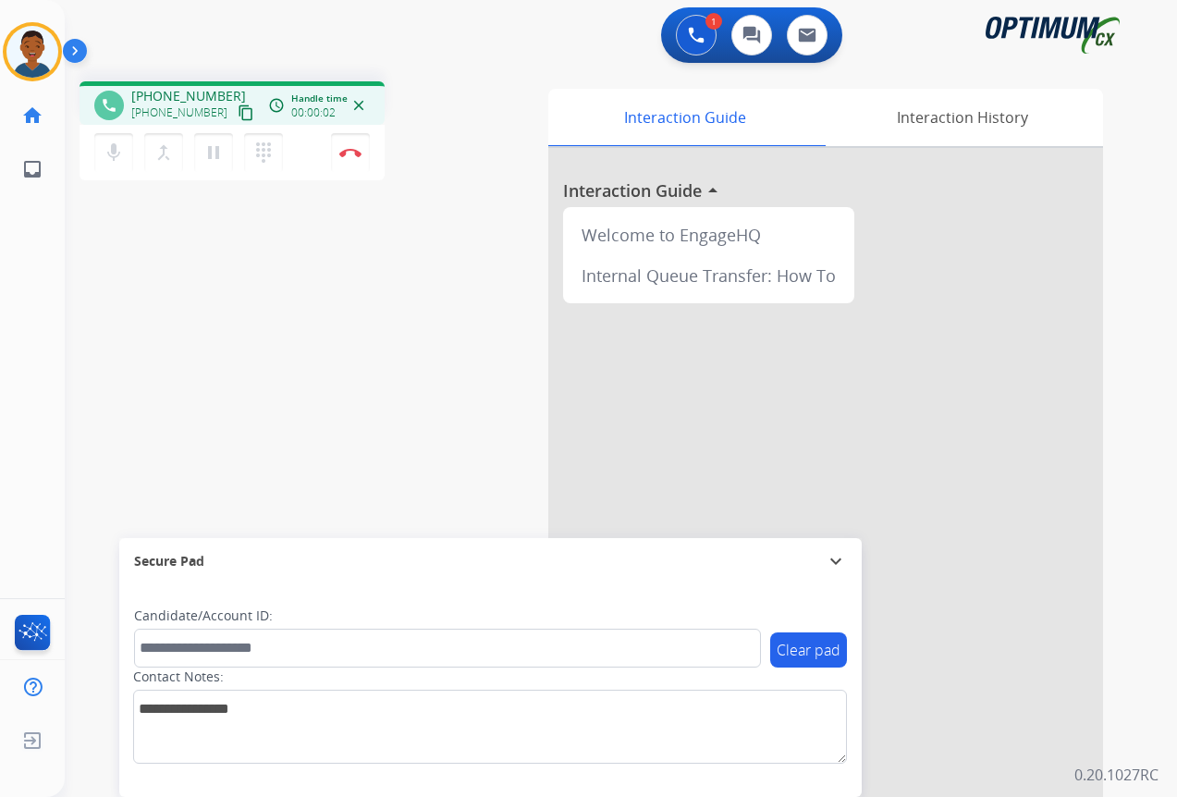
click at [238, 116] on mat-icon "content_copy" at bounding box center [246, 113] width 17 height 17
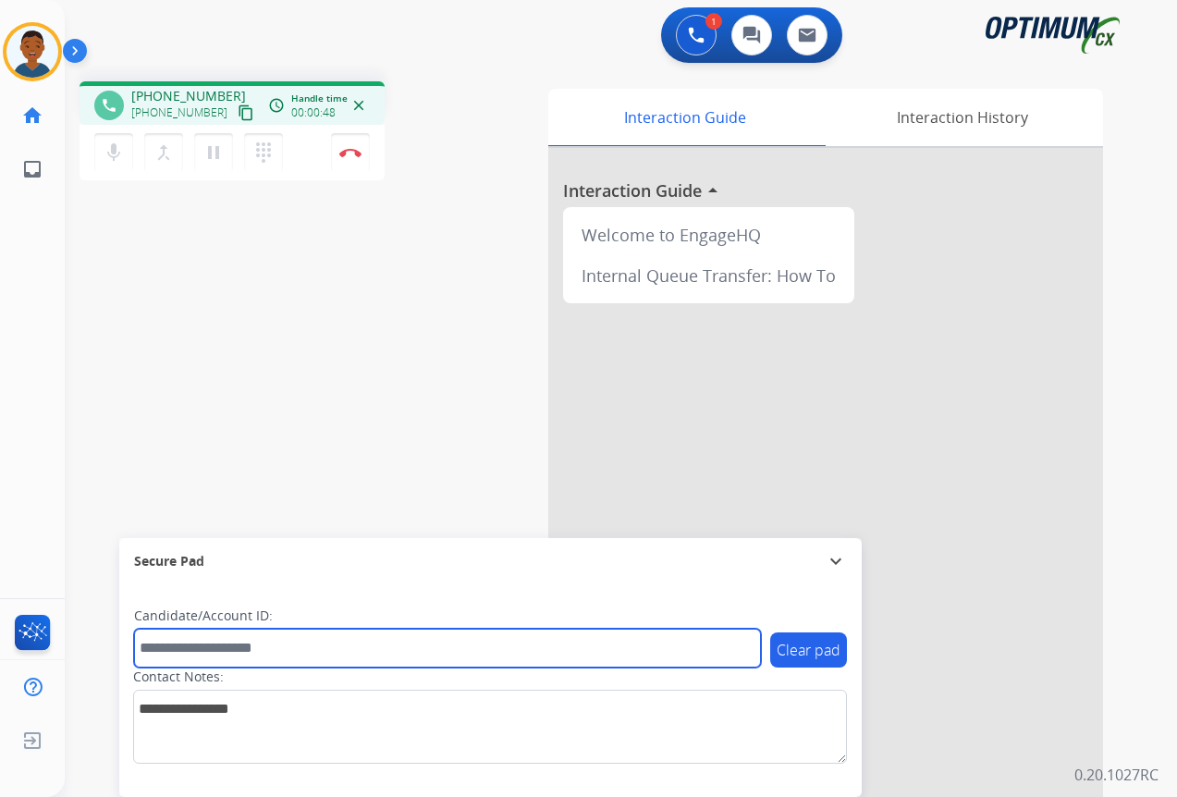
click at [167, 649] on input "text" at bounding box center [447, 648] width 627 height 39
paste input "*******"
type input "*******"
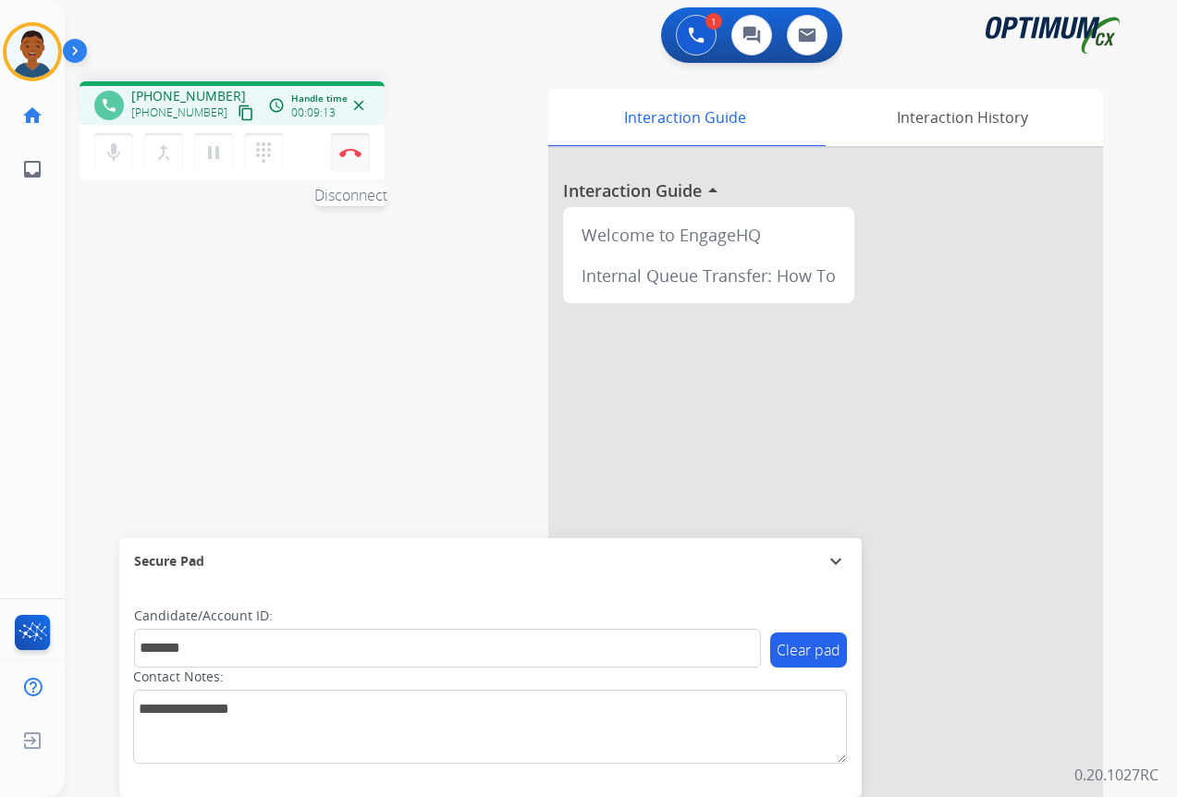
click at [345, 157] on button "Disconnect" at bounding box center [350, 152] width 39 height 39
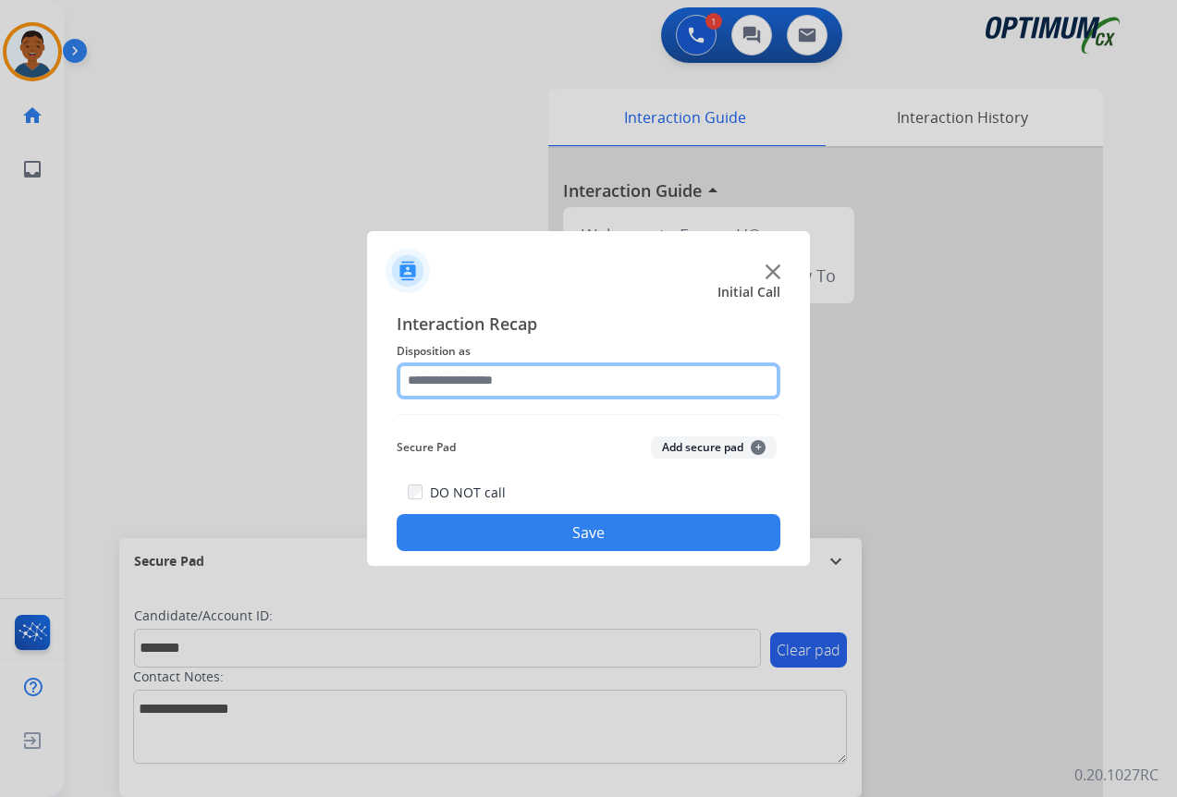
click at [441, 376] on input "text" at bounding box center [589, 381] width 384 height 37
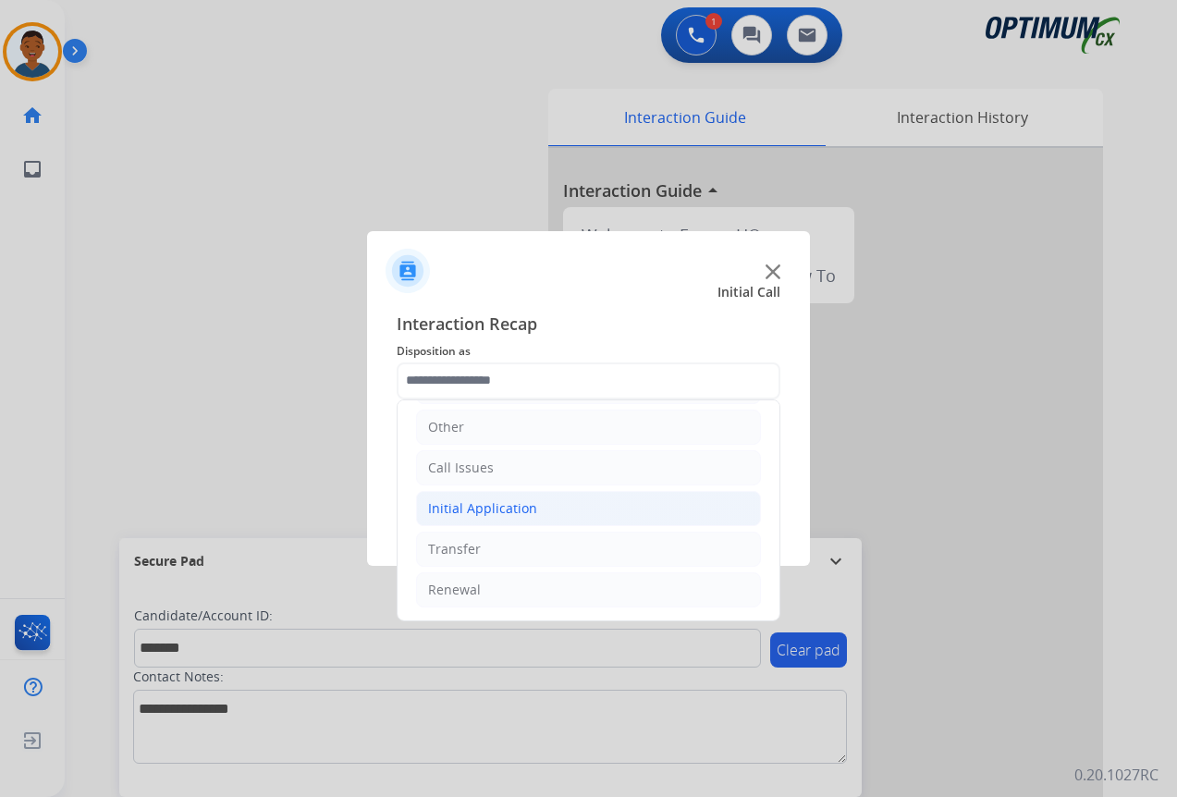
click at [458, 507] on div "Initial Application" at bounding box center [482, 508] width 109 height 18
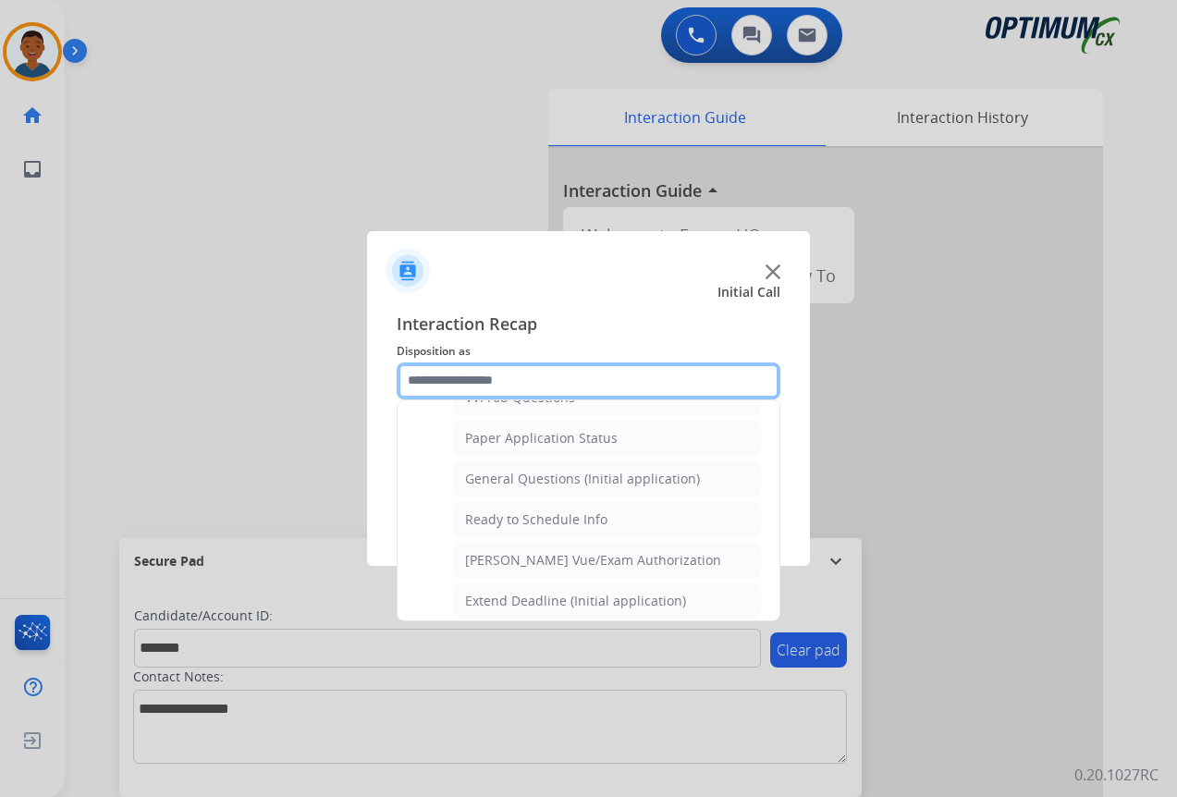
scroll to position [936, 0]
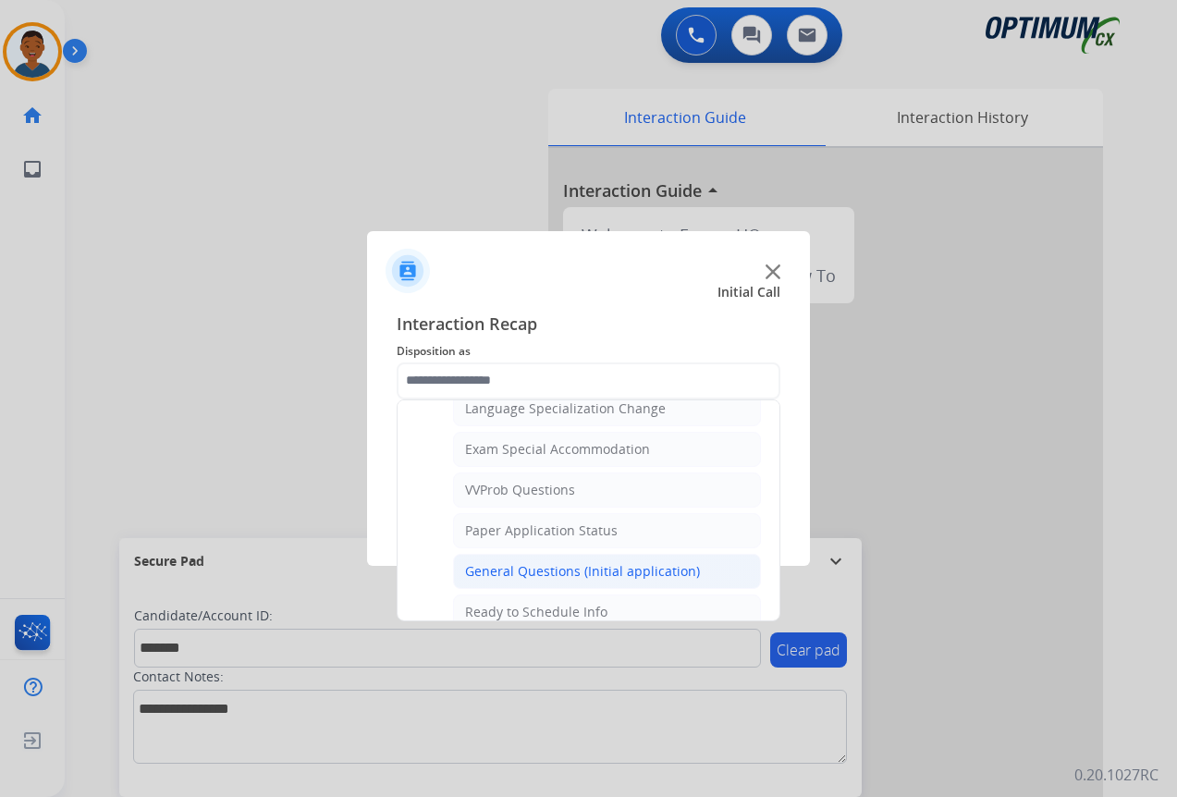
click at [478, 570] on div "General Questions (Initial application)" at bounding box center [582, 571] width 235 height 18
type input "**********"
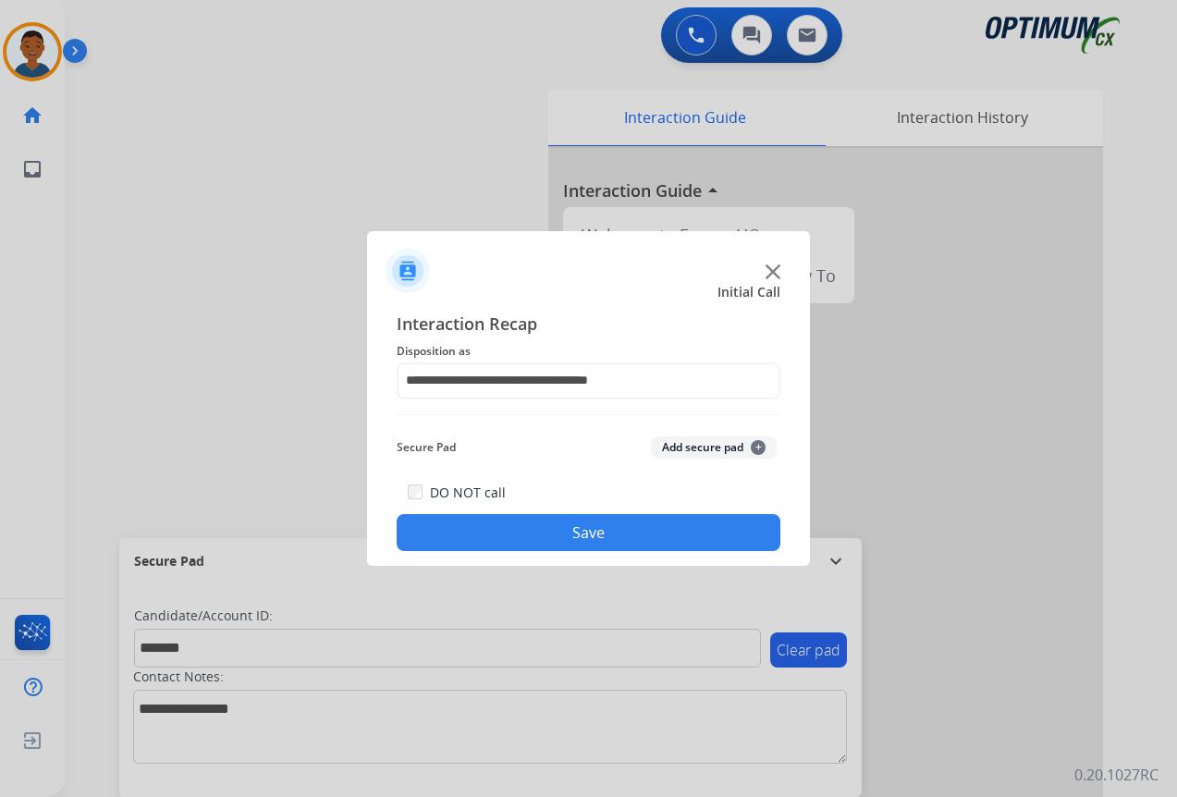
click at [685, 453] on button "Add secure pad +" at bounding box center [714, 447] width 126 height 22
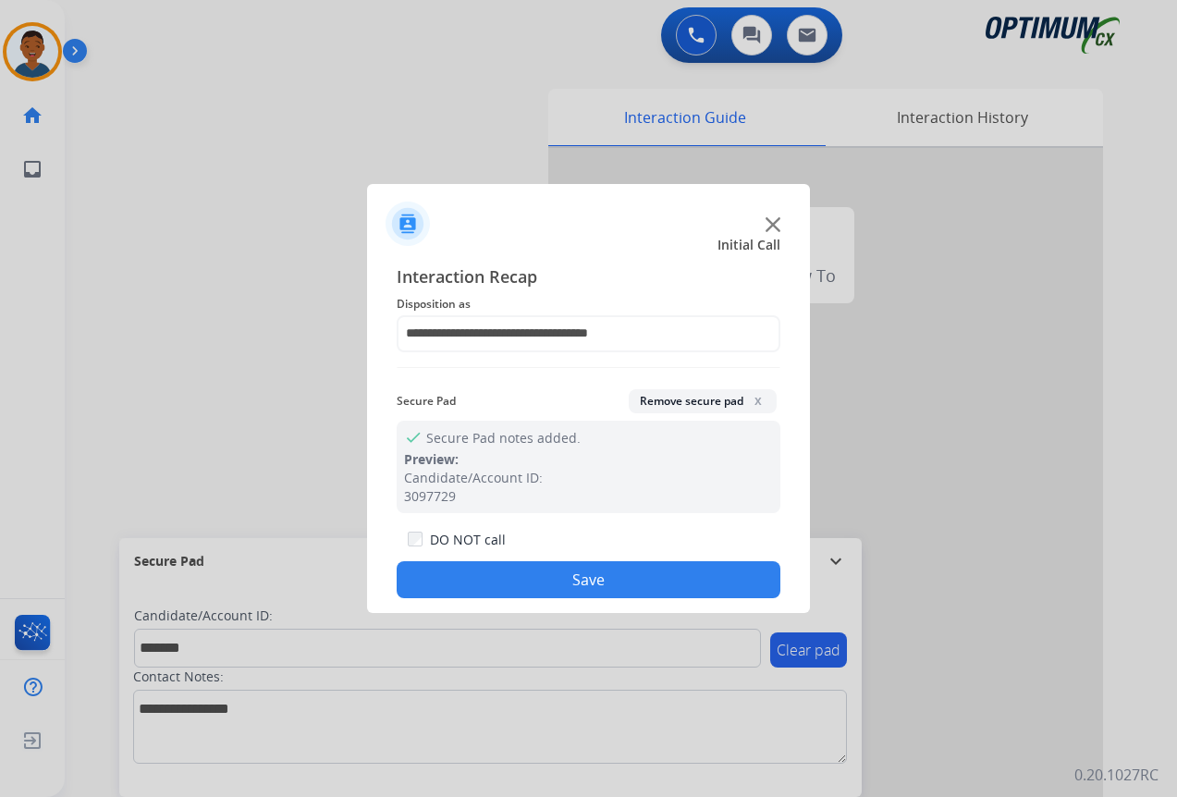
click at [652, 566] on button "Save" at bounding box center [589, 579] width 384 height 37
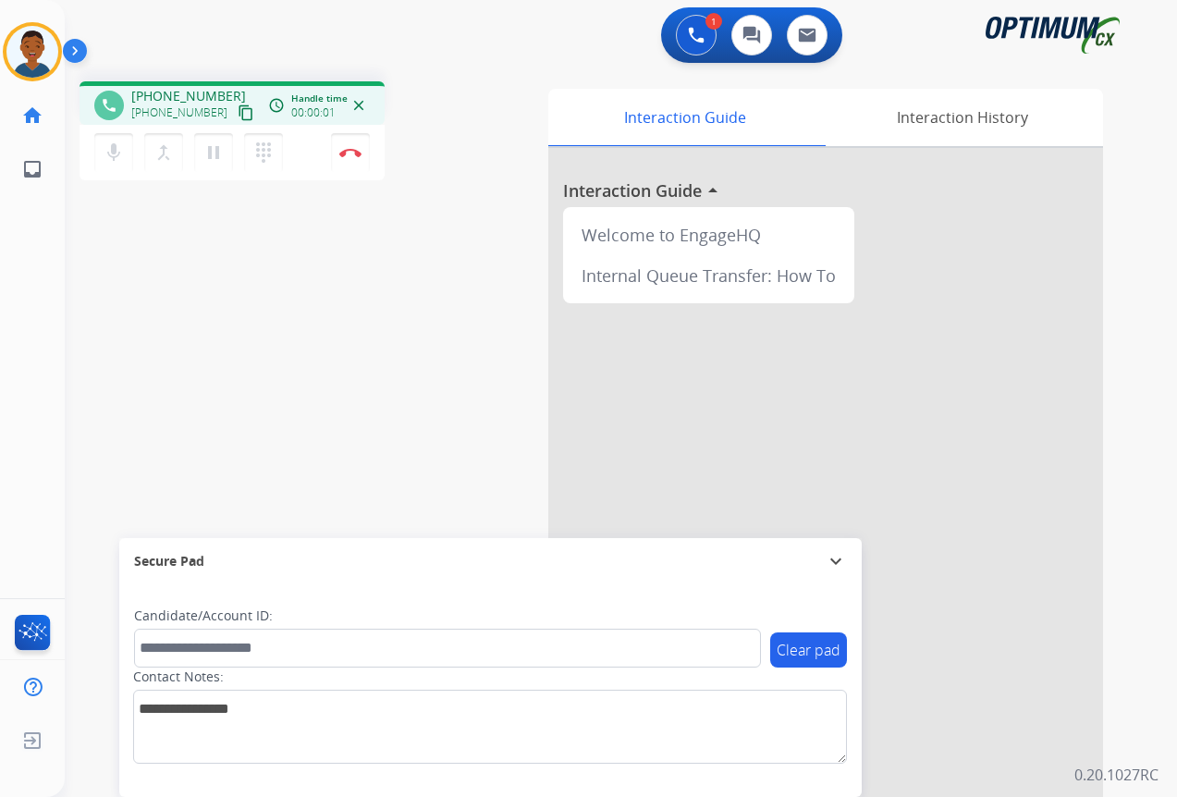
click at [238, 113] on mat-icon "content_copy" at bounding box center [246, 113] width 17 height 17
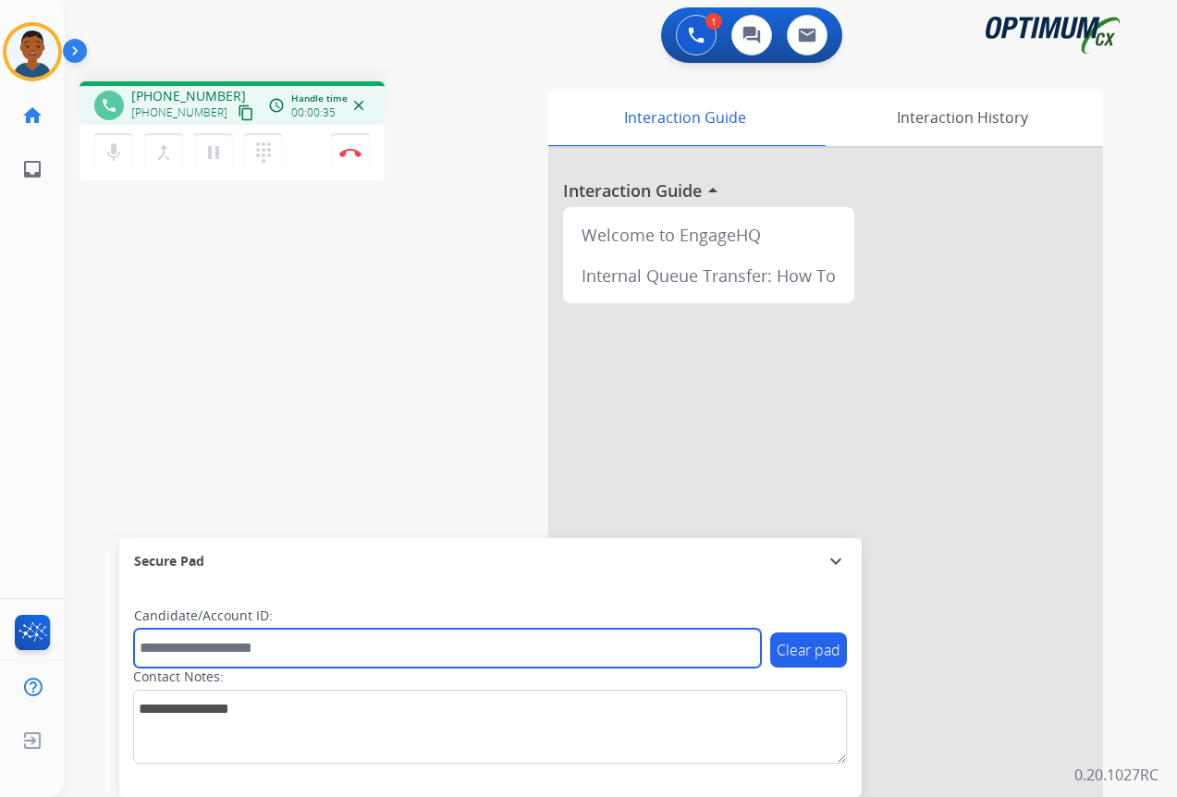
click at [190, 646] on input "text" at bounding box center [447, 648] width 627 height 39
paste input "*******"
type input "*******"
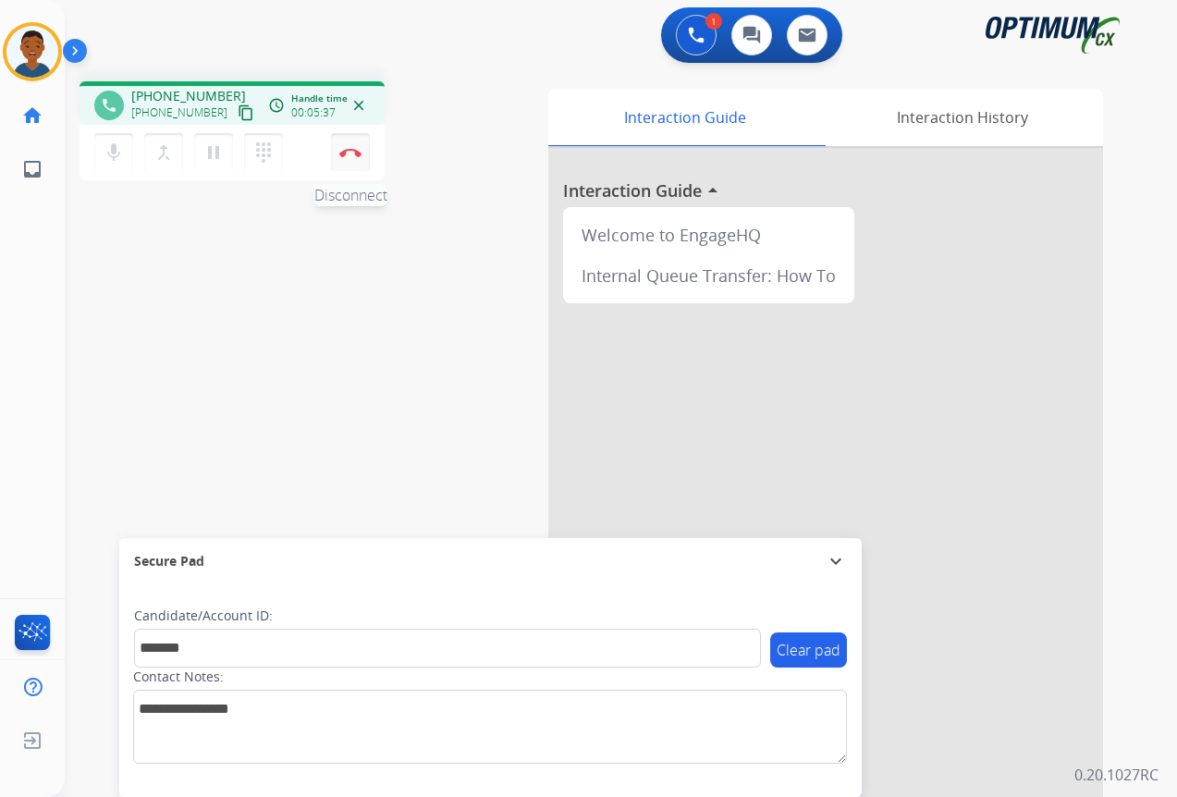
click at [353, 155] on img at bounding box center [350, 152] width 22 height 9
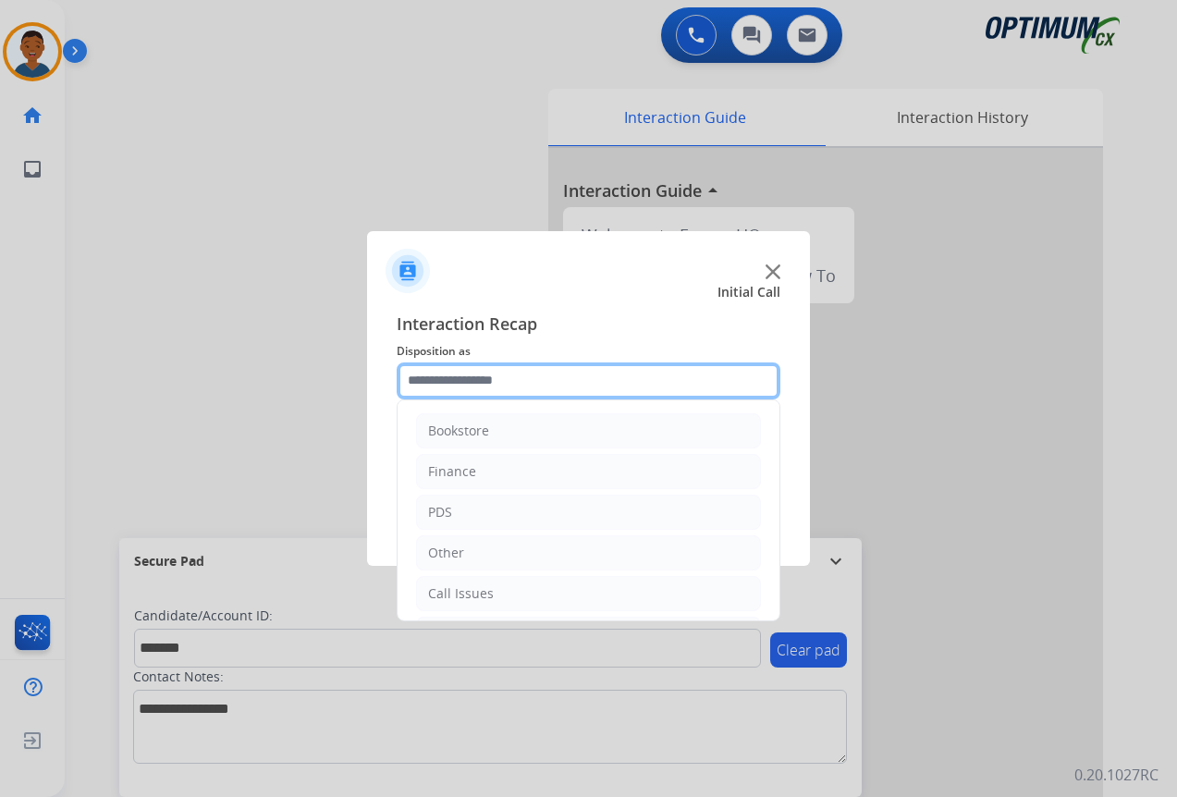
click at [456, 379] on input "text" at bounding box center [589, 381] width 384 height 37
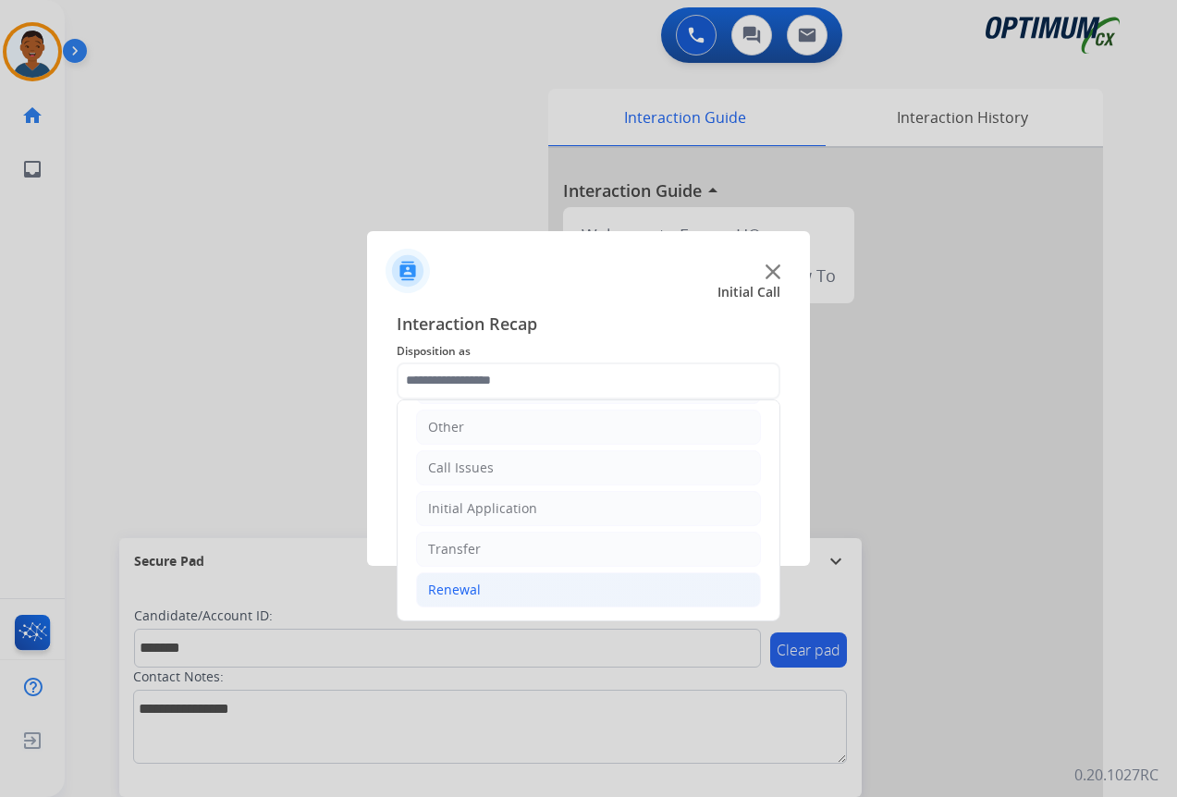
click at [461, 595] on div "Renewal" at bounding box center [454, 590] width 53 height 18
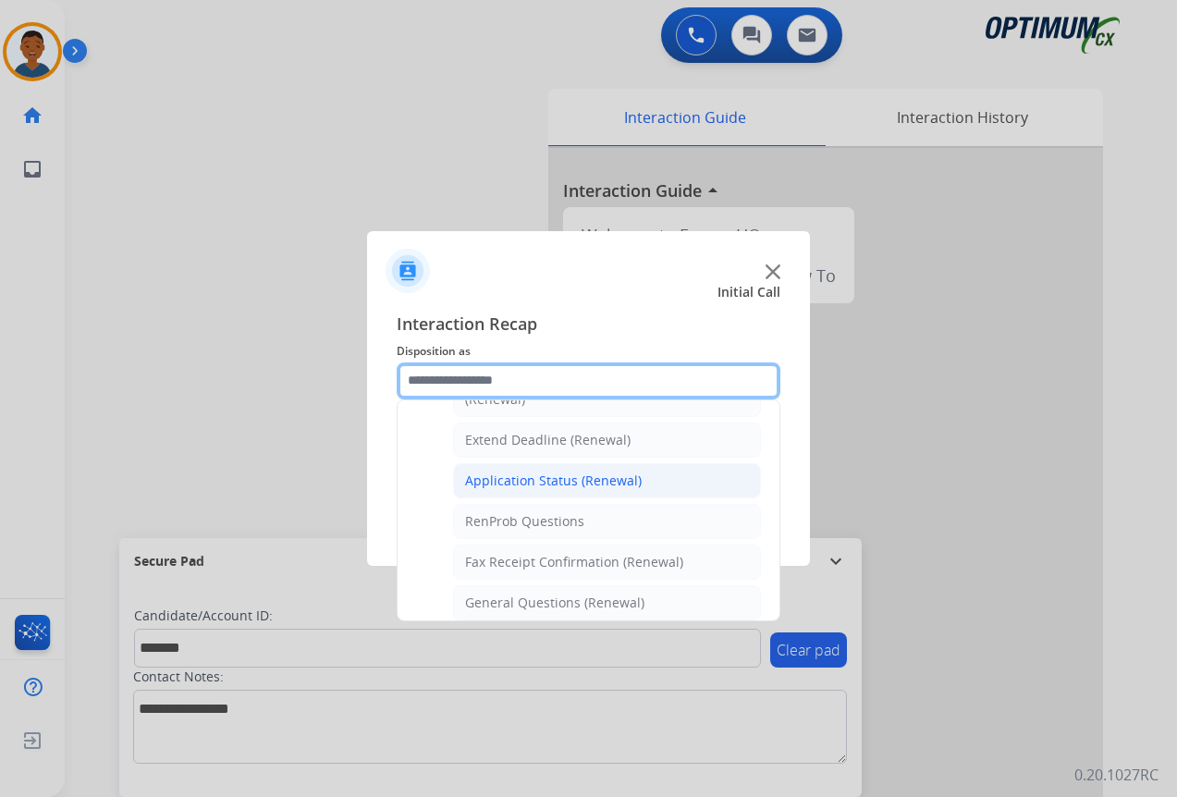
scroll to position [403, 0]
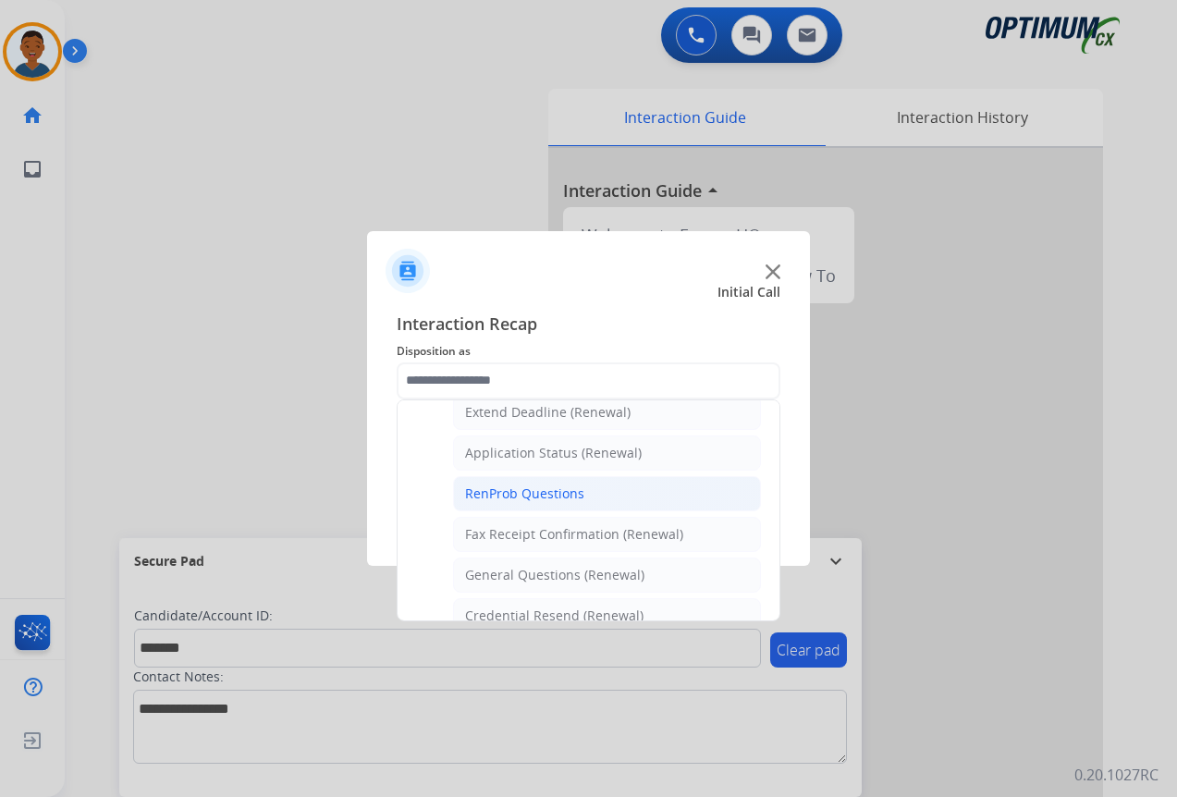
click at [510, 490] on div "RenProb Questions" at bounding box center [524, 494] width 119 height 18
type input "**********"
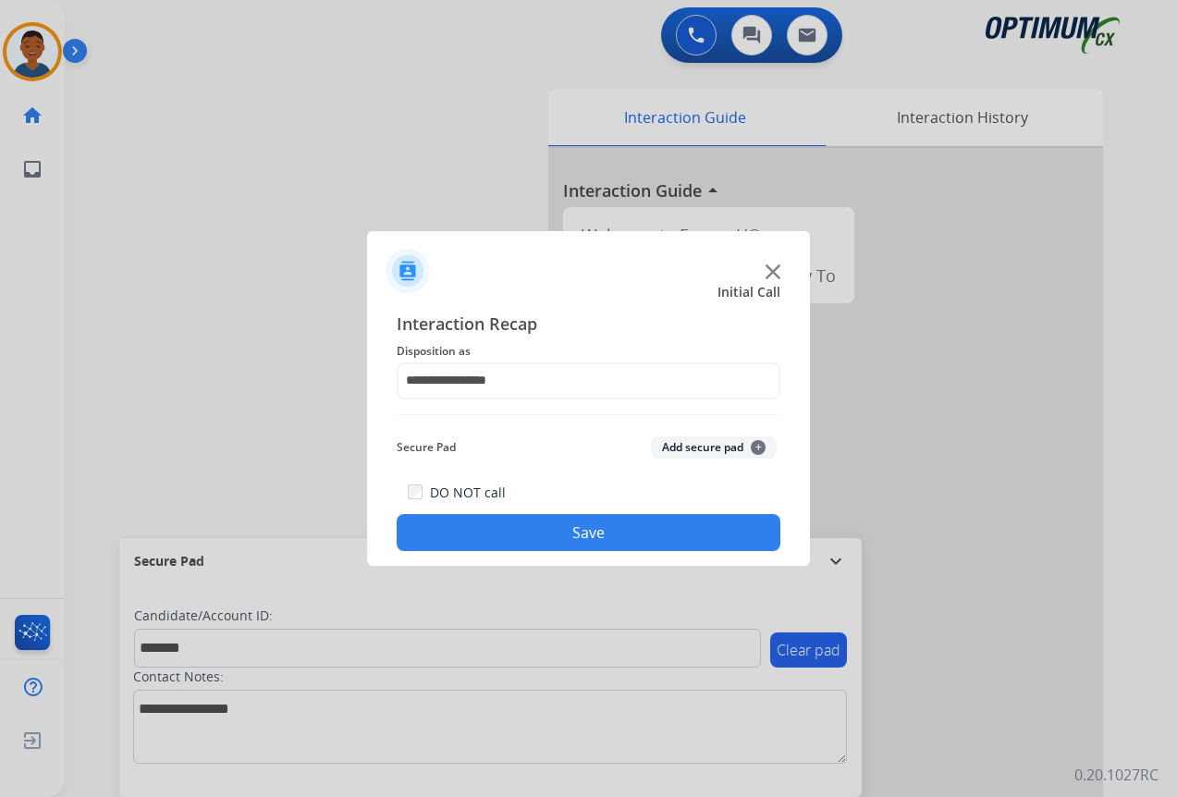
click at [675, 445] on button "Add secure pad +" at bounding box center [714, 447] width 126 height 22
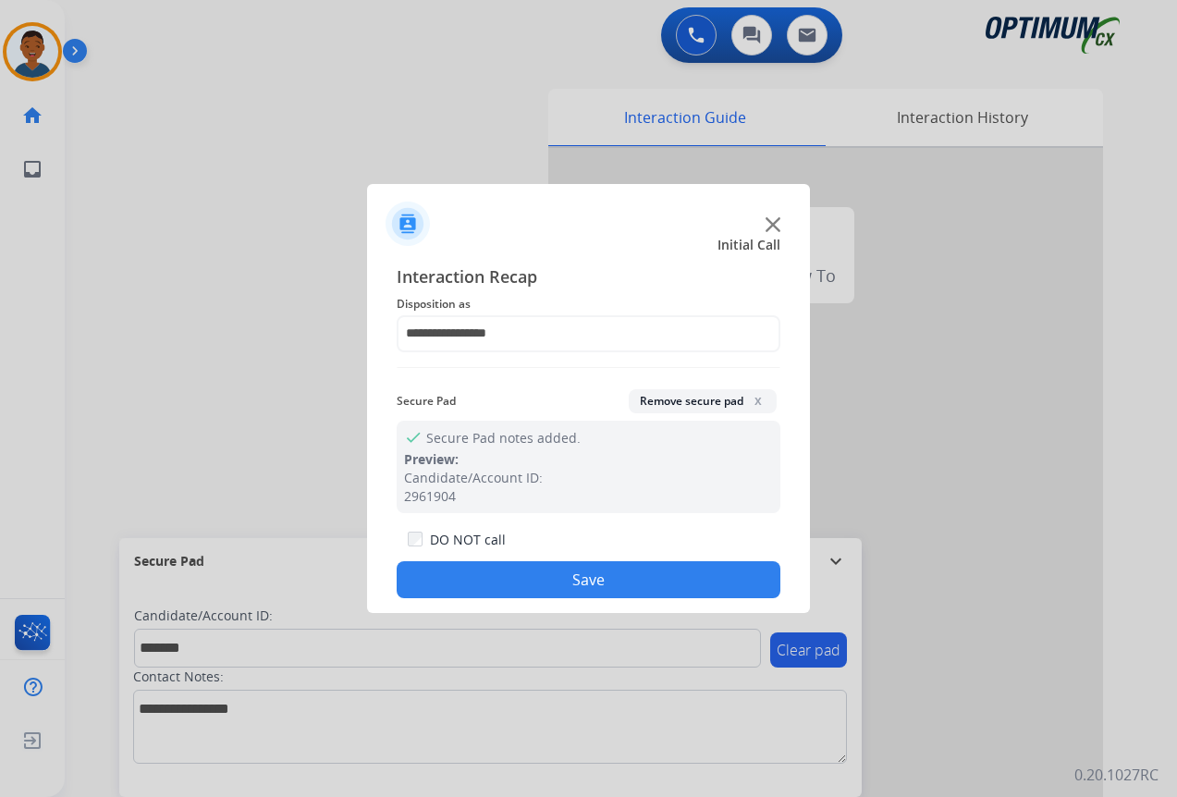
click at [607, 573] on button "Save" at bounding box center [589, 579] width 384 height 37
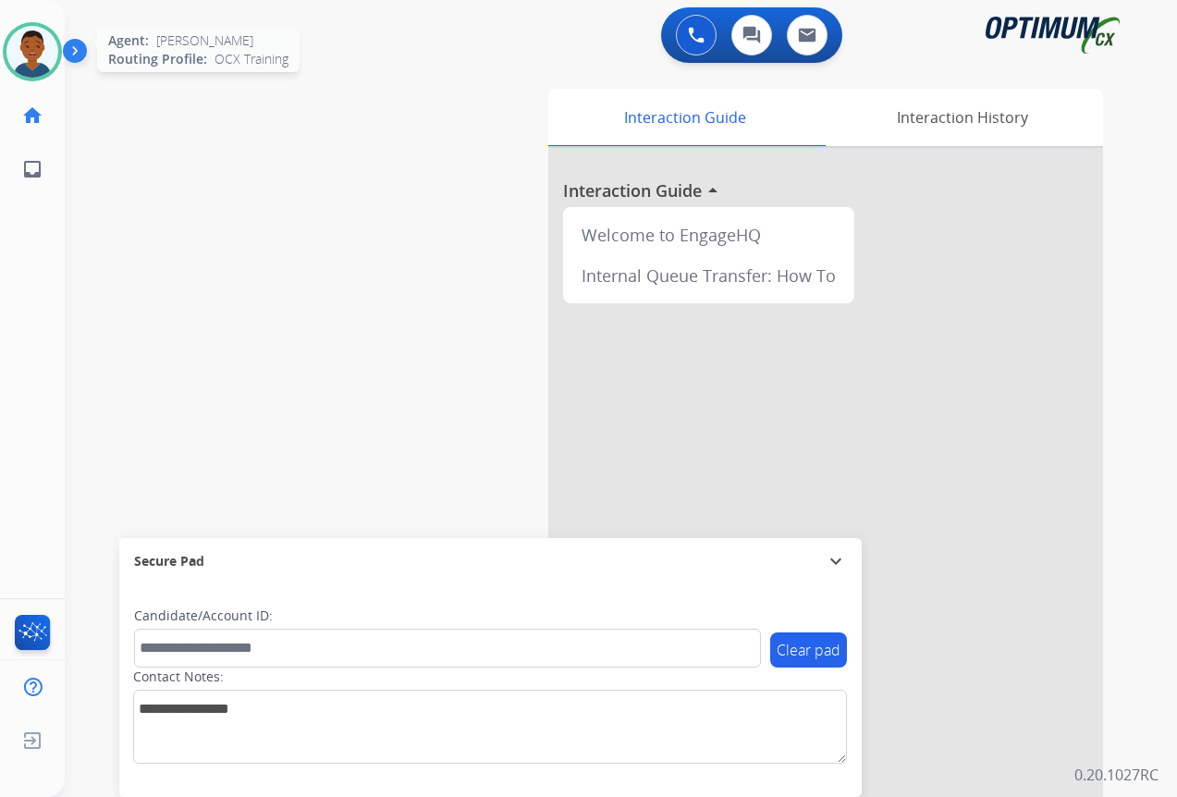
drag, startPoint x: 14, startPoint y: 51, endPoint x: 47, endPoint y: 69, distance: 38.1
click at [14, 51] on img at bounding box center [32, 52] width 52 height 52
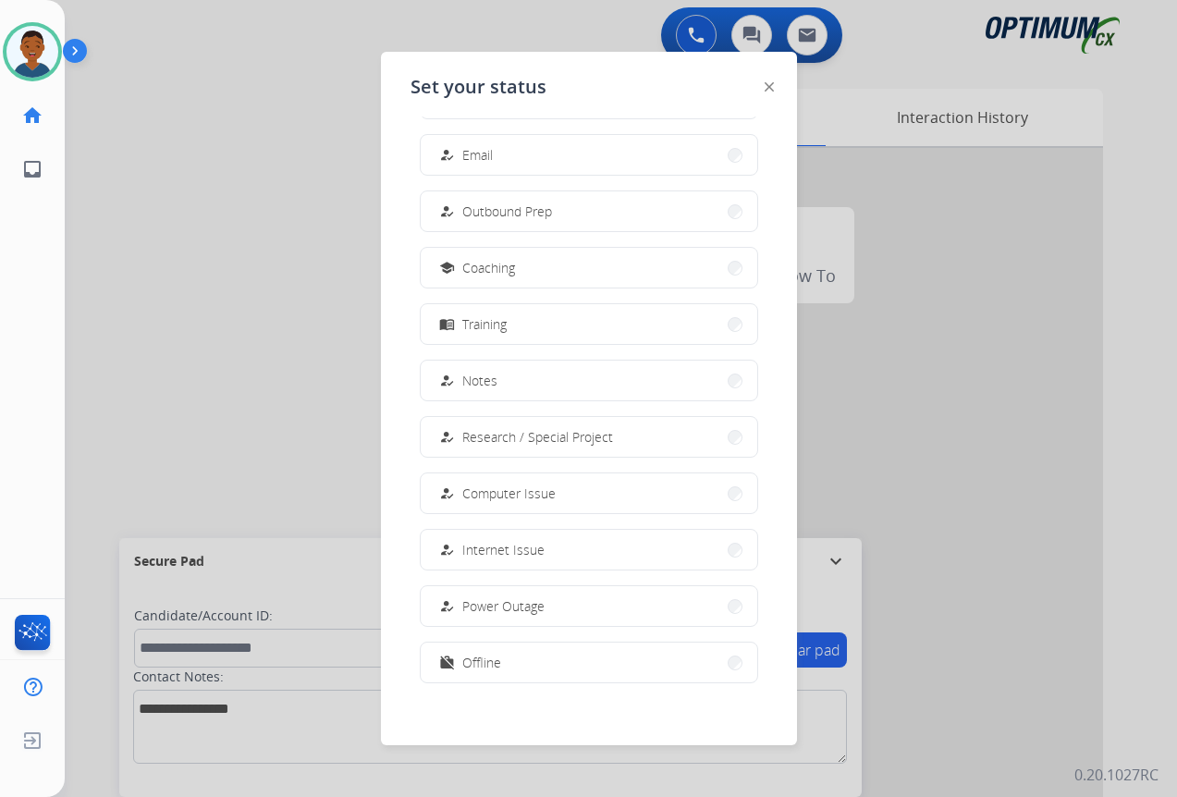
scroll to position [175, 0]
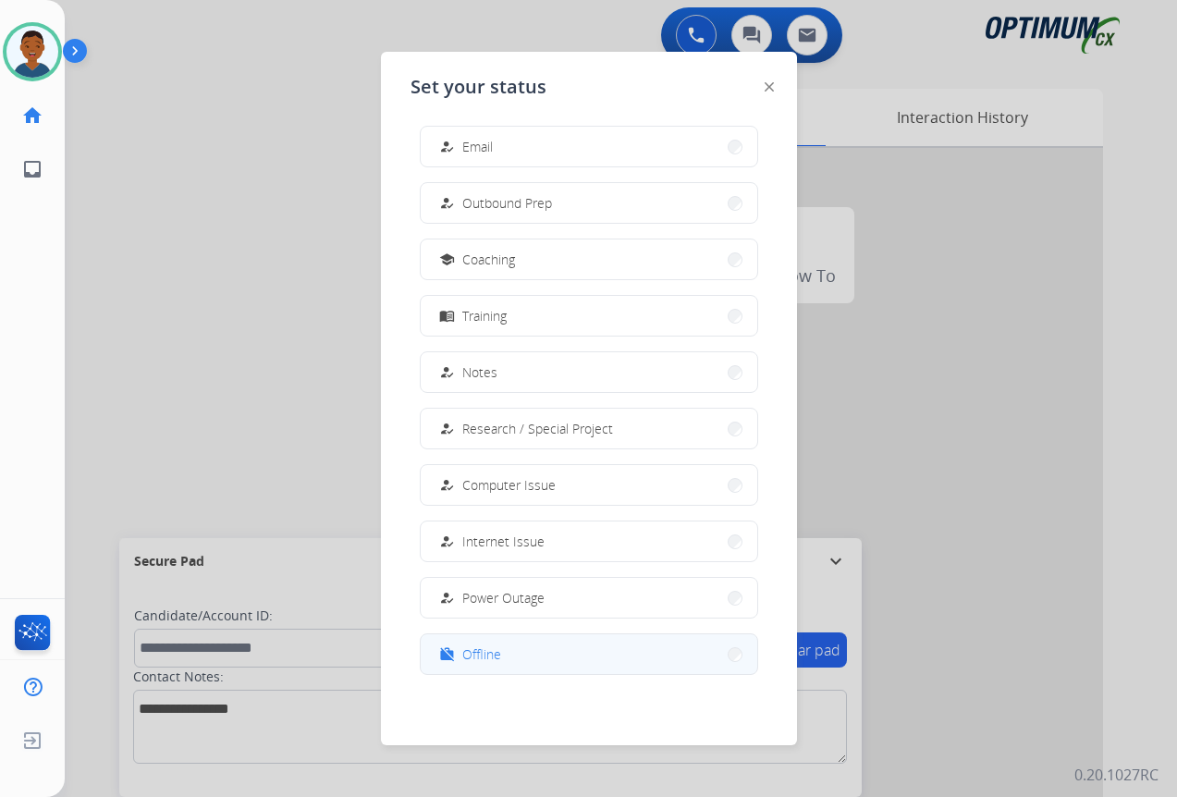
click at [497, 651] on span "Offline" at bounding box center [481, 654] width 39 height 19
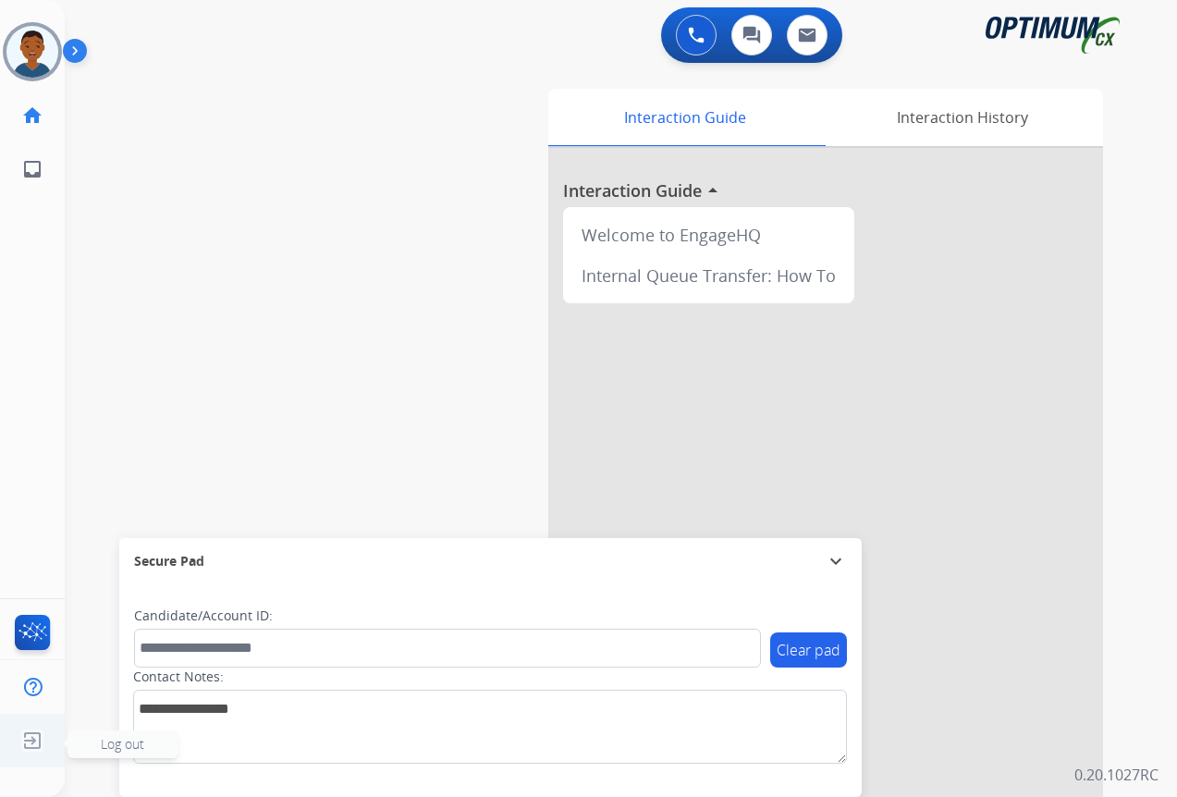
click at [121, 744] on span "Log out" at bounding box center [122, 744] width 43 height 18
